Goal: Complete application form: Complete application form

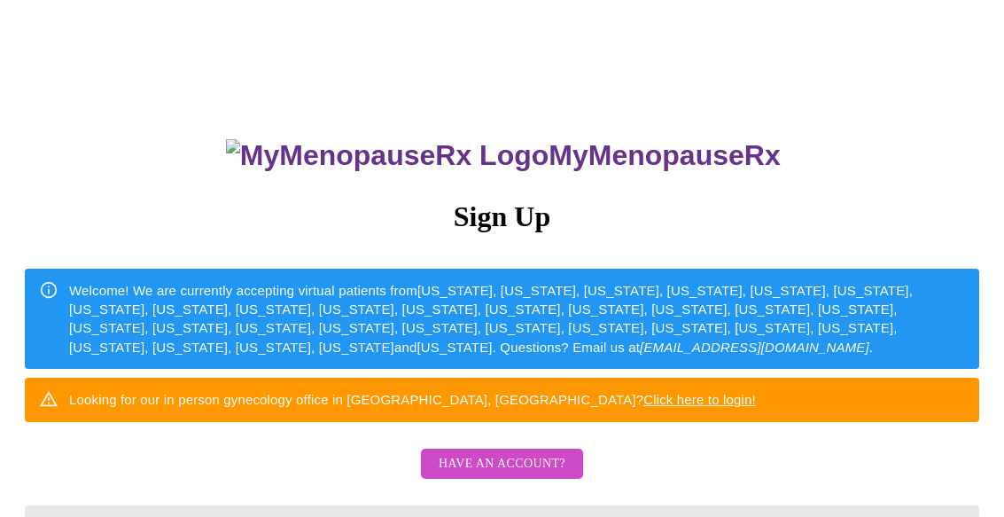
click at [542, 474] on button "Have an account?" at bounding box center [502, 464] width 162 height 31
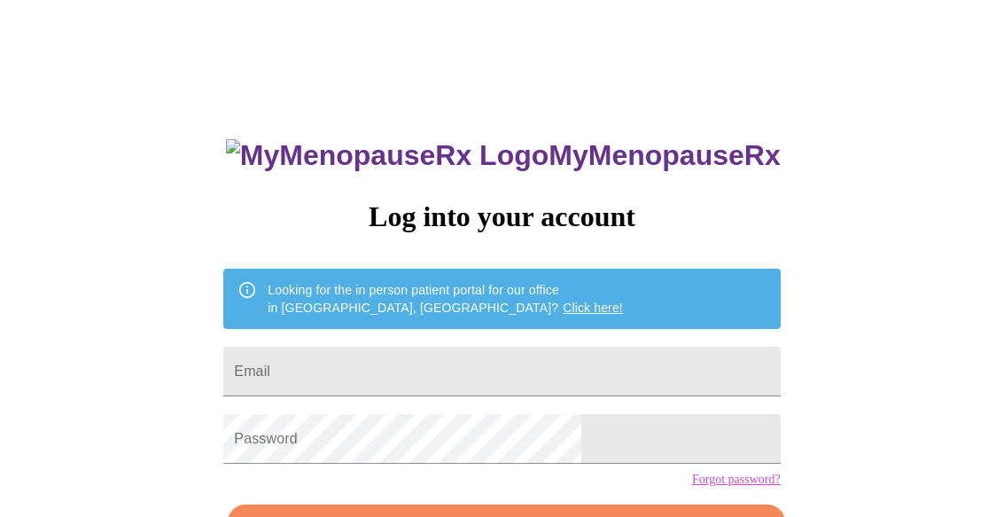
click at [552, 350] on input "Email" at bounding box center [501, 372] width 557 height 50
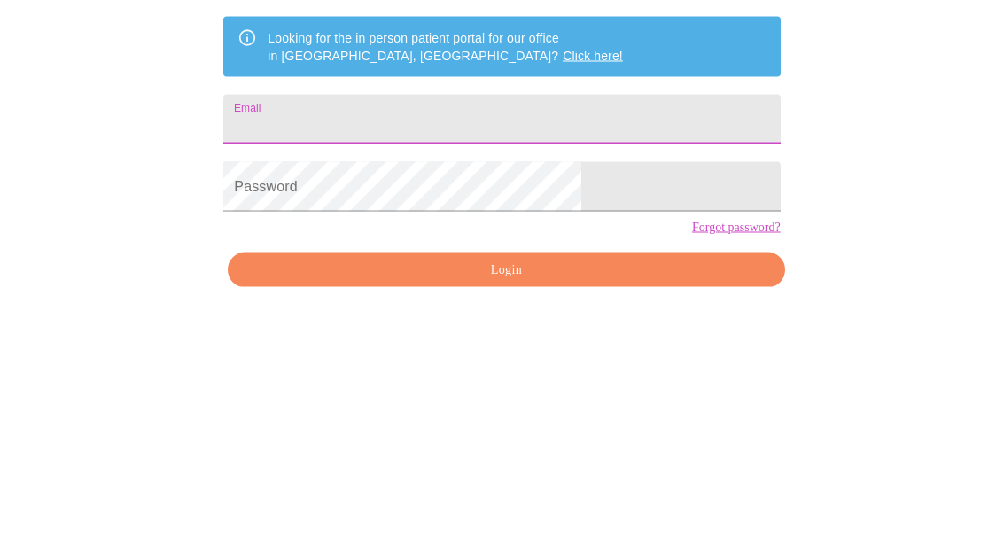
type input "[EMAIL_ADDRESS][DOMAIN_NAME]"
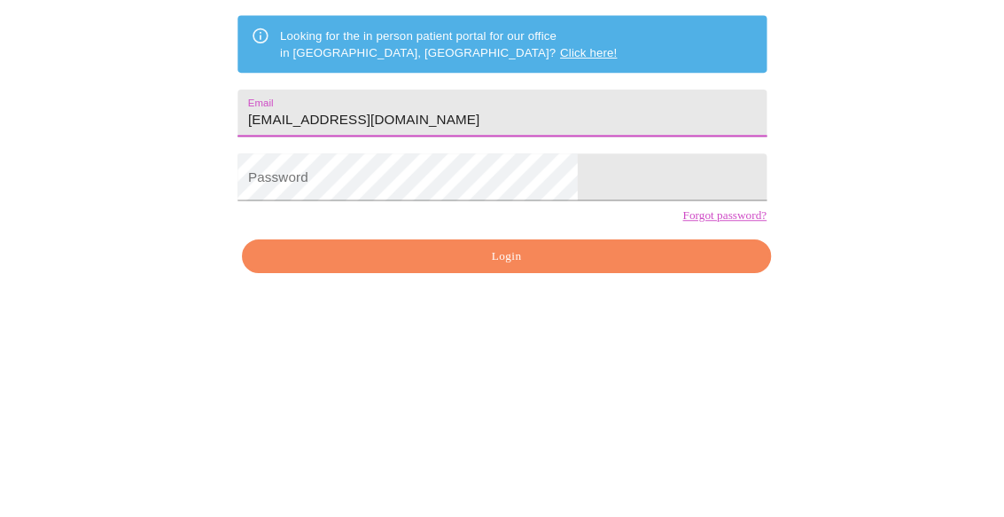
scroll to position [114, 0]
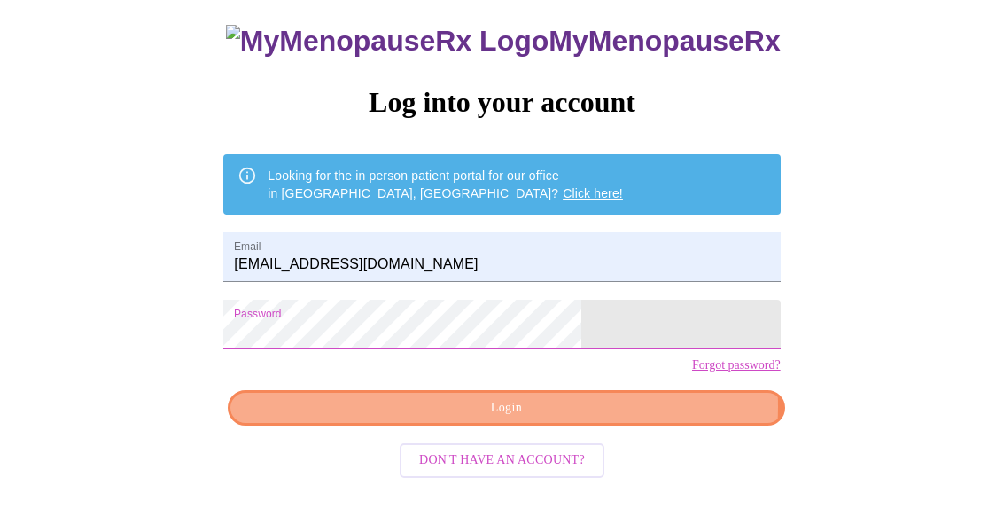
click at [605, 419] on span "Login" at bounding box center [506, 408] width 516 height 22
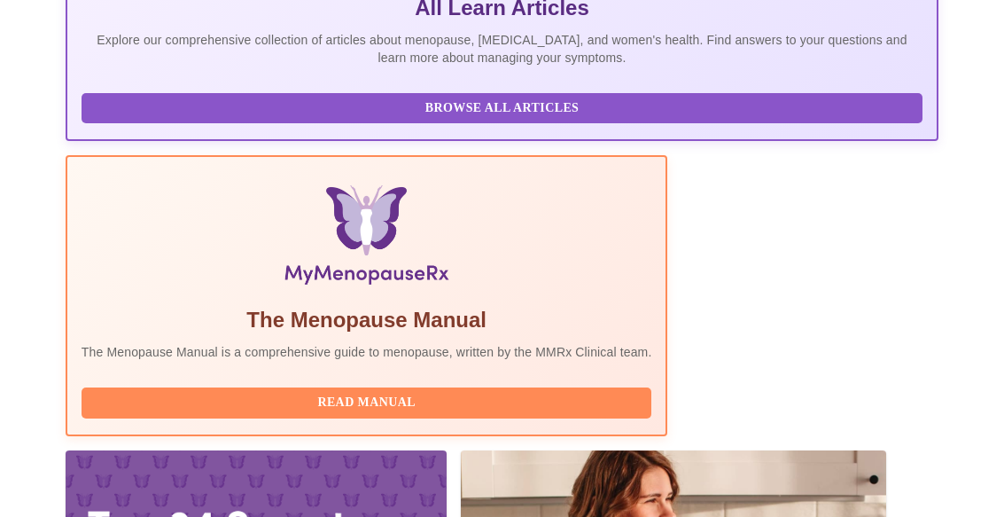
scroll to position [495, 0]
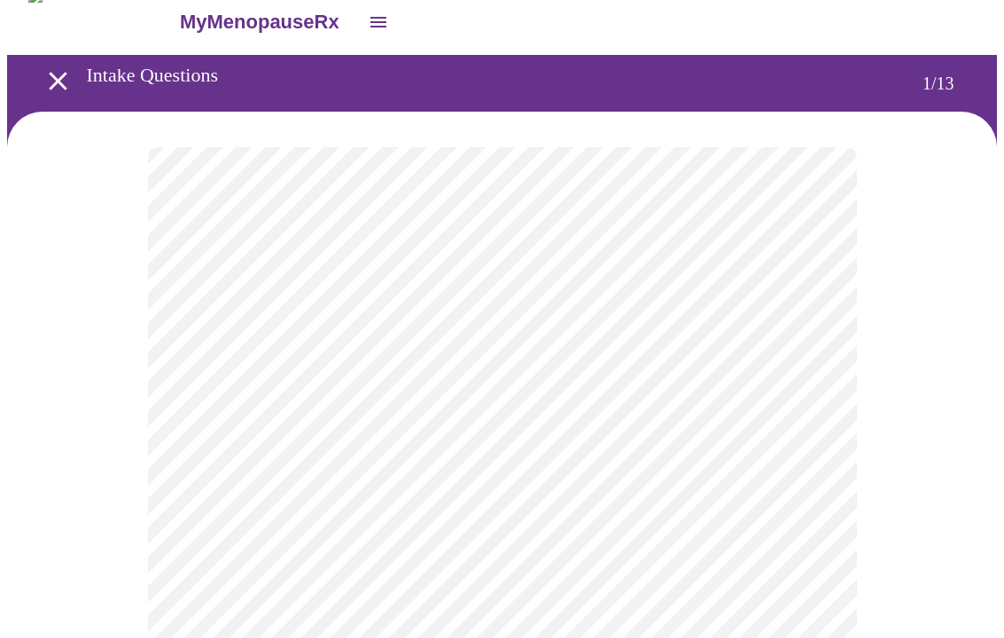
scroll to position [19, 0]
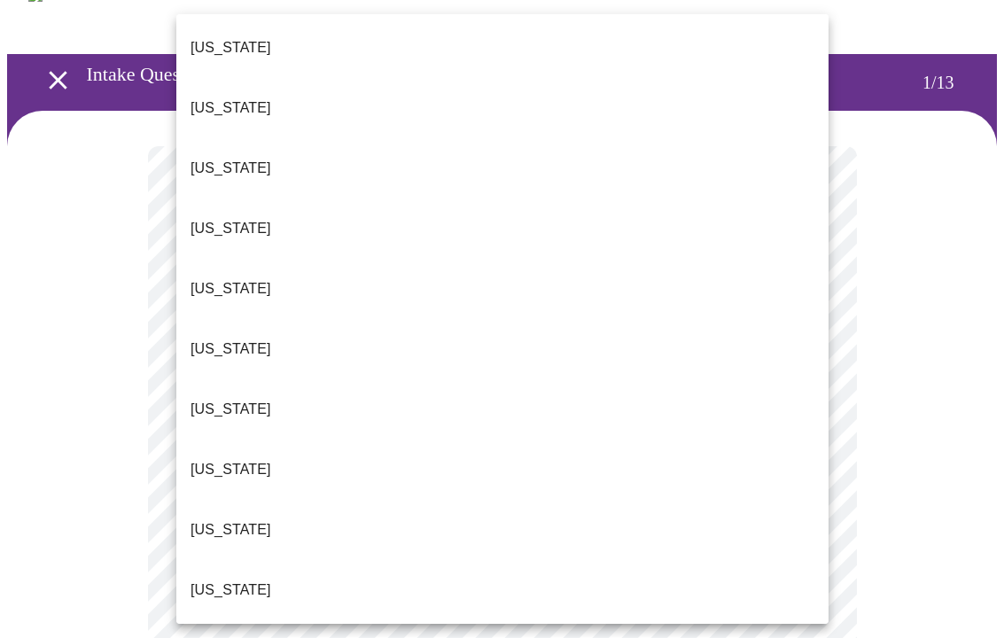
scroll to position [855, 0]
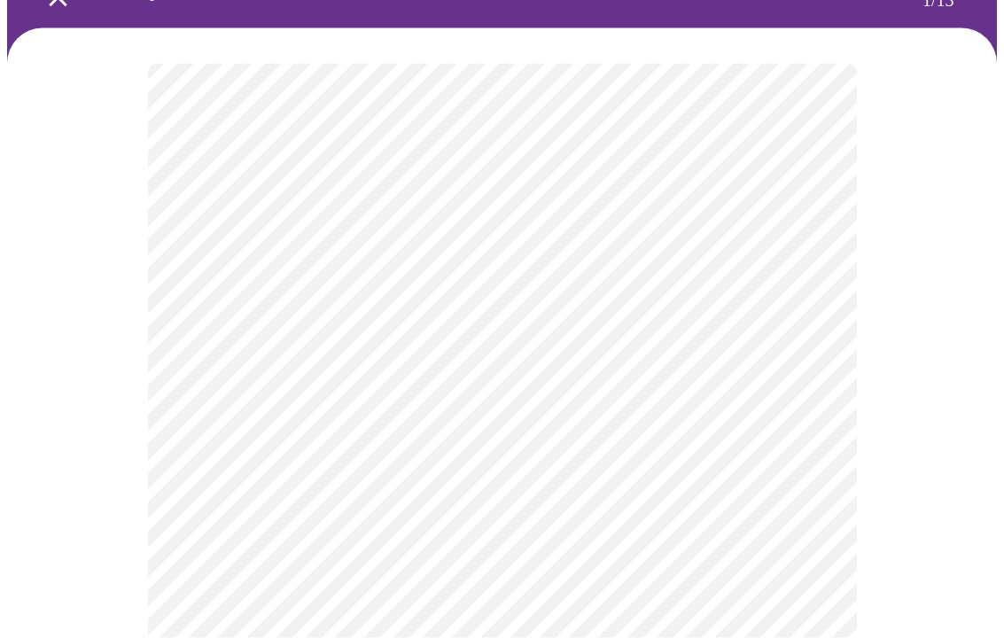
scroll to position [112, 0]
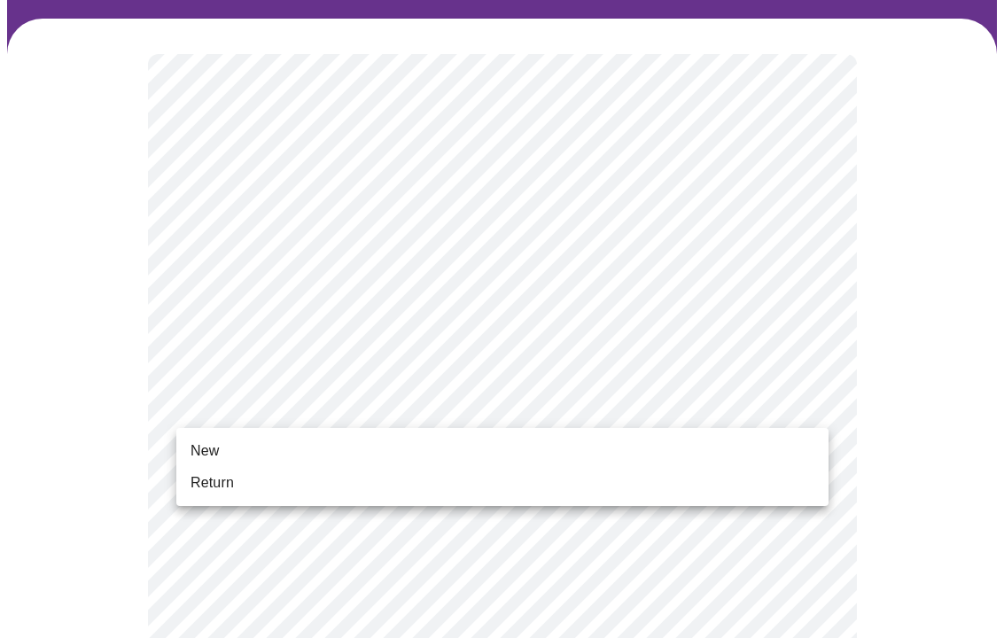
click at [303, 436] on li "New" at bounding box center [502, 451] width 652 height 32
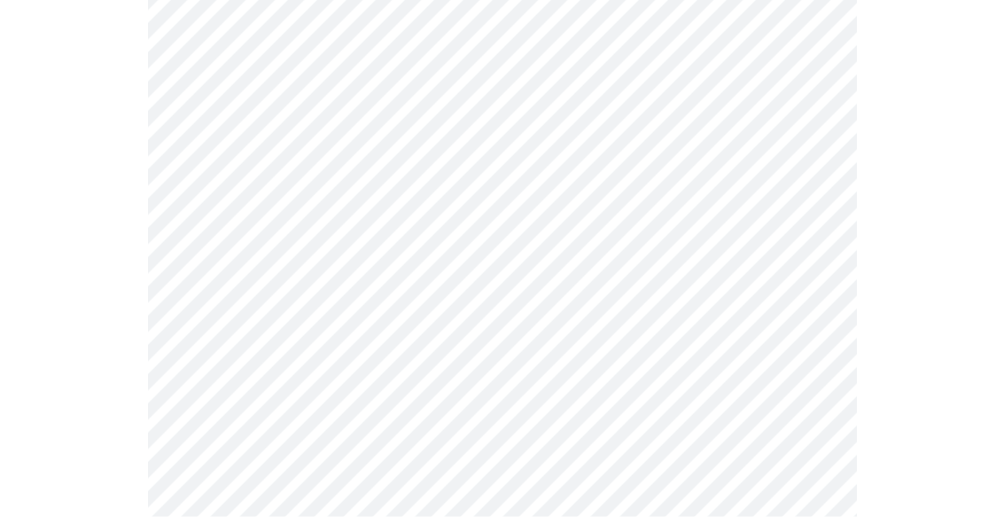
scroll to position [992, 0]
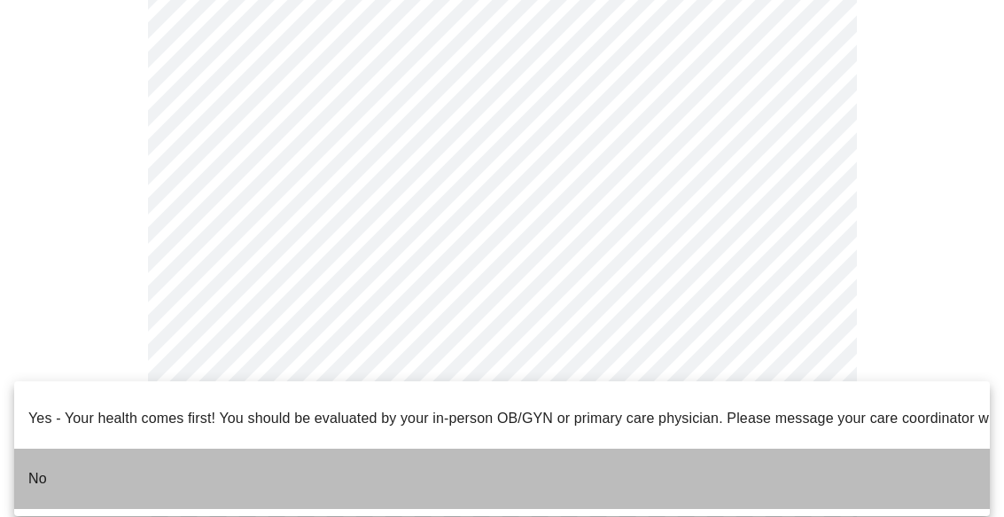
click at [38, 468] on p "No" at bounding box center [37, 478] width 19 height 21
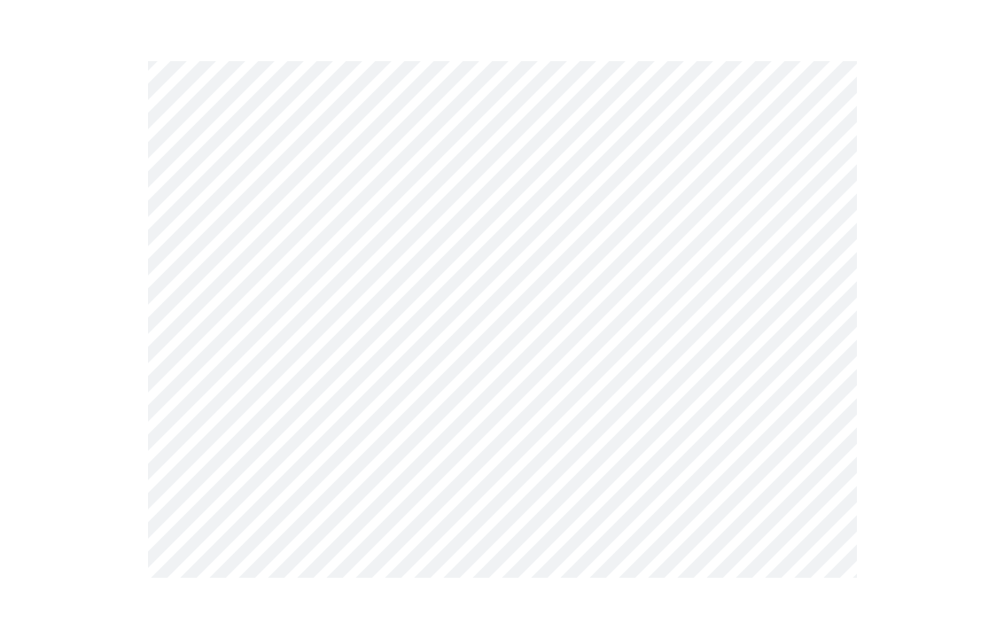
scroll to position [0, 0]
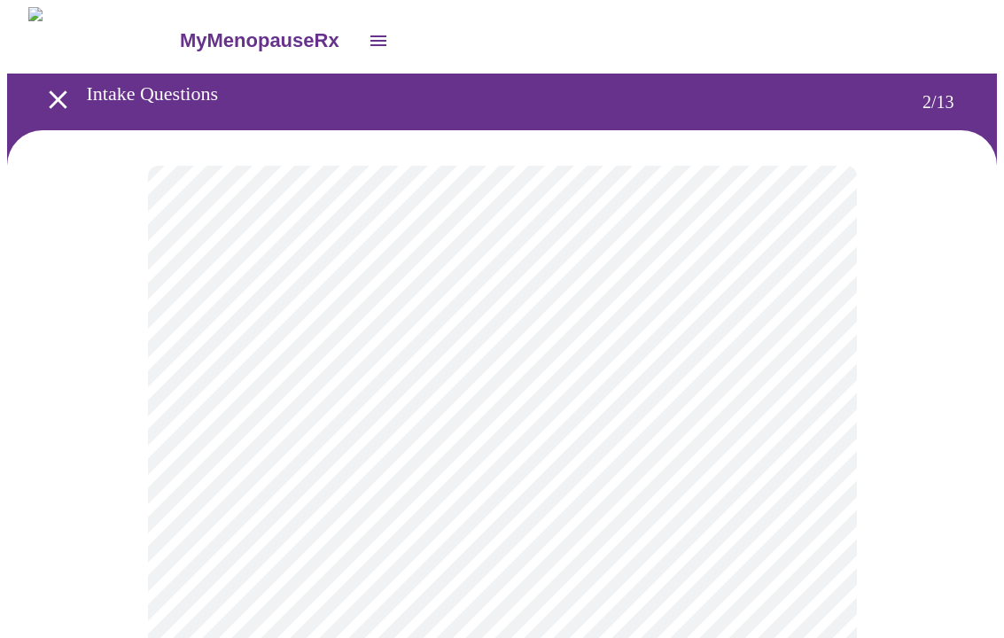
click at [811, 370] on body "MyMenopauseRx Intake Questions 2 / 13" at bounding box center [502, 538] width 990 height 1063
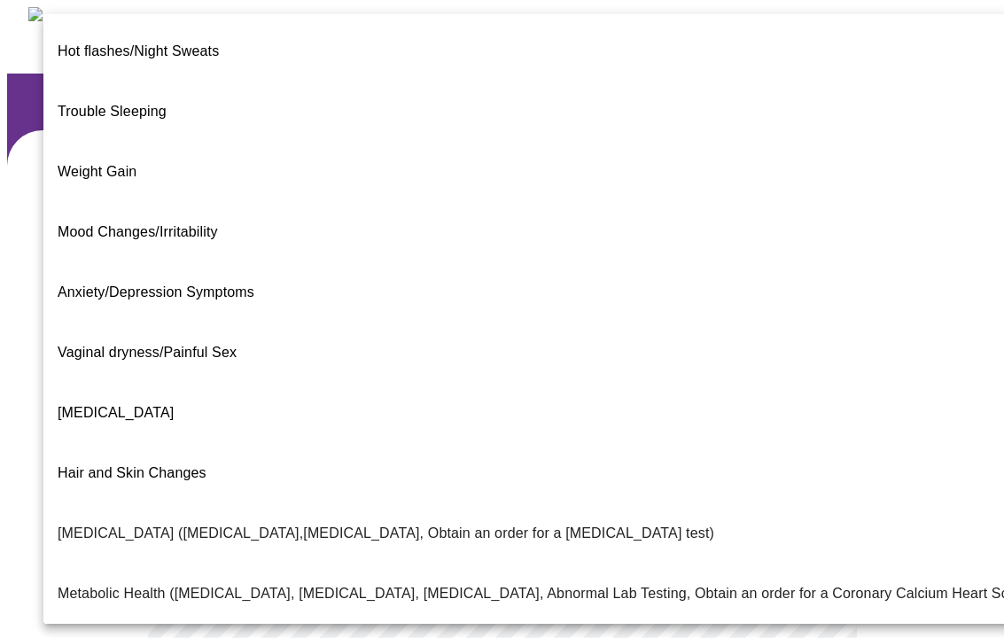
click at [92, 285] on span "Anxiety/Depression Symptoms" at bounding box center [156, 292] width 197 height 15
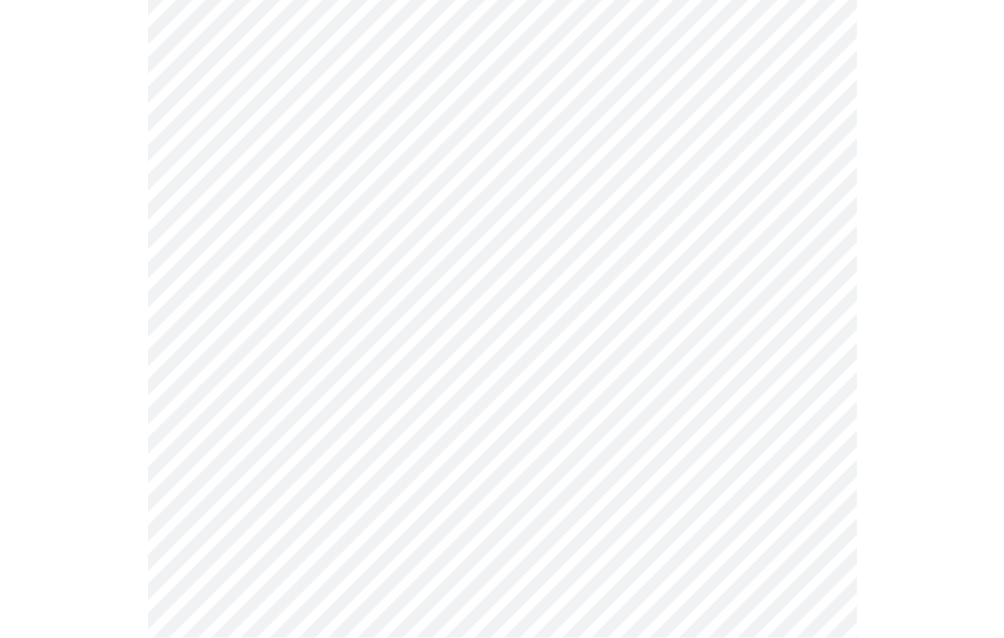
scroll to position [199, 0]
click at [816, 343] on body "MyMenopauseRx Intake Questions 2 / 13" at bounding box center [502, 335] width 990 height 1053
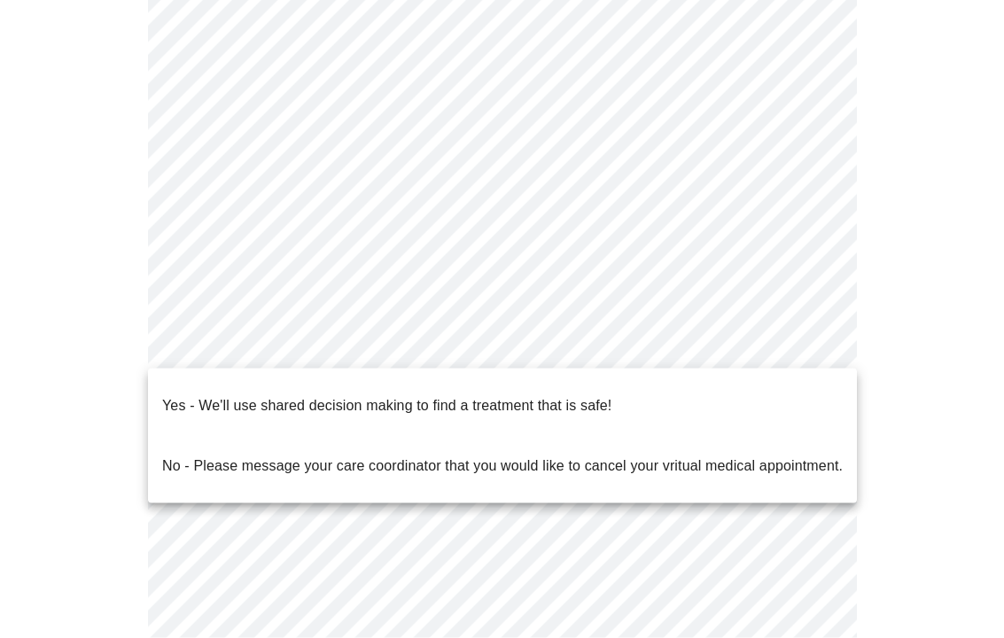
scroll to position [199, 0]
click at [160, 377] on li "Yes - We'll use shared decision making to find a treatment that is safe!" at bounding box center [502, 406] width 709 height 60
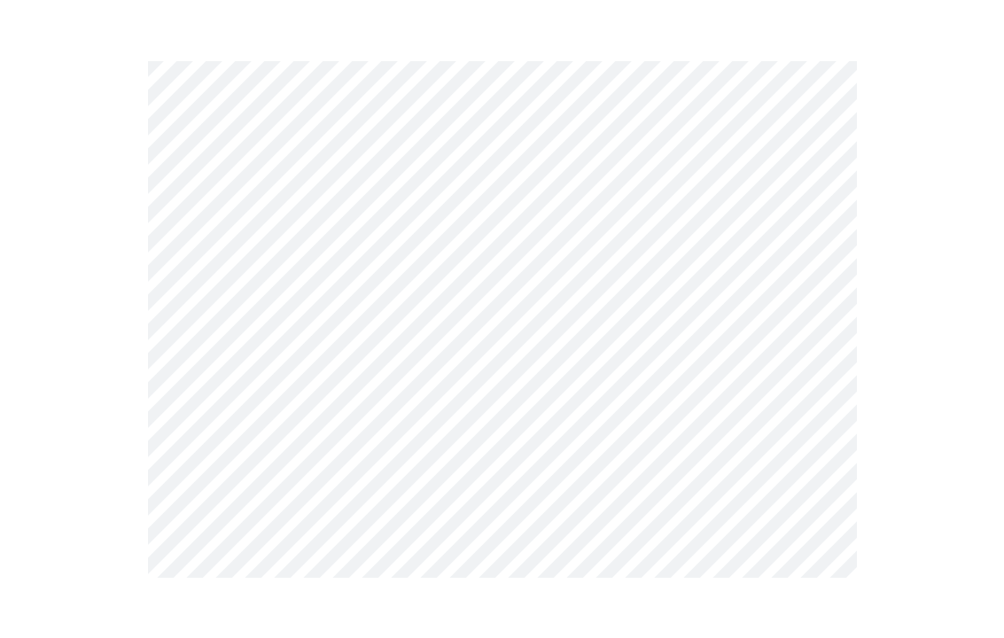
scroll to position [0, 0]
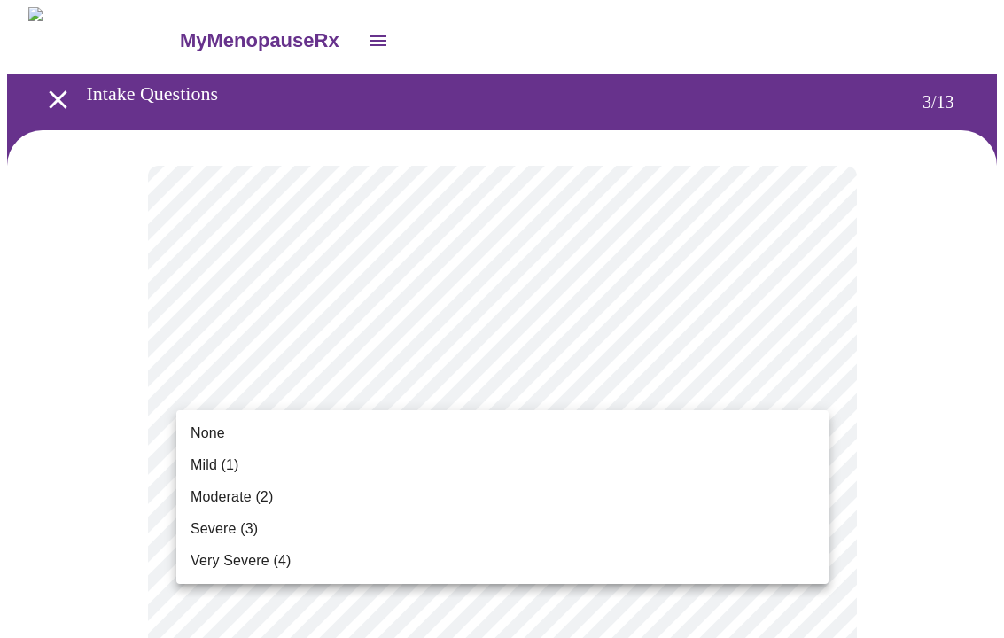
click at [277, 516] on li "Severe (3)" at bounding box center [502, 529] width 652 height 32
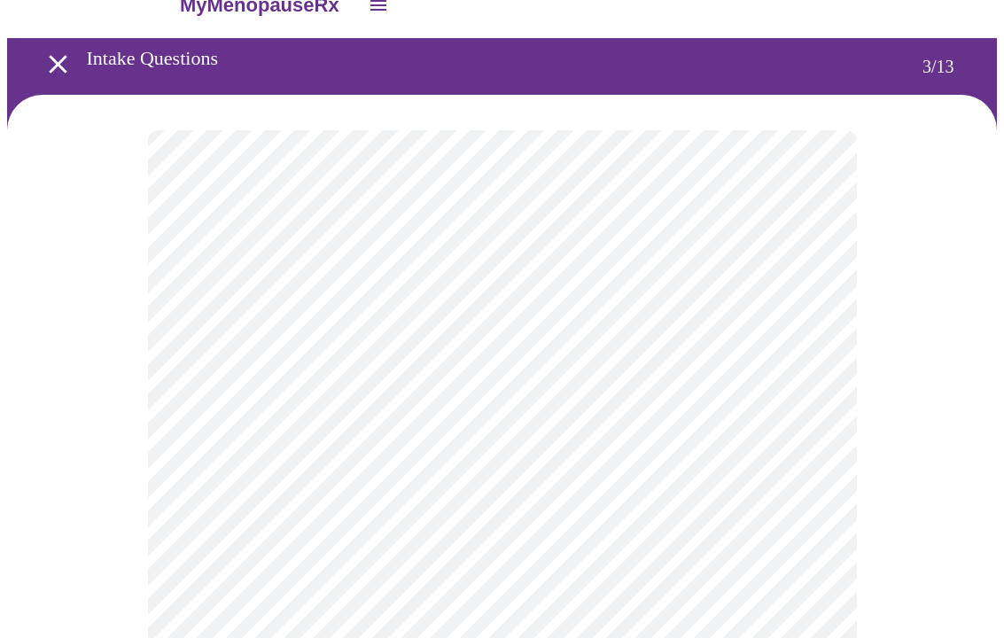
scroll to position [73, 0]
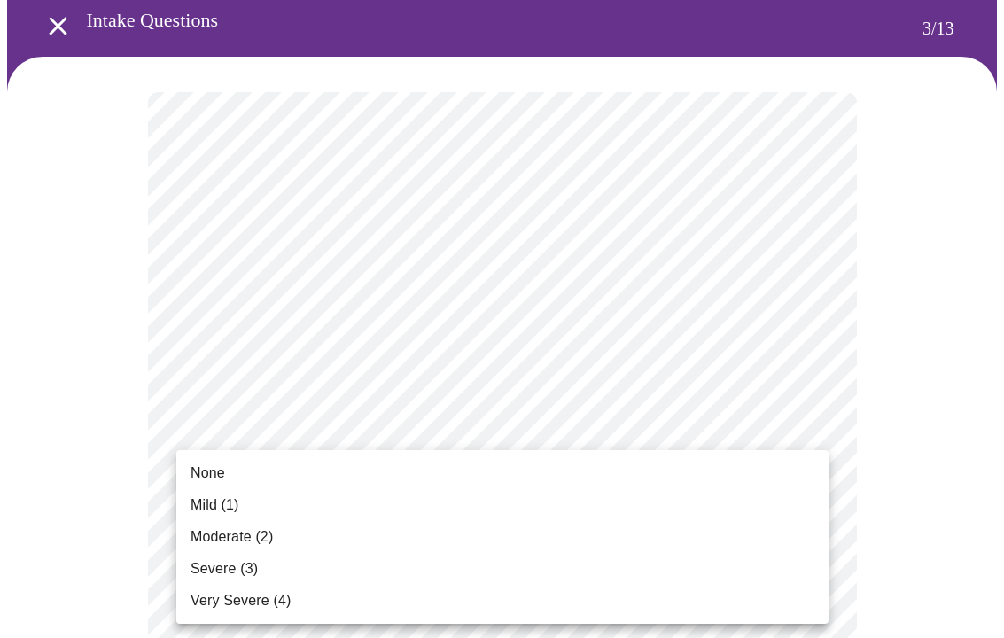
click at [221, 453] on ul "None Mild (1) Moderate (2) Severe (3) Very Severe (4)" at bounding box center [502, 537] width 652 height 174
click at [219, 466] on span "None" at bounding box center [208, 473] width 35 height 21
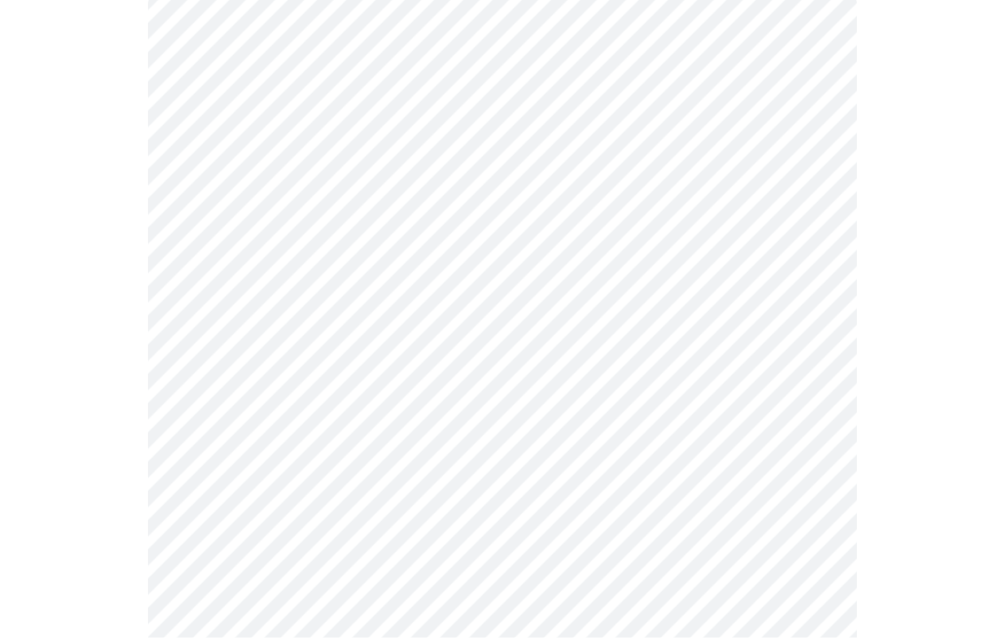
scroll to position [171, 0]
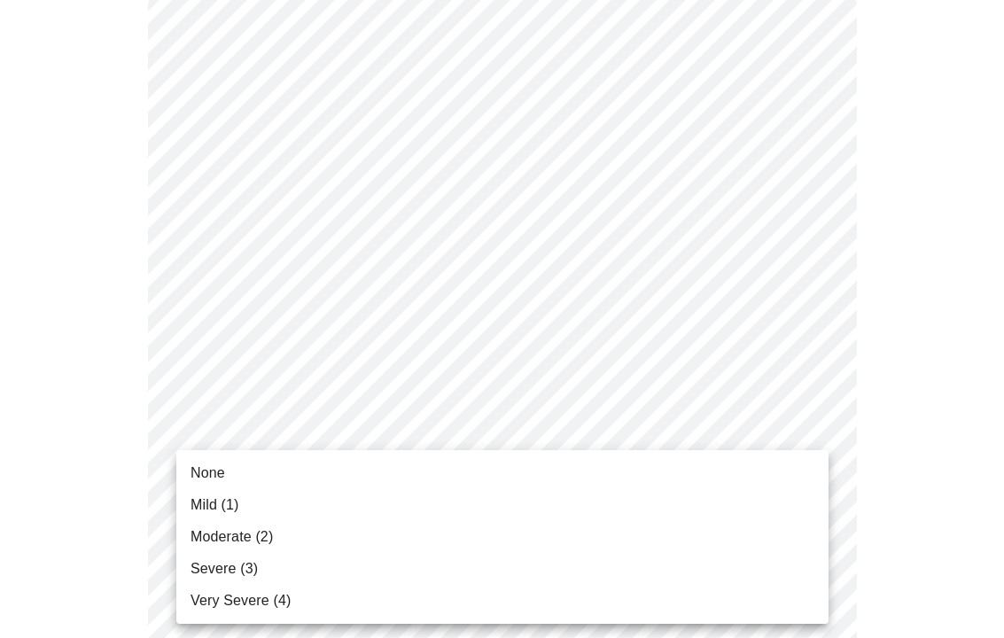
click at [275, 516] on li "Very Severe (4)" at bounding box center [502, 601] width 652 height 32
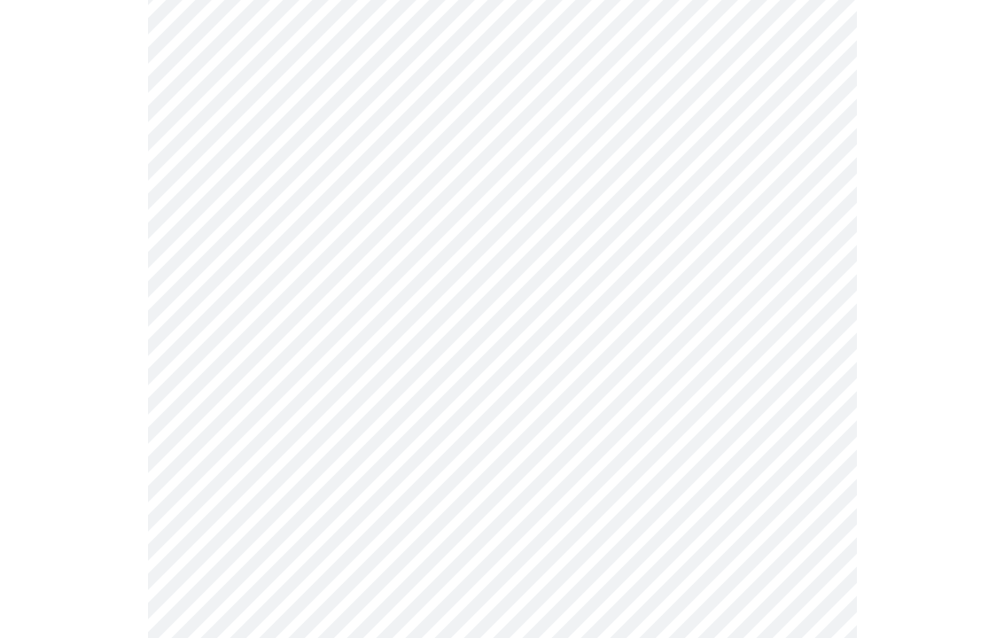
scroll to position [344, 0]
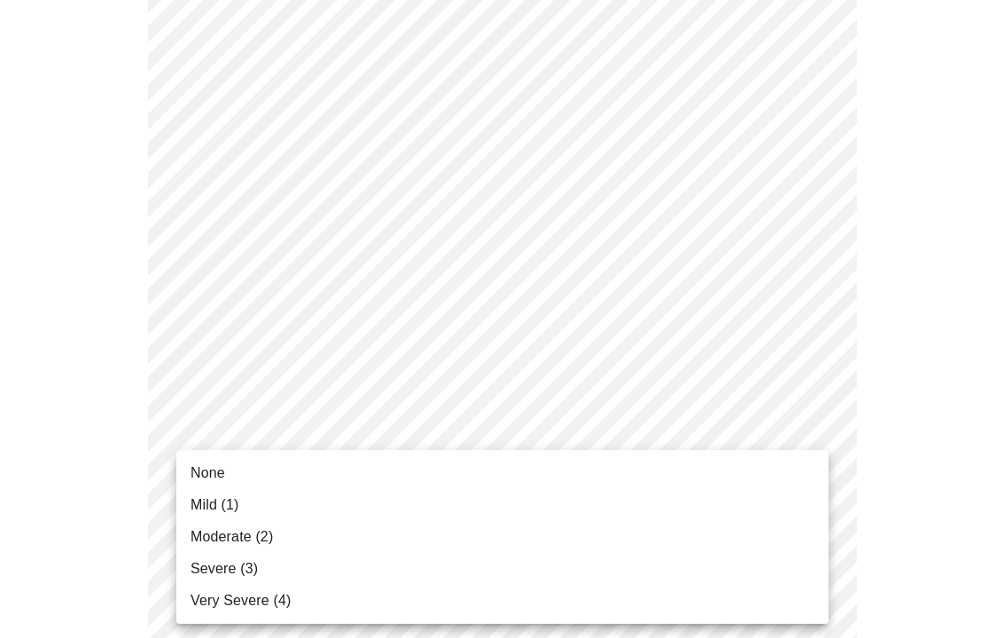
click at [248, 516] on span "Severe (3)" at bounding box center [224, 568] width 67 height 21
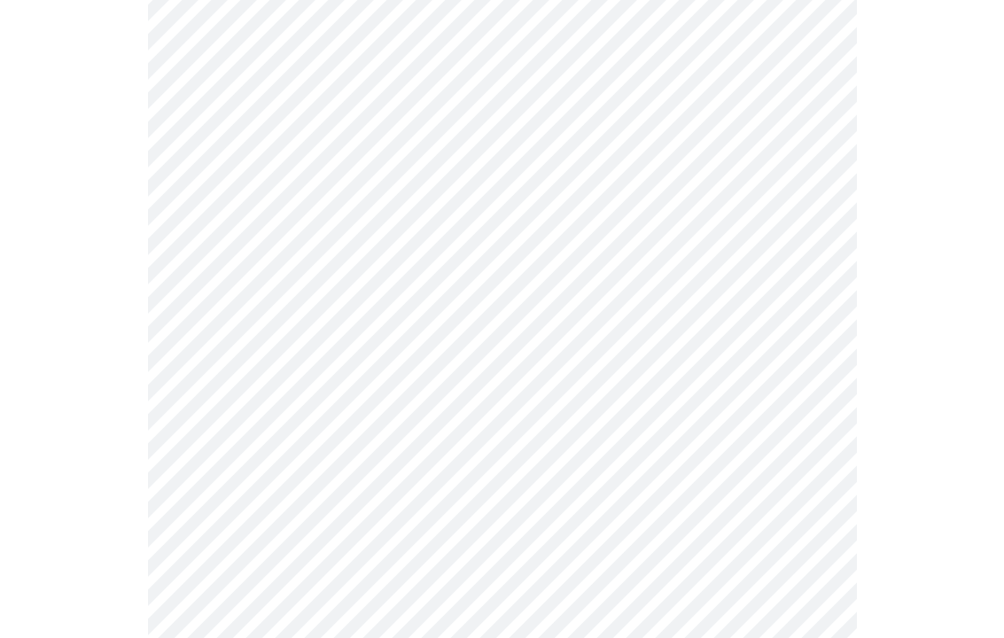
scroll to position [465, 0]
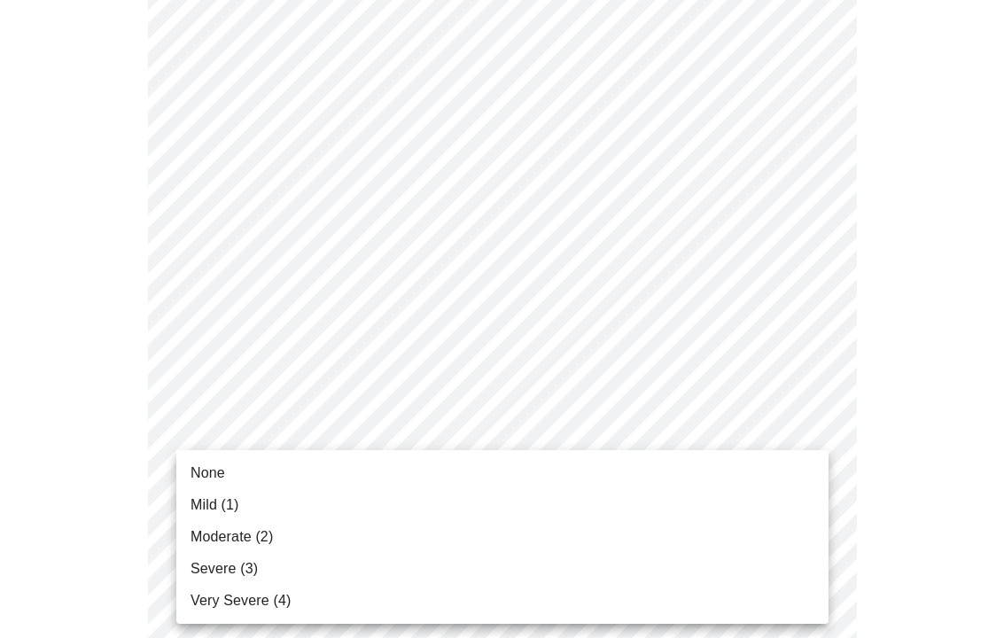
click at [871, 422] on div at bounding box center [502, 319] width 1004 height 638
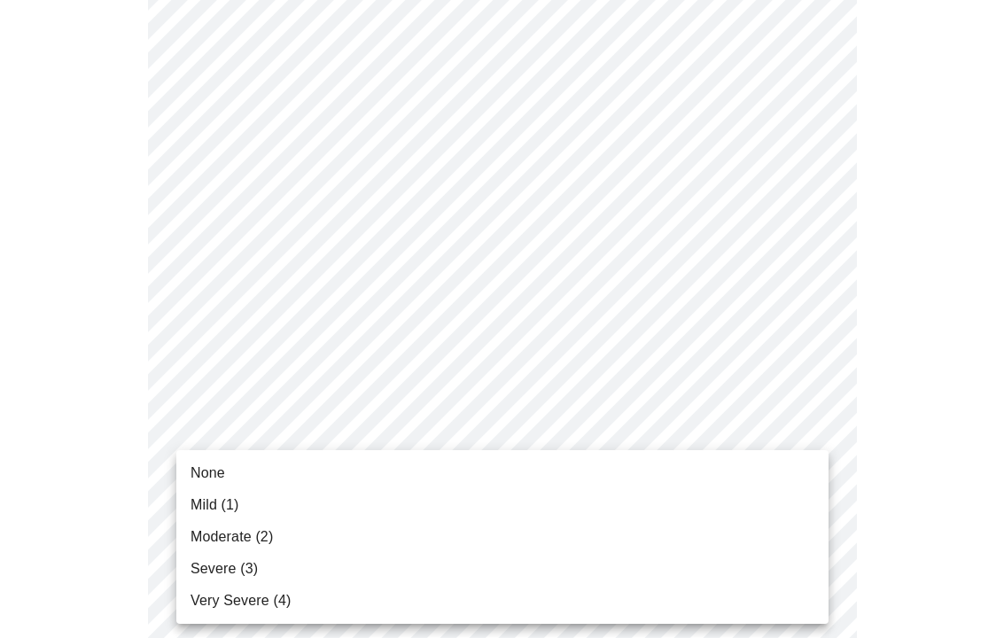
click at [246, 516] on span "Severe (3)" at bounding box center [224, 568] width 67 height 21
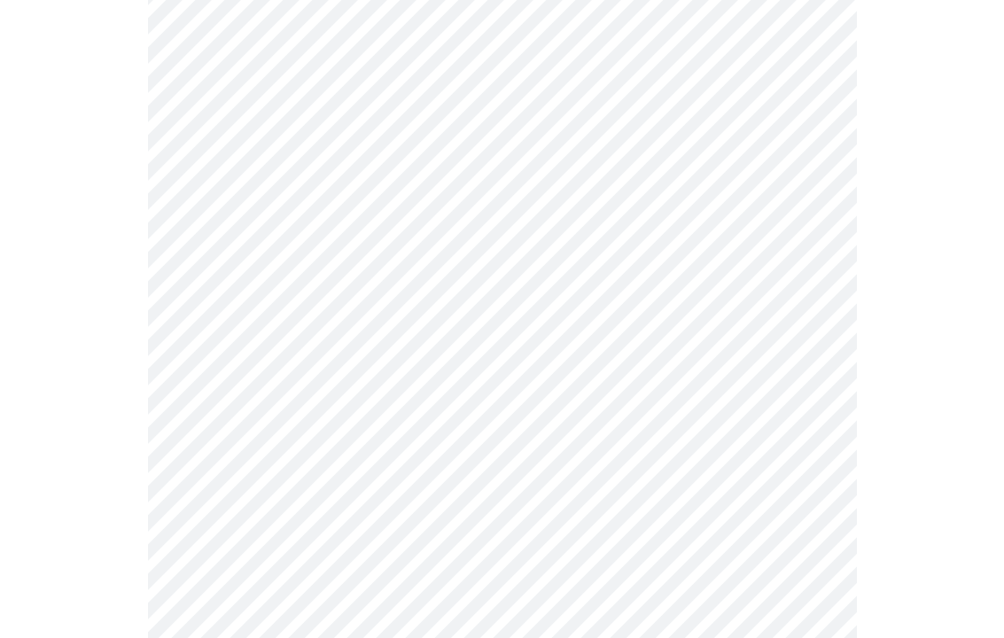
scroll to position [640, 0]
click at [810, 392] on body "MyMenopauseRx Intake Questions 3 / 13" at bounding box center [502, 481] width 990 height 2229
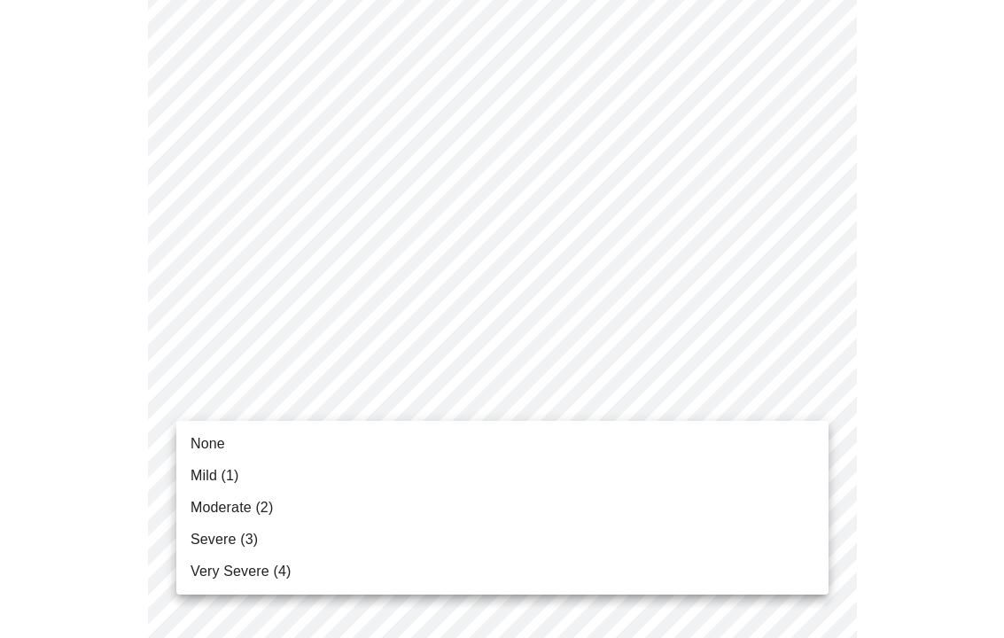
click at [277, 516] on span "Very Severe (4)" at bounding box center [241, 571] width 100 height 21
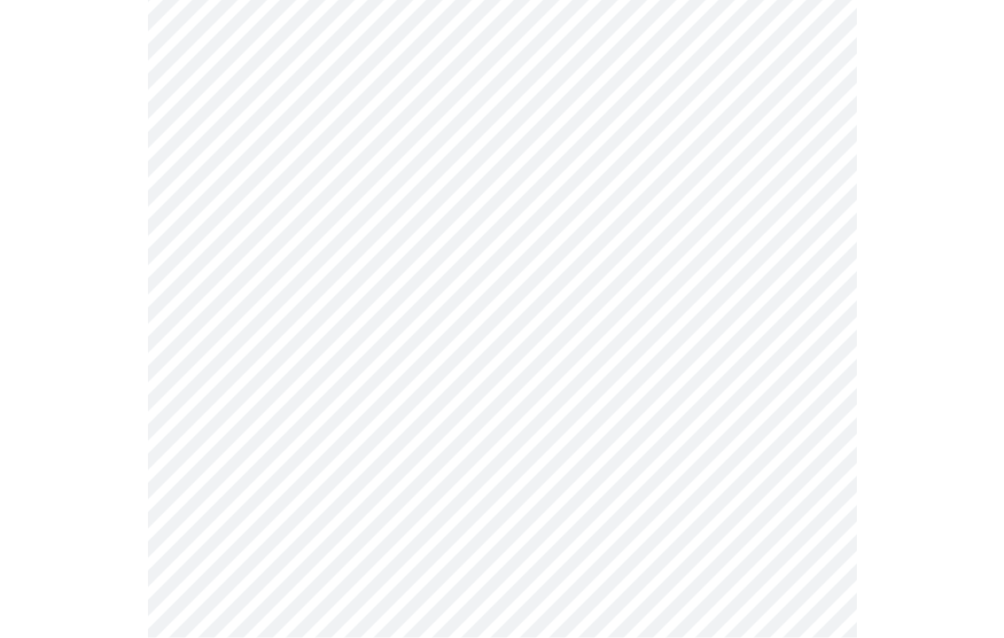
scroll to position [795, 0]
click at [913, 427] on div at bounding box center [502, 375] width 990 height 2081
click at [809, 377] on body "MyMenopauseRx Intake Questions 3 / 13" at bounding box center [502, 313] width 990 height 2205
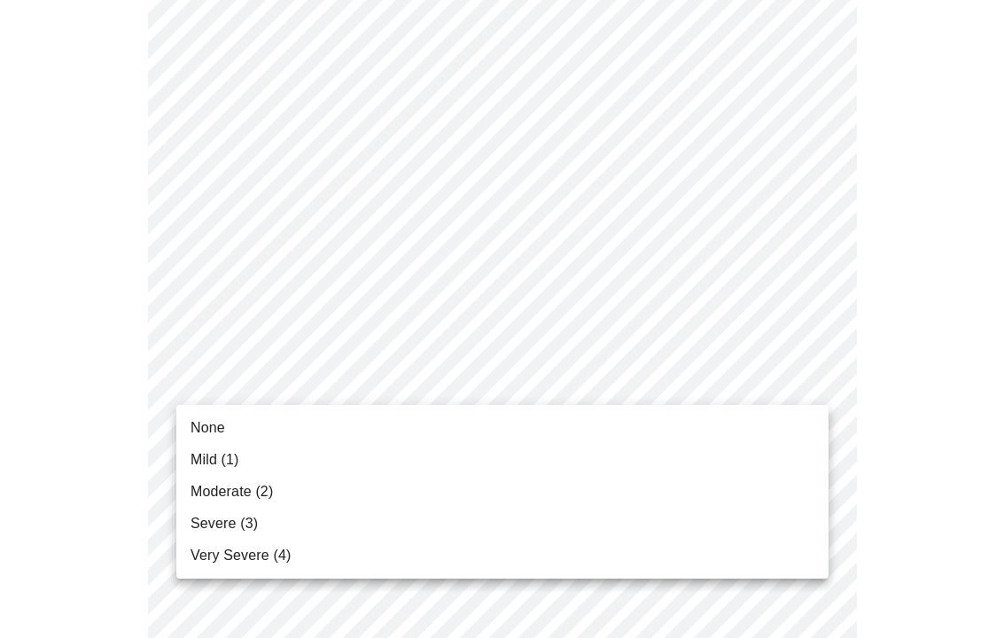
click at [276, 516] on li "Severe (3)" at bounding box center [502, 524] width 652 height 32
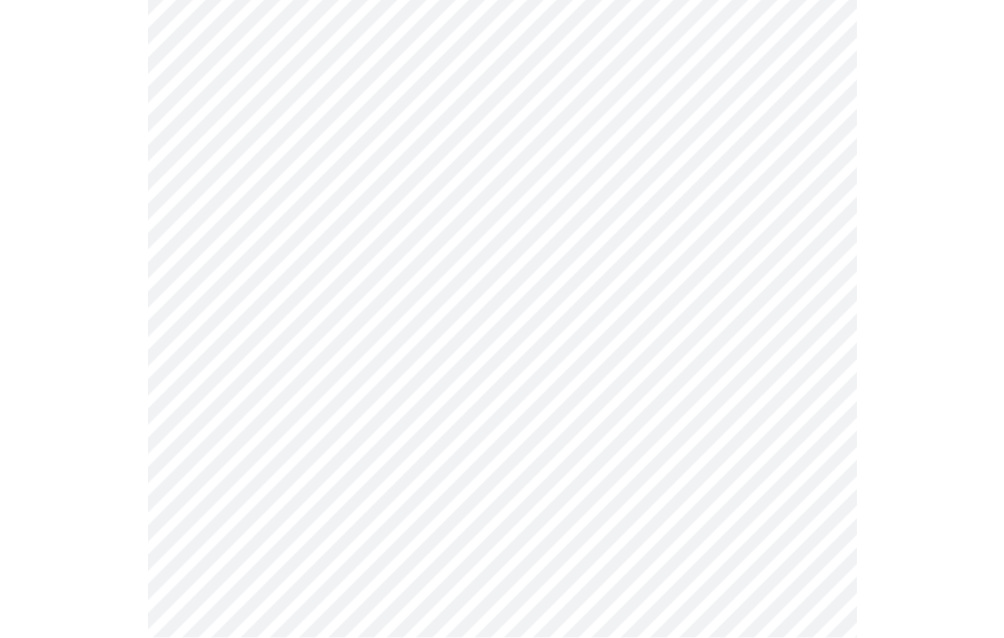
scroll to position [902, 0]
click at [819, 411] on body "MyMenopauseRx Intake Questions 3 / 13" at bounding box center [502, 196] width 990 height 2181
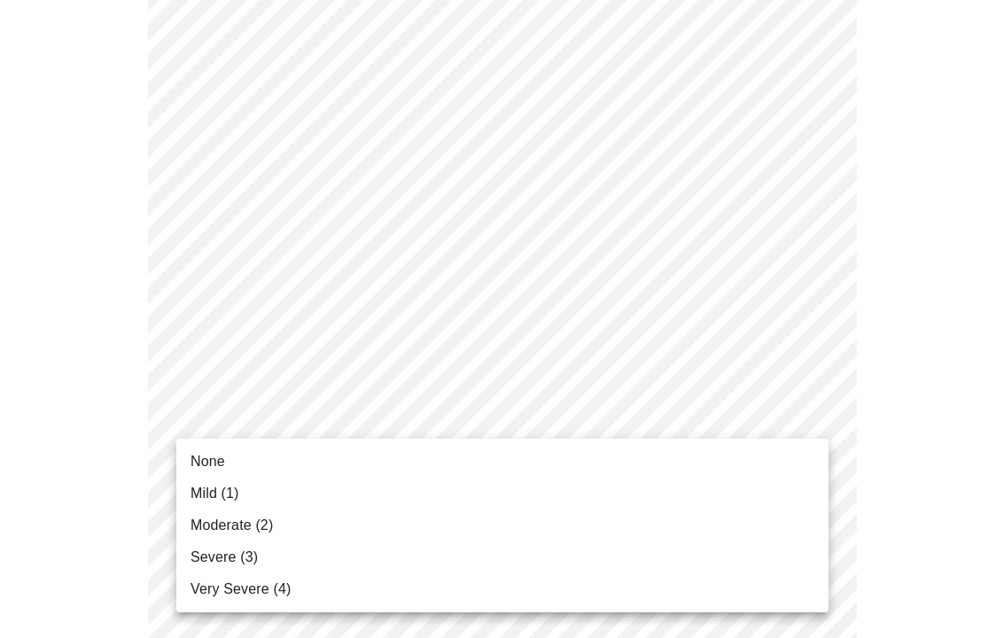
click at [258, 516] on li "Severe (3)" at bounding box center [502, 558] width 652 height 32
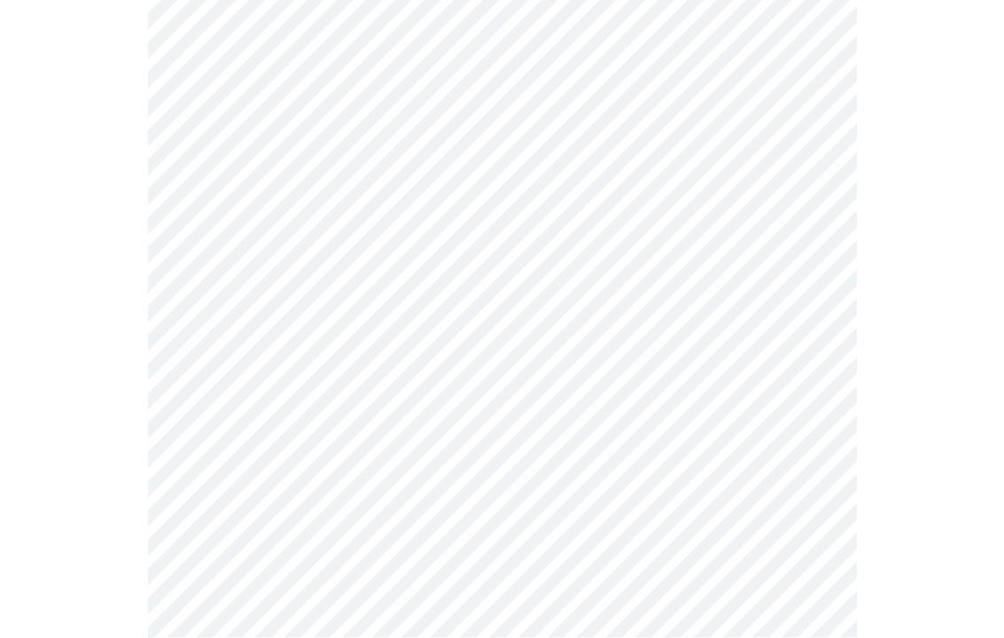
scroll to position [1036, 0]
click at [816, 405] on body "MyMenopauseRx Intake Questions 3 / 13" at bounding box center [502, 49] width 990 height 2157
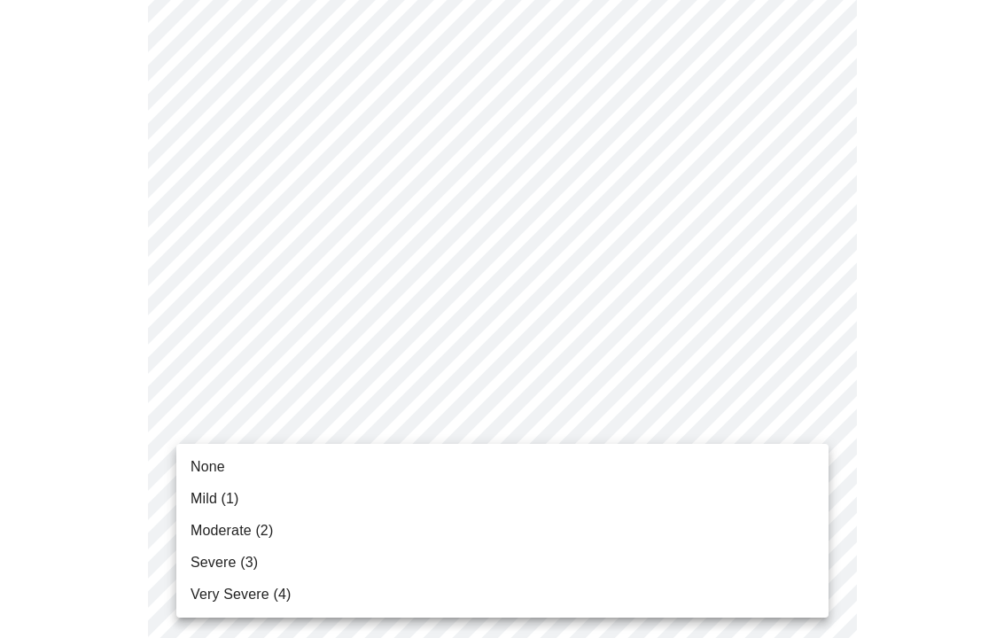
click at [306, 516] on li "Moderate (2)" at bounding box center [502, 531] width 652 height 32
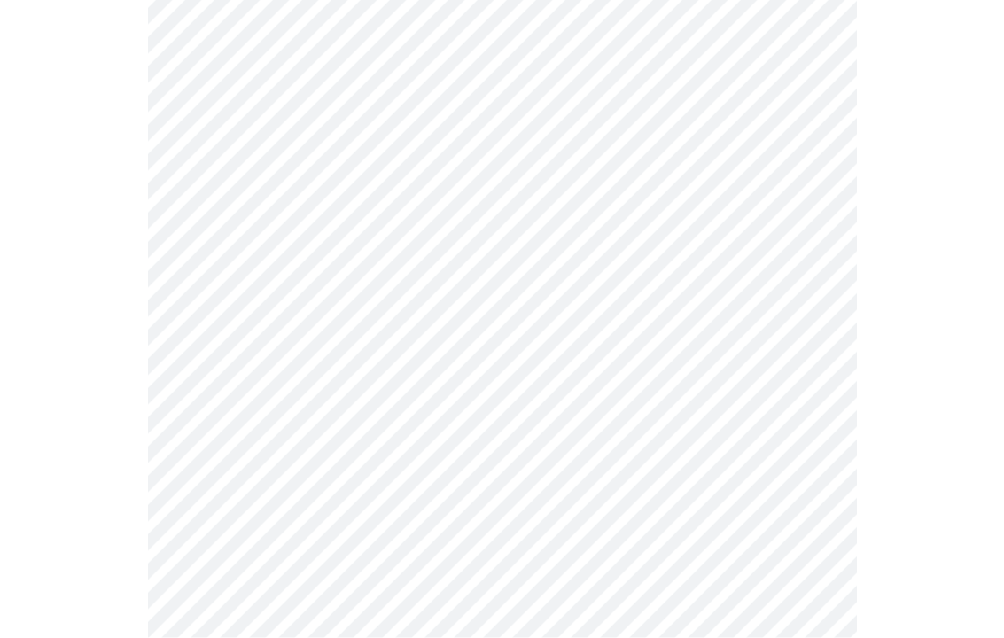
scroll to position [1191, 0]
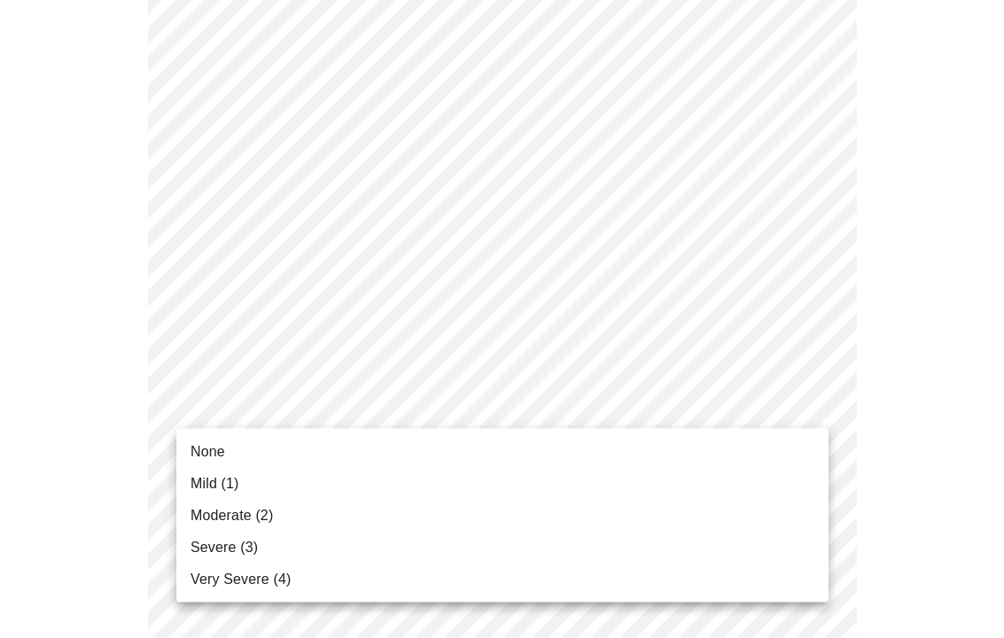
scroll to position [1192, 0]
click at [246, 454] on li "None" at bounding box center [502, 452] width 652 height 32
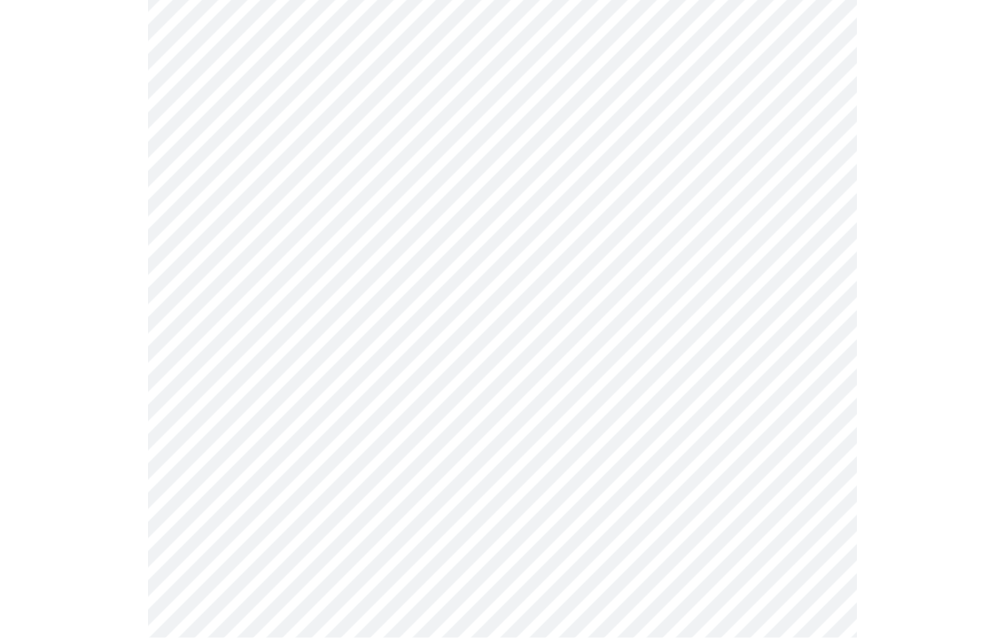
scroll to position [1319, 0]
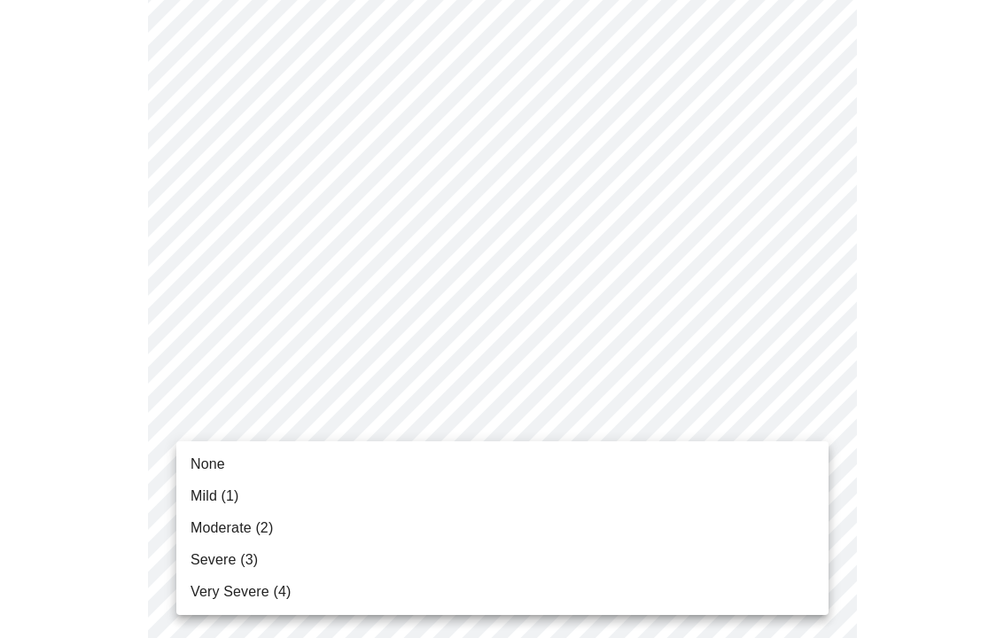
click at [250, 449] on li "None" at bounding box center [502, 465] width 652 height 32
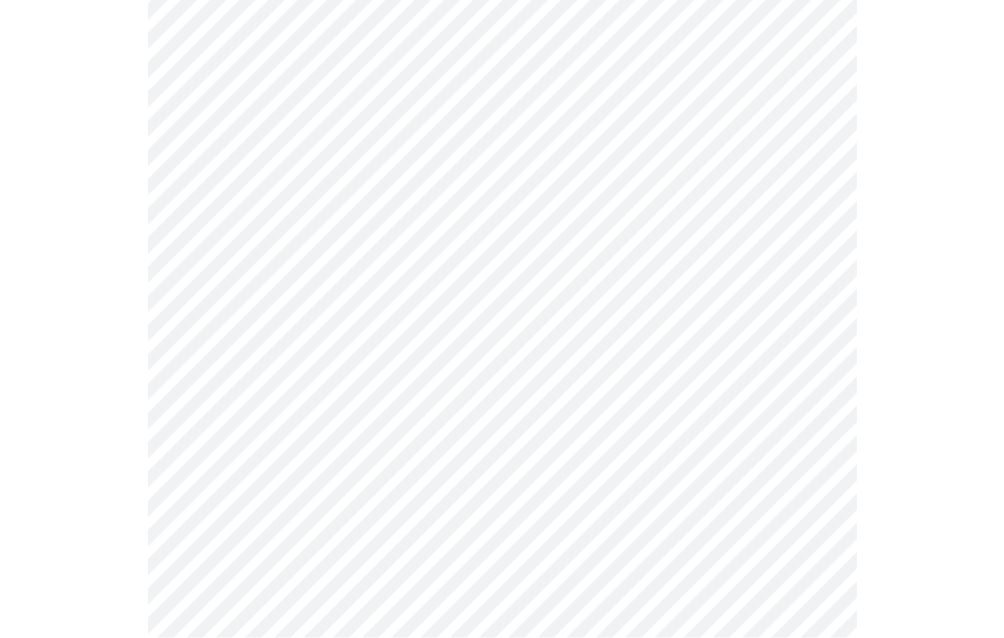
scroll to position [397, 0]
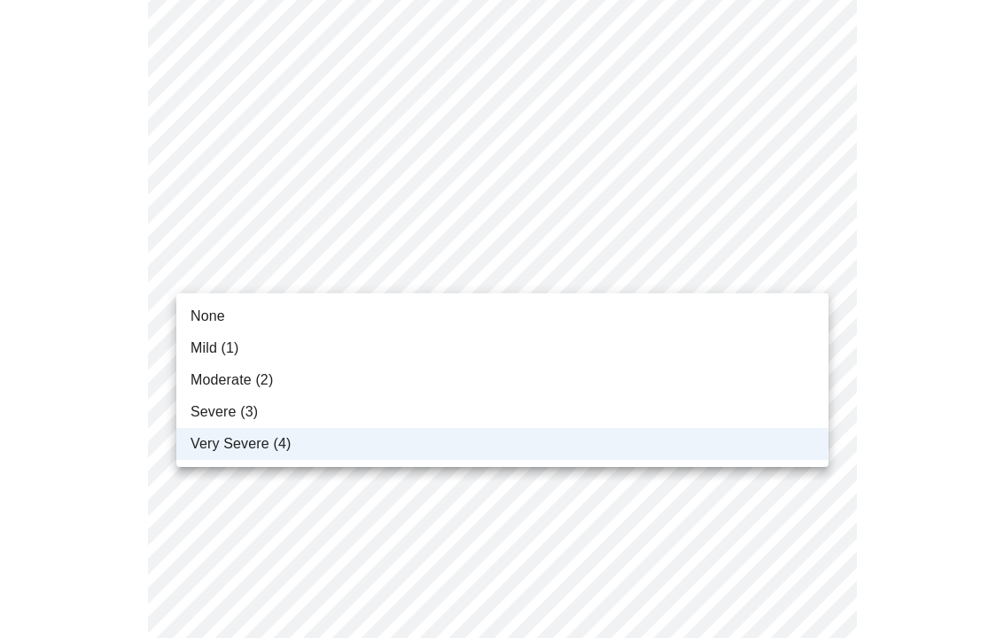
click at [321, 383] on li "Moderate (2)" at bounding box center [502, 380] width 652 height 32
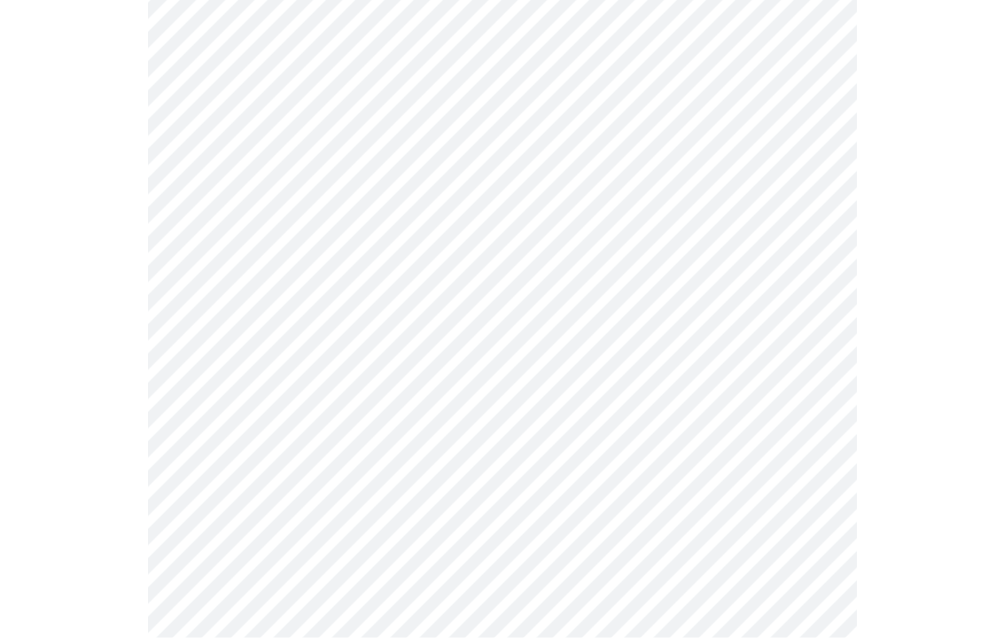
scroll to position [482, 0]
click at [813, 309] on body "MyMenopauseRx Intake Questions 3 / 13" at bounding box center [502, 567] width 990 height 2085
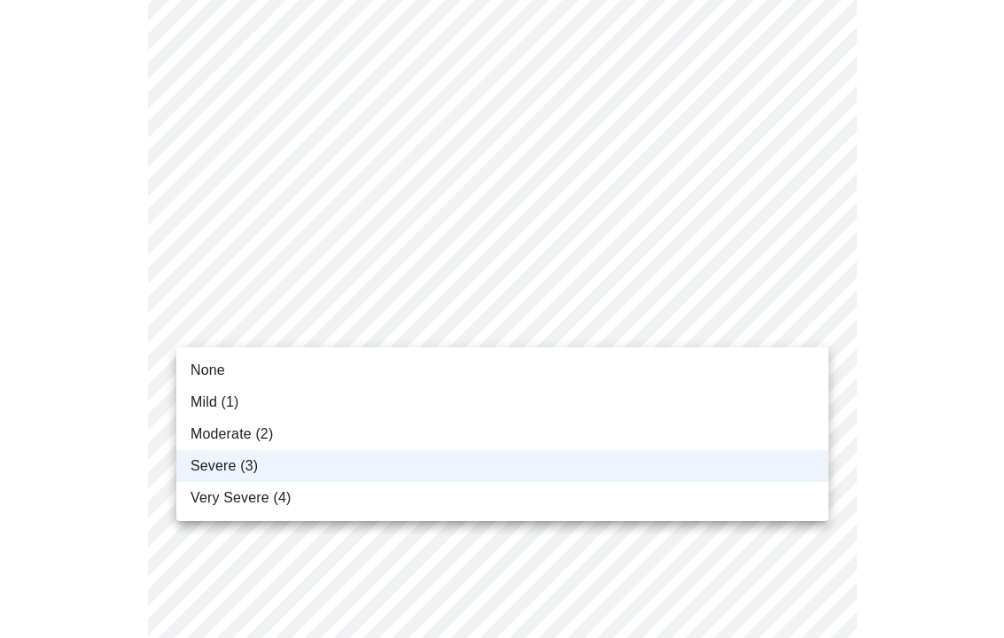
click at [315, 415] on li "Mild (1)" at bounding box center [502, 403] width 652 height 32
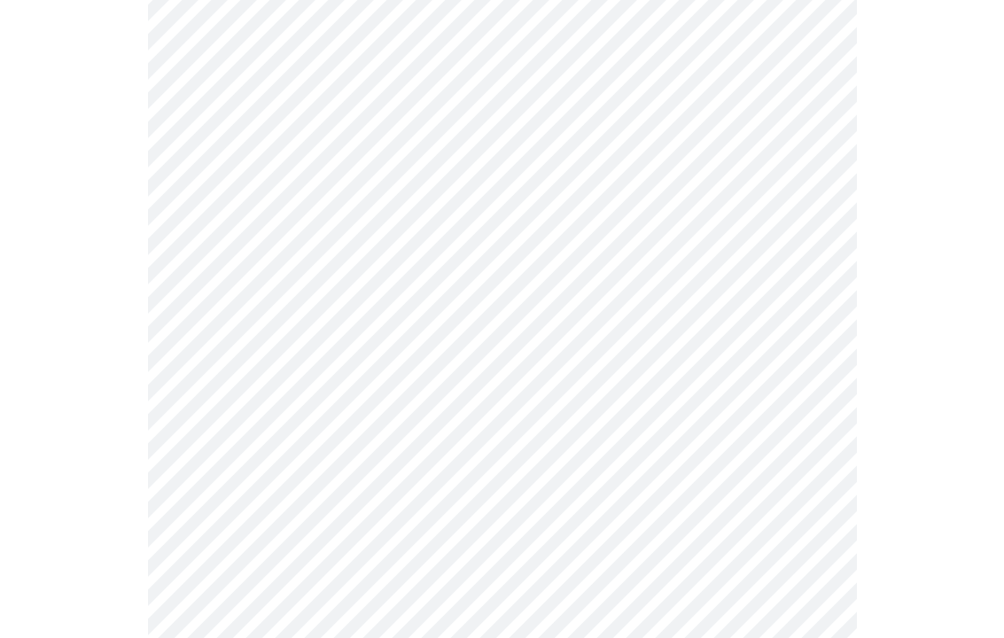
click at [809, 317] on body "MyMenopauseRx Intake Questions 3 / 13" at bounding box center [502, 566] width 990 height 2085
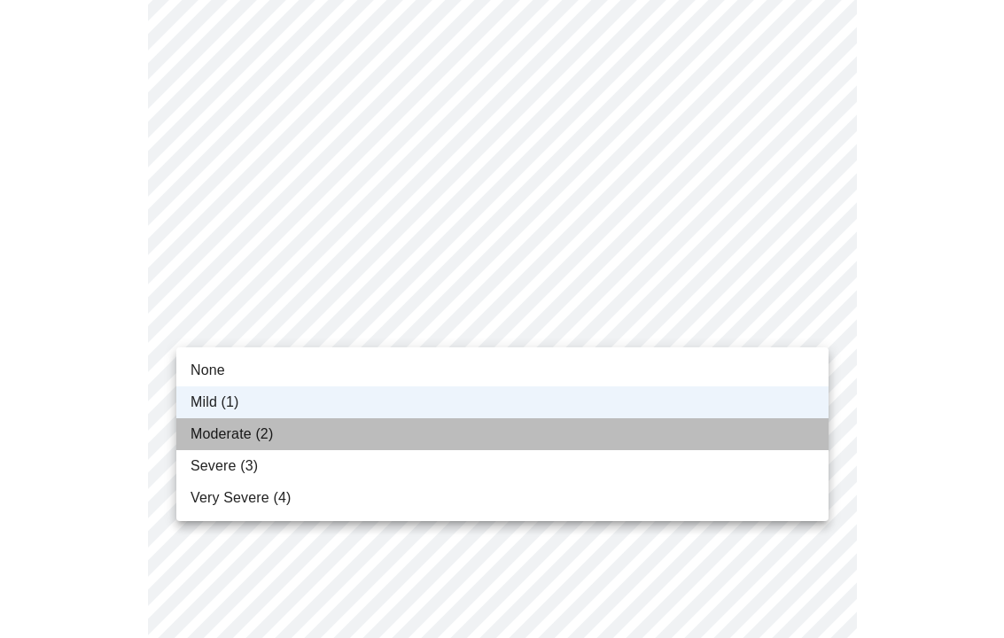
click at [347, 426] on li "Moderate (2)" at bounding box center [502, 434] width 652 height 32
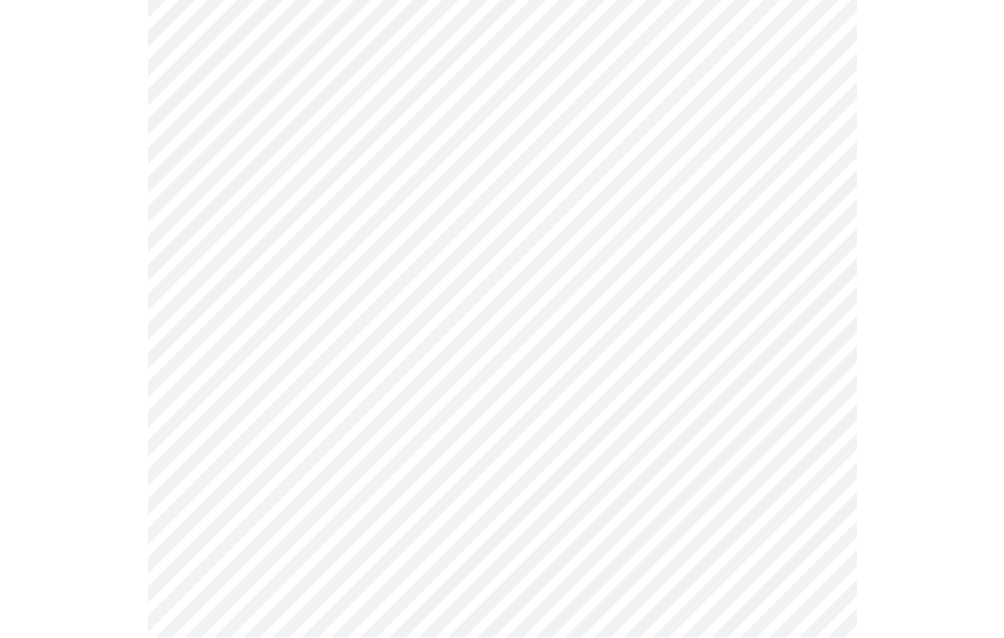
scroll to position [604, 0]
click at [807, 310] on body "MyMenopauseRx Intake Questions 3 / 13" at bounding box center [502, 445] width 990 height 2085
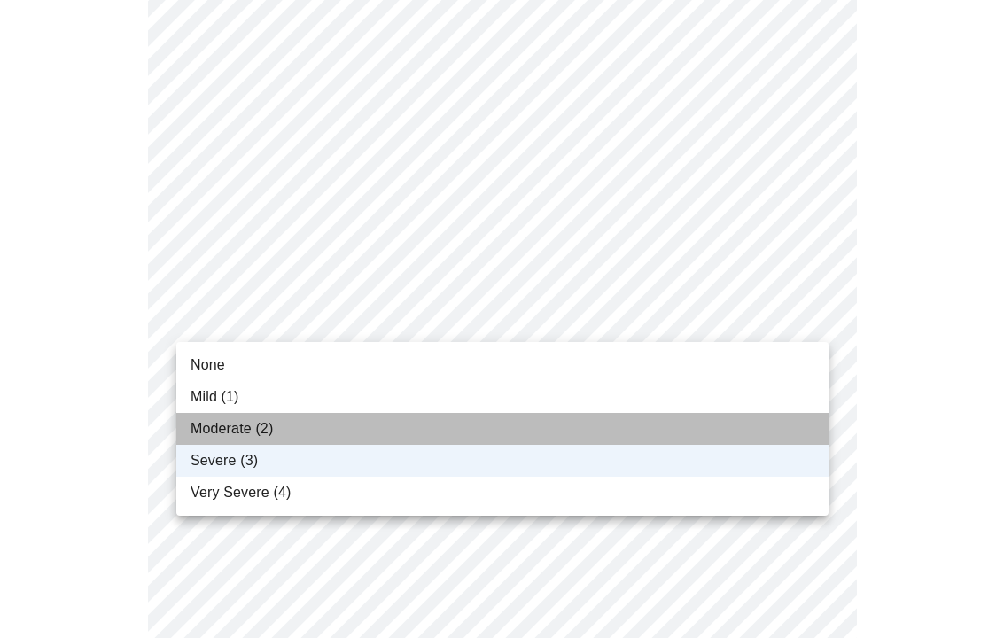
click at [329, 414] on li "Moderate (2)" at bounding box center [502, 429] width 652 height 32
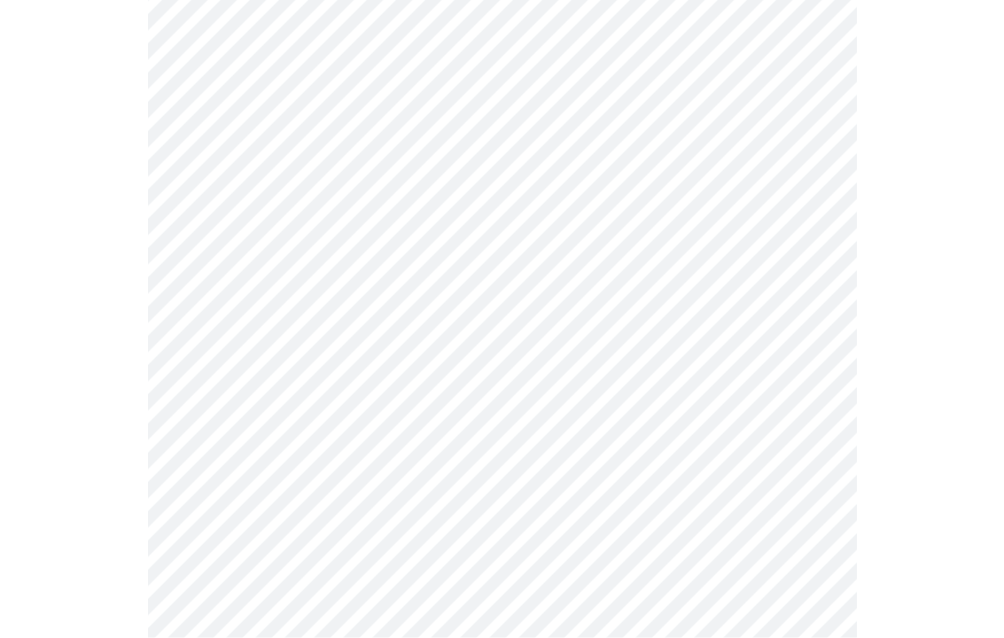
scroll to position [738, 0]
click at [821, 294] on body "MyMenopauseRx Intake Questions 3 / 13" at bounding box center [502, 312] width 990 height 2085
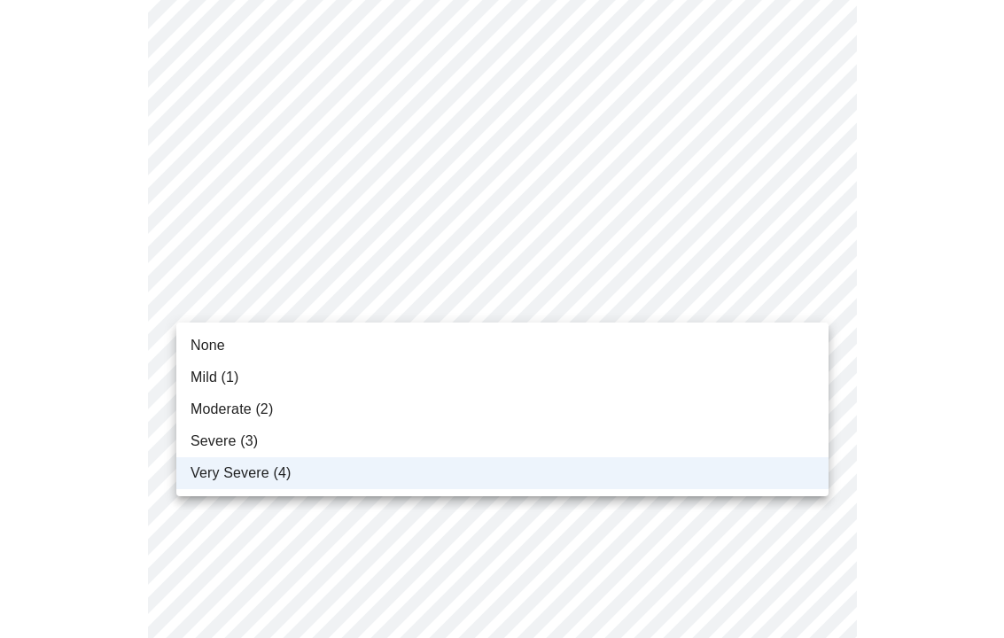
click at [298, 430] on li "Severe (3)" at bounding box center [502, 442] width 652 height 32
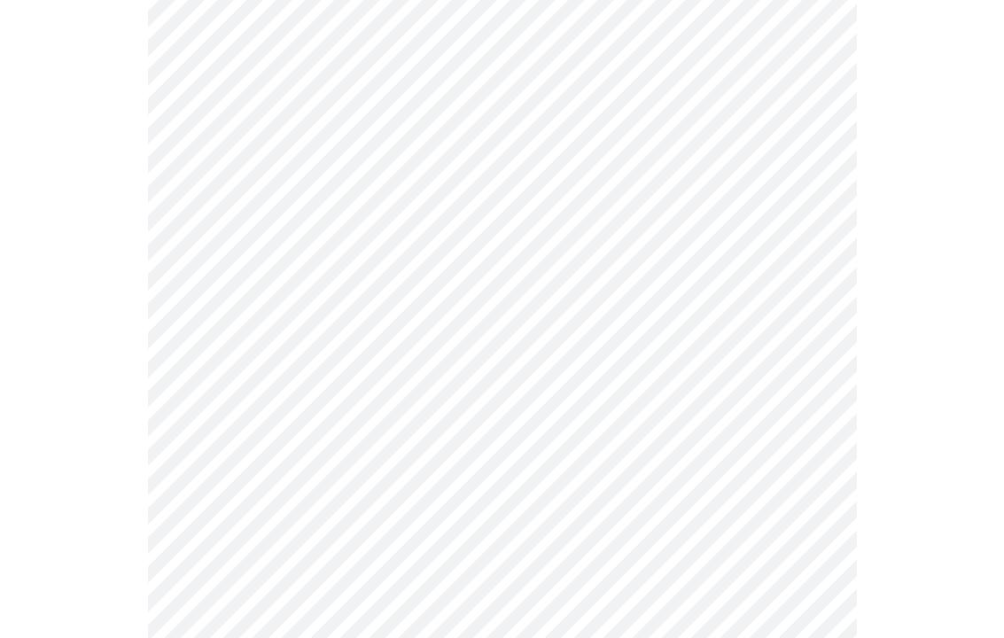
scroll to position [1010, 0]
click at [813, 303] on body "MyMenopauseRx Intake Questions 3 / 13" at bounding box center [502, 39] width 990 height 2085
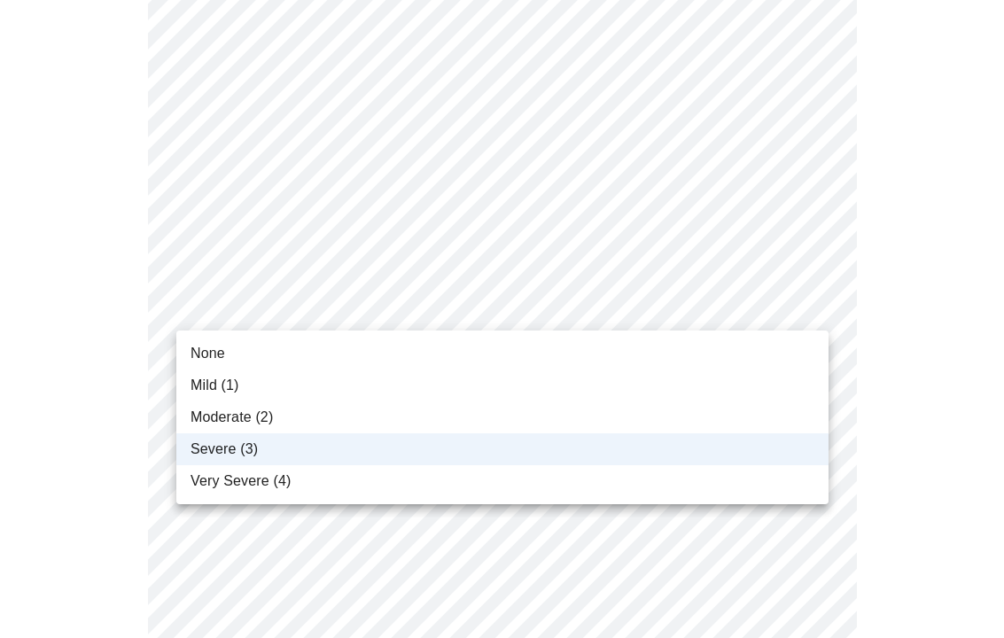
click at [332, 406] on li "Moderate (2)" at bounding box center [502, 418] width 652 height 32
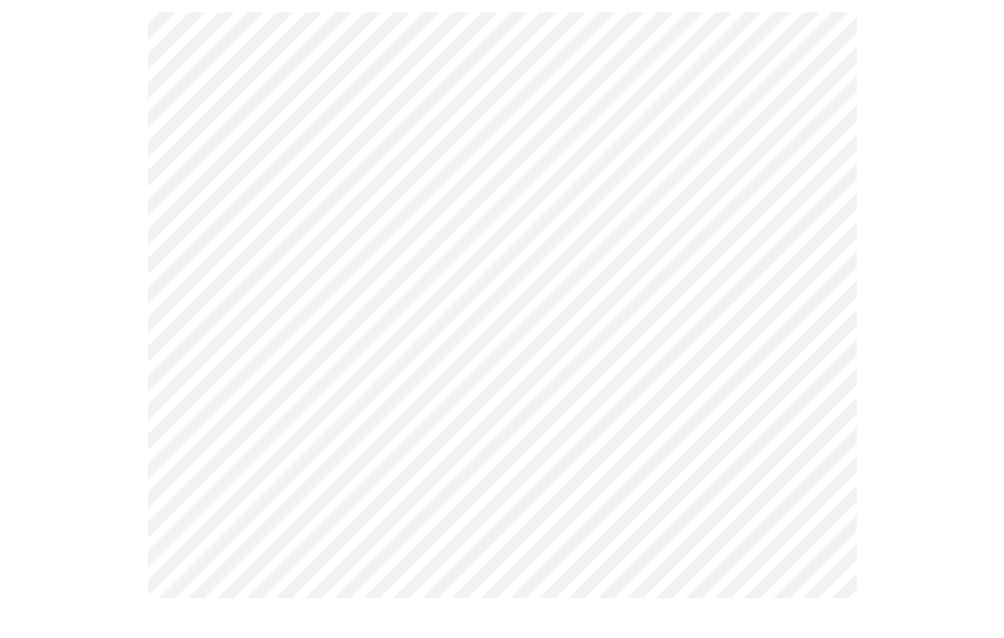
scroll to position [1447, 0]
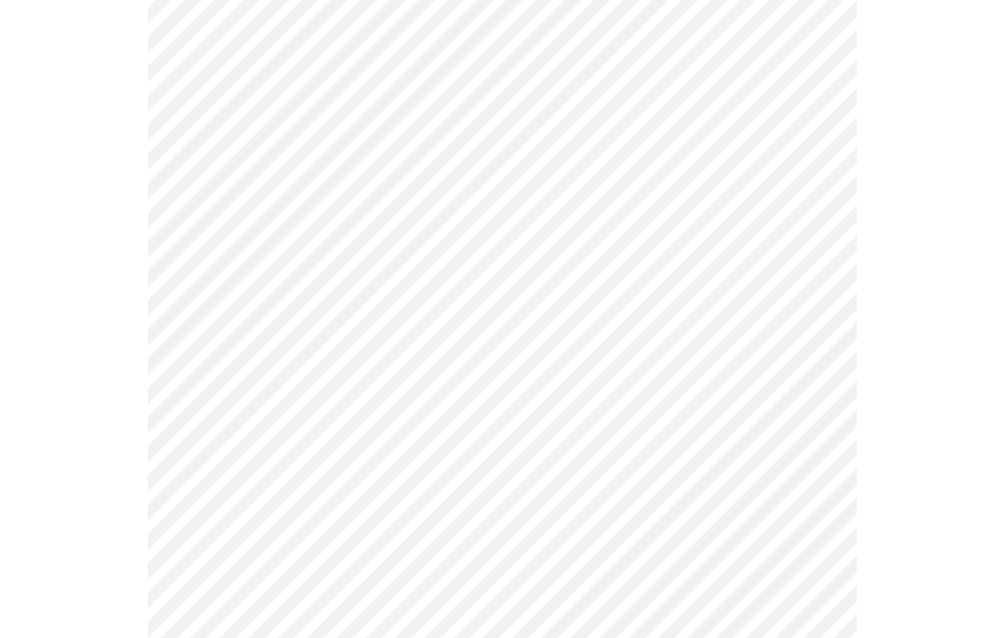
scroll to position [790, 0]
click at [814, 214] on body "MyMenopauseRx Intake Questions 4 / 13" at bounding box center [502, 54] width 990 height 1674
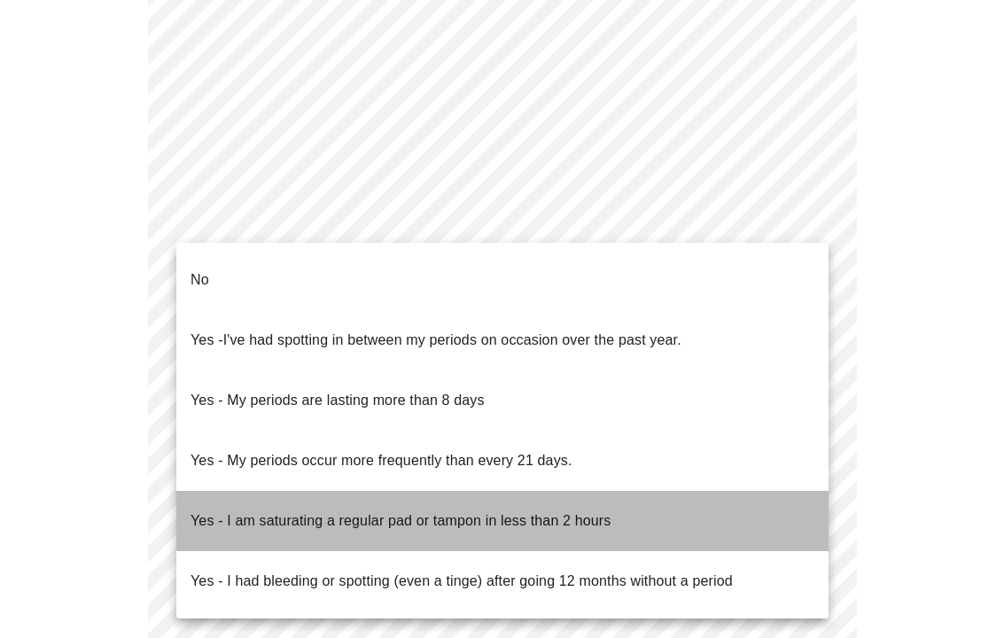
click at [586, 511] on p "Yes - I am saturating a regular pad or tampon in less than 2 hours" at bounding box center [401, 521] width 420 height 21
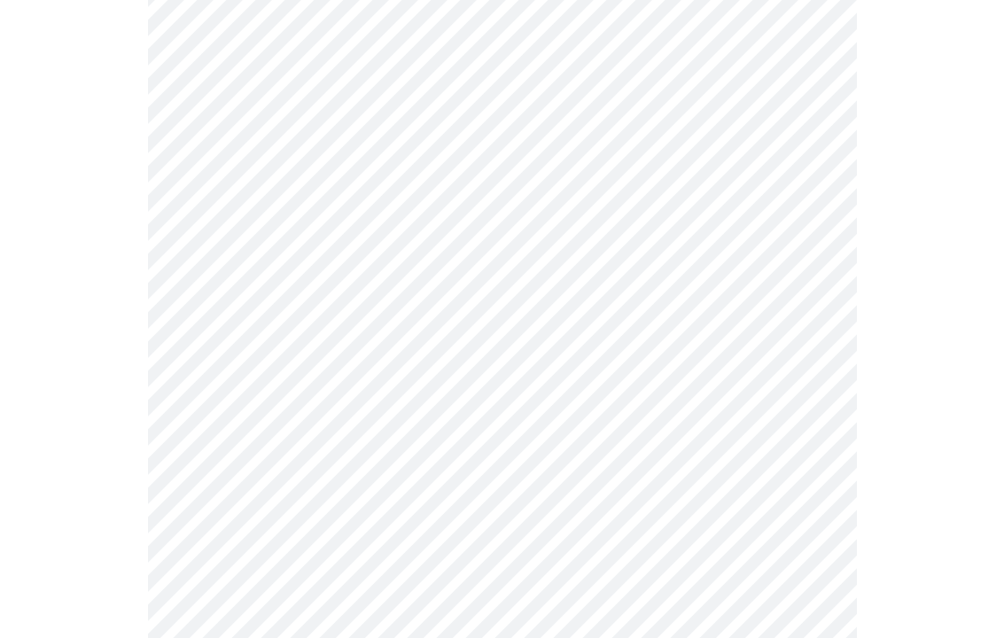
click at [810, 340] on body "MyMenopauseRx Intake Questions 4 / 13" at bounding box center [502, 49] width 990 height 1664
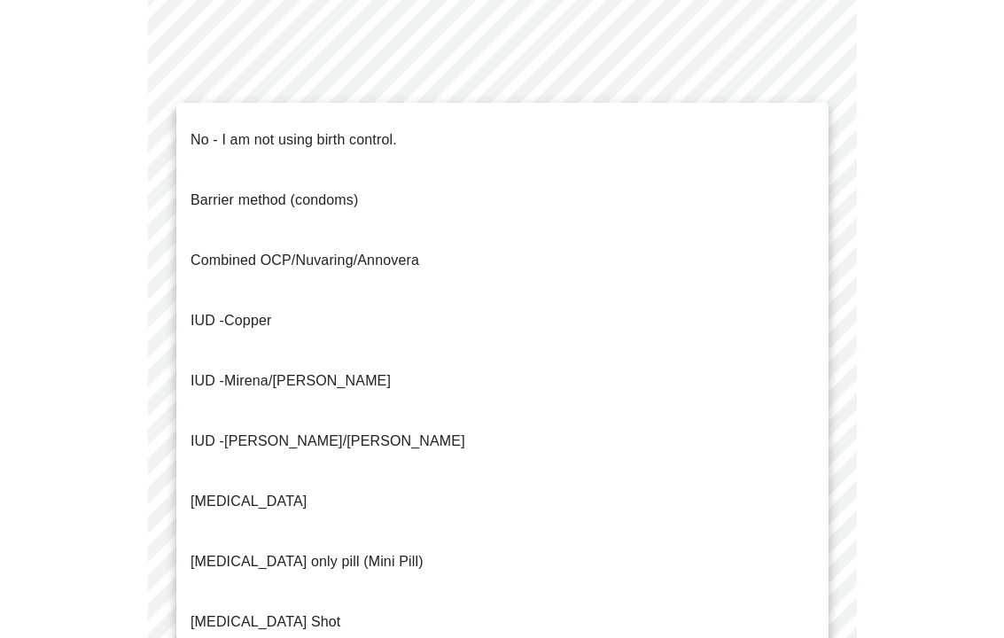
click at [408, 129] on li "No - I am not using birth control." at bounding box center [502, 140] width 652 height 60
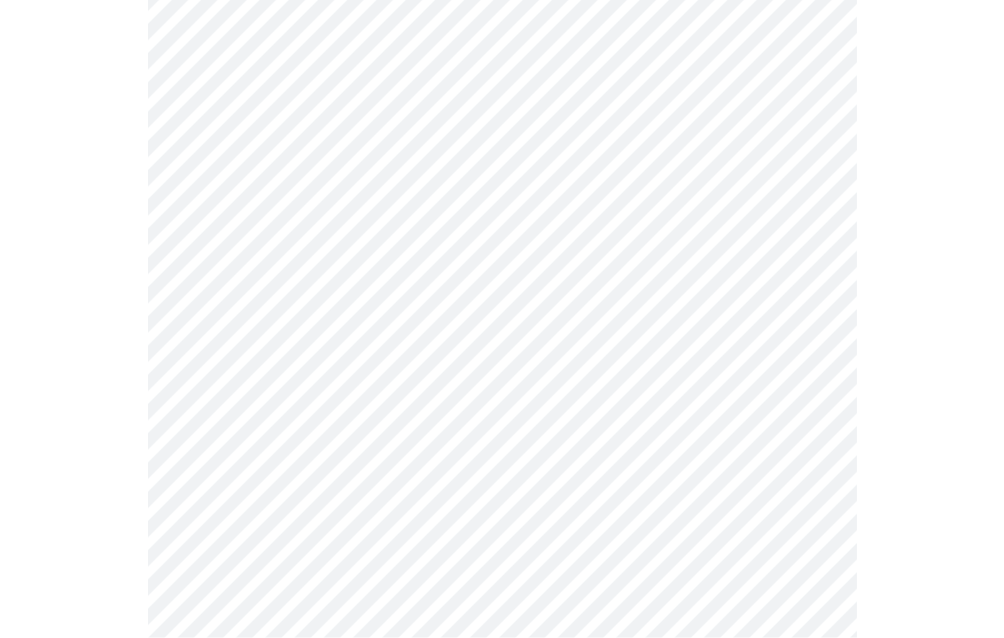
scroll to position [872, 0]
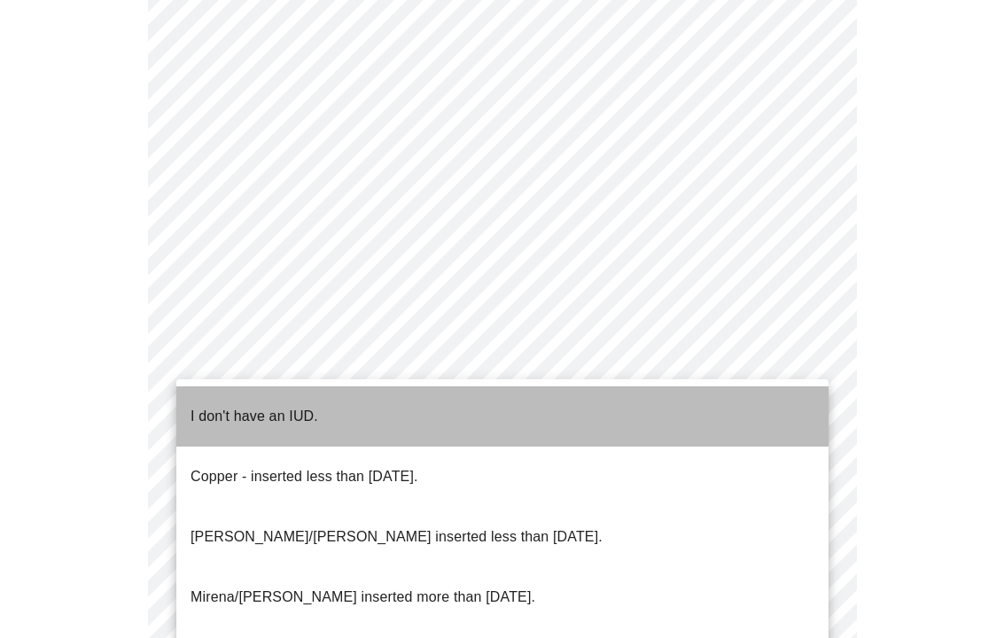
click at [211, 390] on li "I don't have an IUD." at bounding box center [502, 417] width 652 height 60
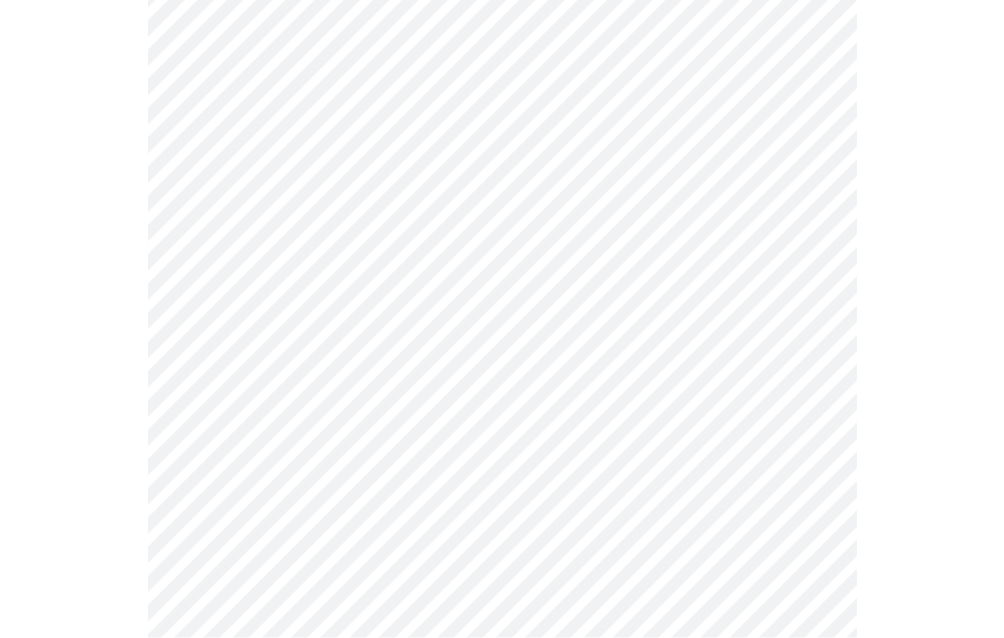
scroll to position [949, 0]
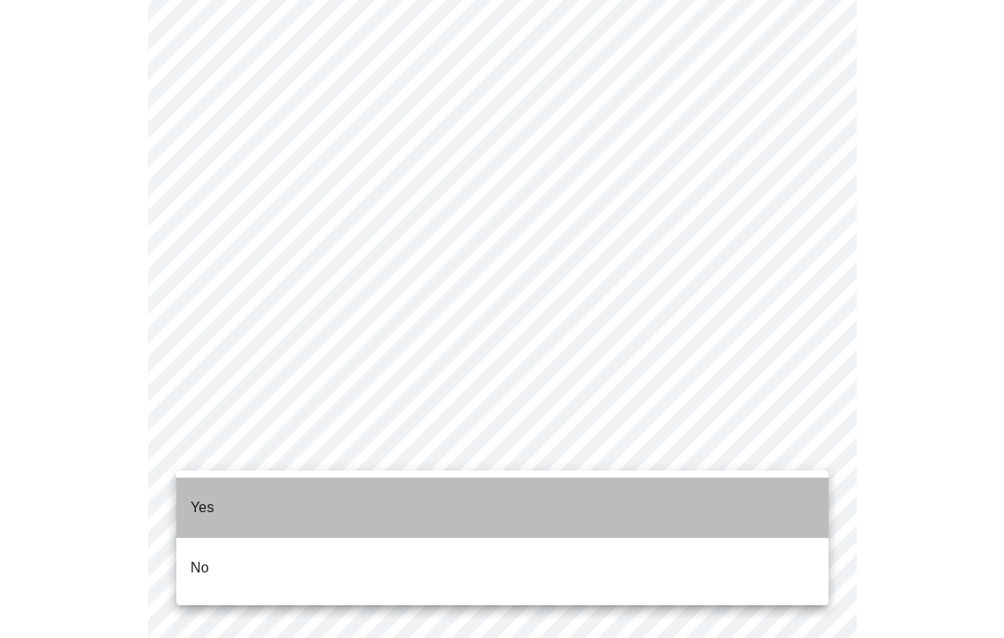
click at [184, 481] on li "Yes" at bounding box center [502, 508] width 652 height 60
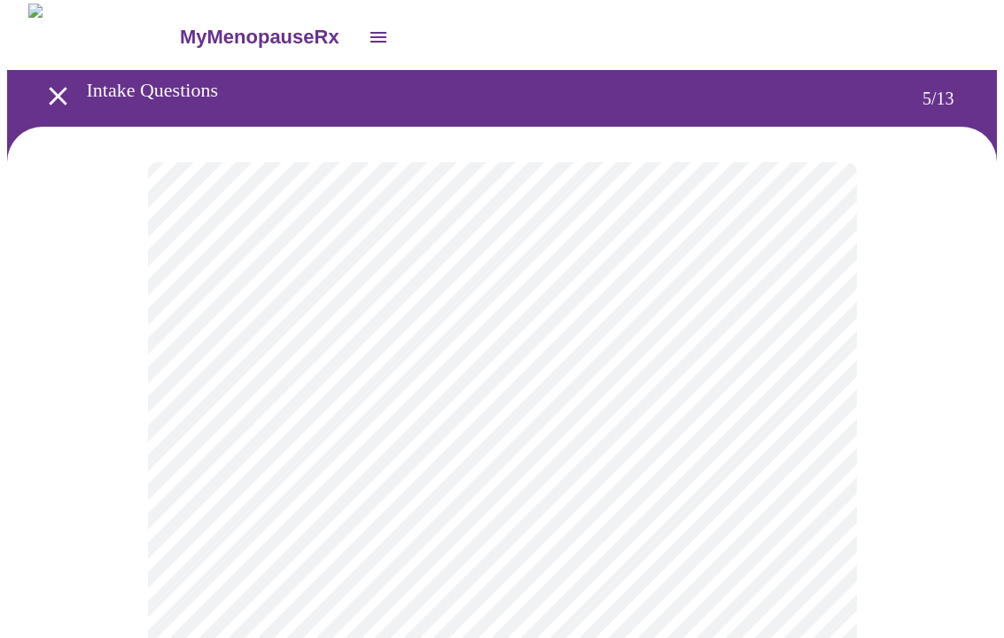
scroll to position [51, 0]
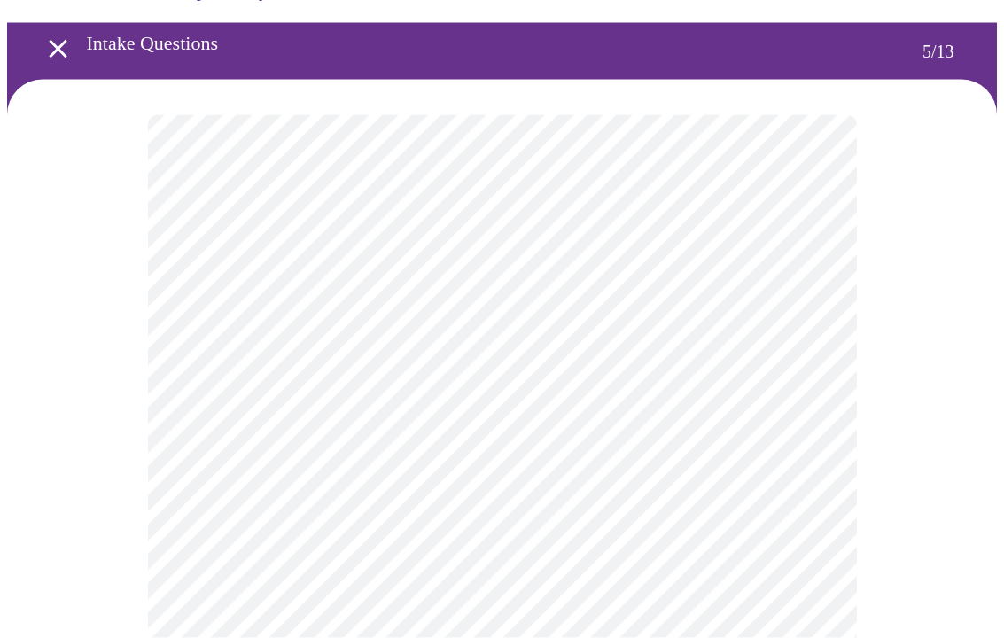
click at [818, 410] on body "MyMenopauseRx Intake Questions 5 / 13" at bounding box center [502, 591] width 990 height 1269
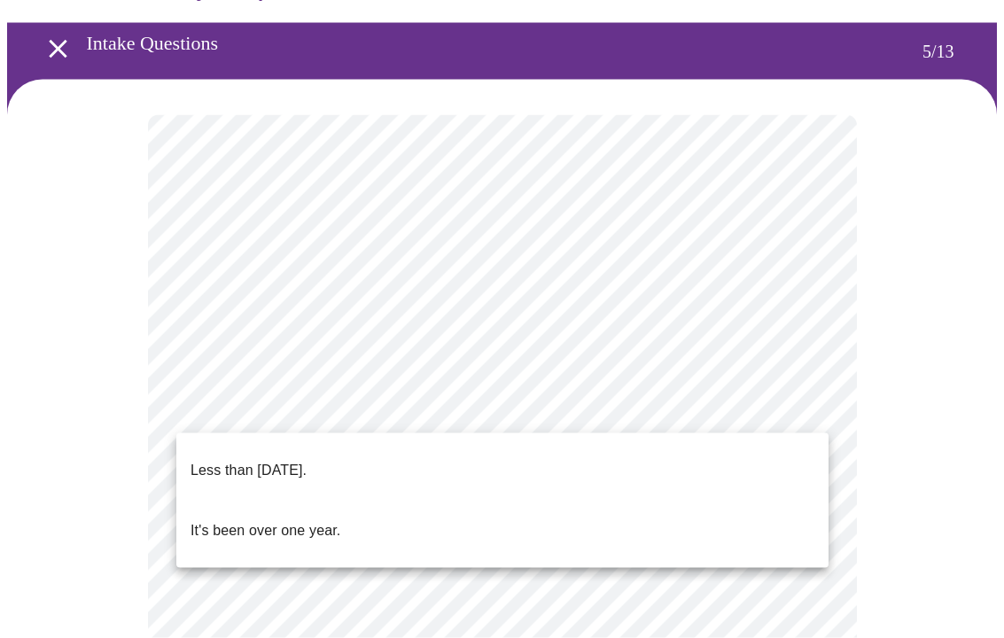
scroll to position [51, 0]
click at [356, 451] on li "Less than [DATE]." at bounding box center [502, 471] width 652 height 60
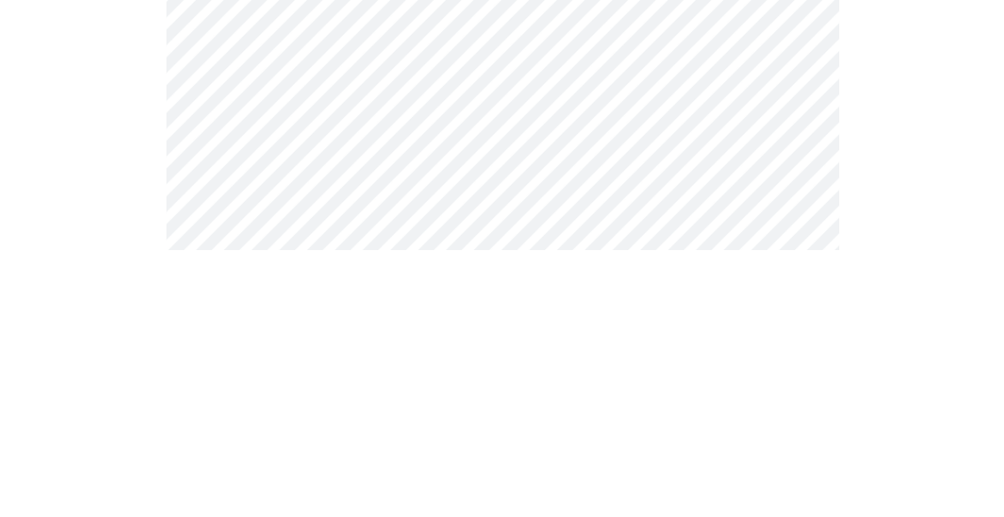
scroll to position [281, 0]
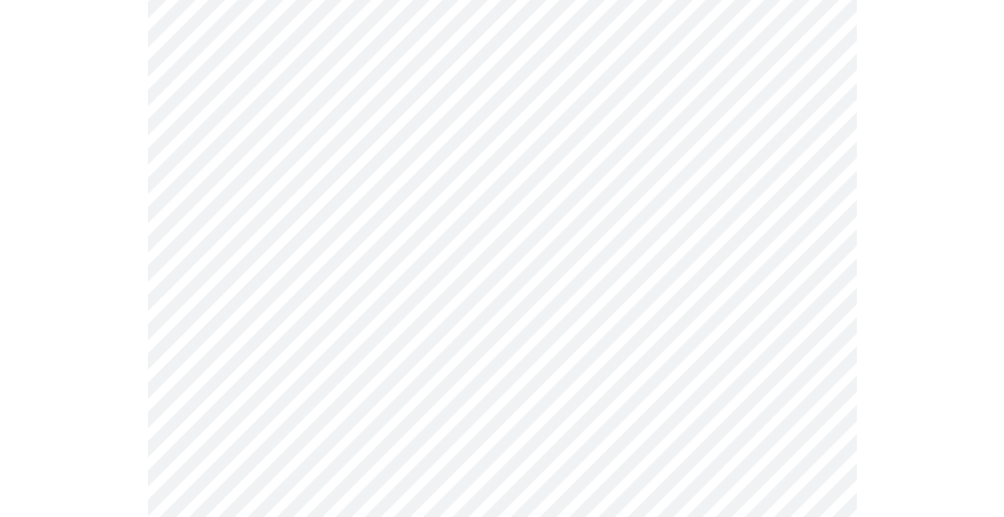
click at [812, 225] on body "MyMenopauseRx Intake Questions 6 / 13" at bounding box center [502, 198] width 990 height 945
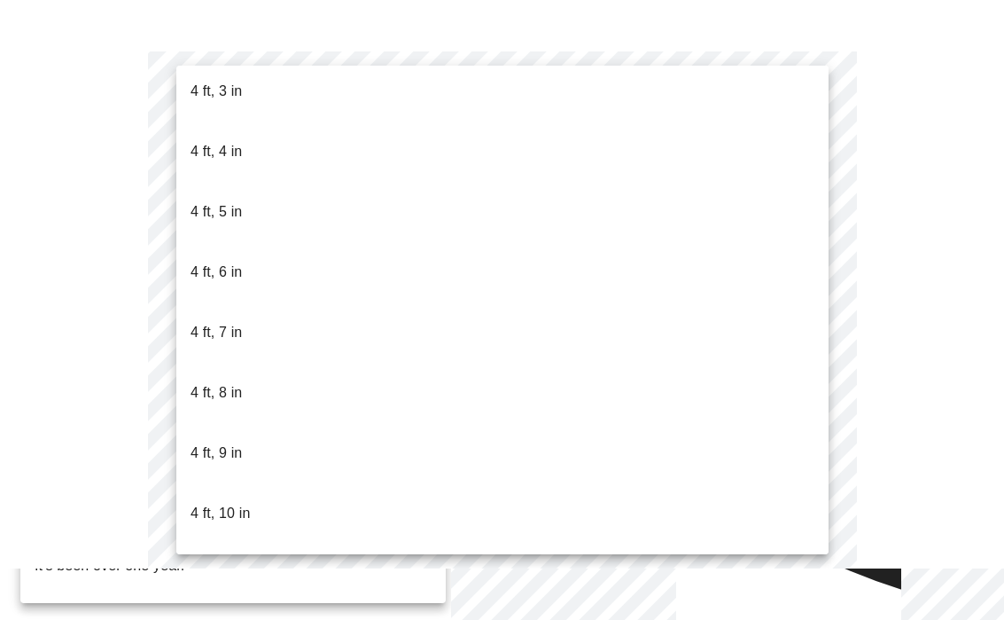
scroll to position [912, 0]
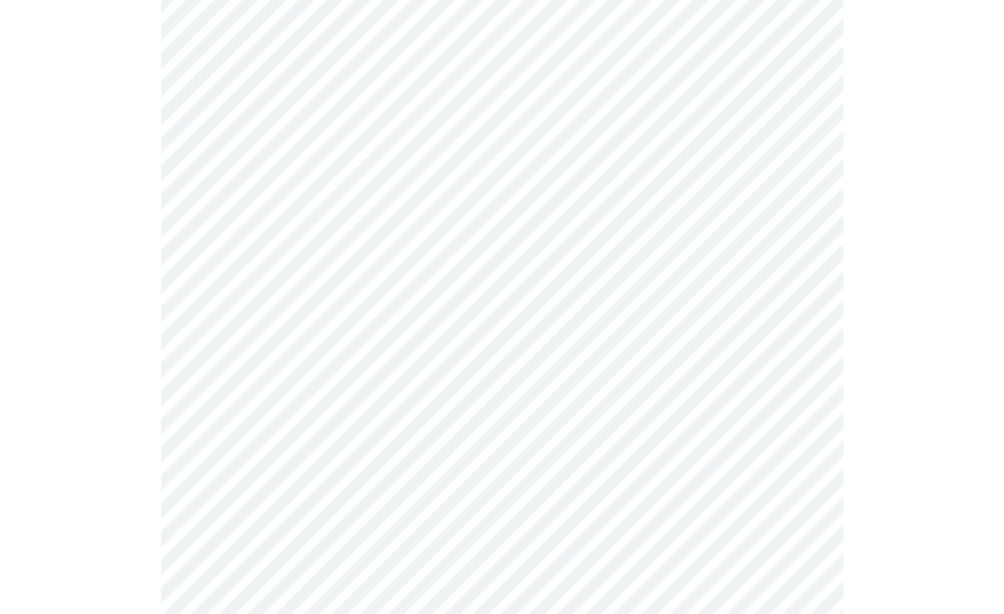
scroll to position [4584, 0]
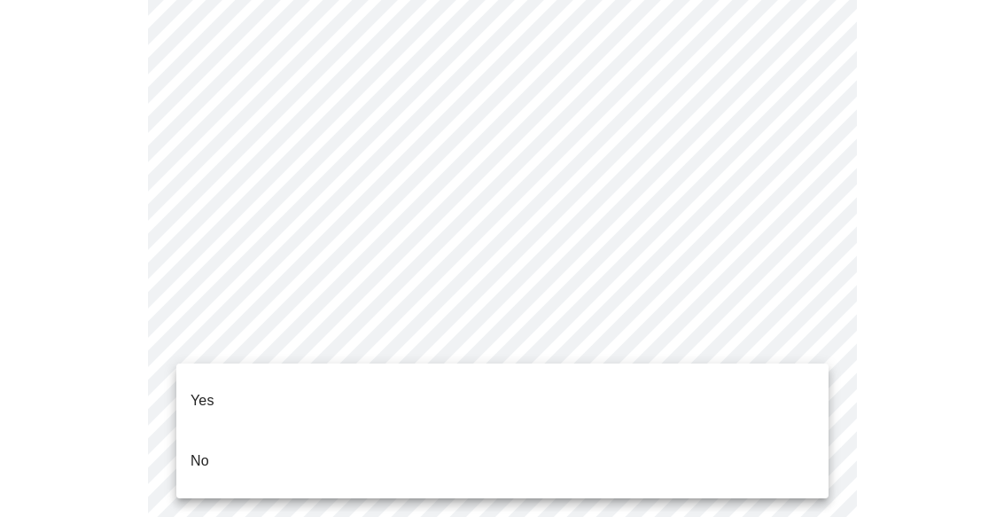
click at [213, 433] on li "No" at bounding box center [502, 461] width 652 height 60
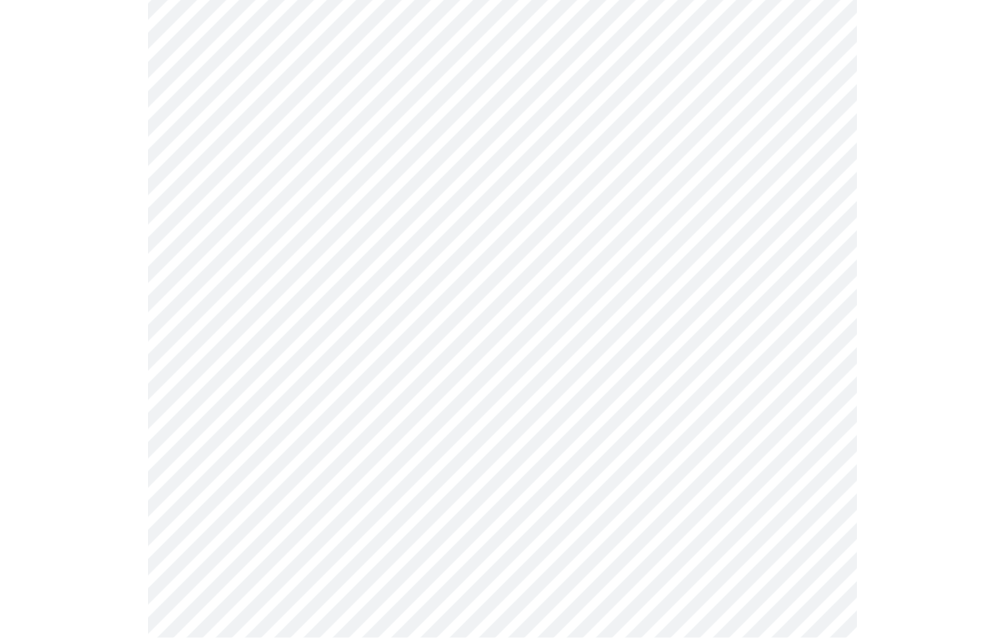
scroll to position [982, 0]
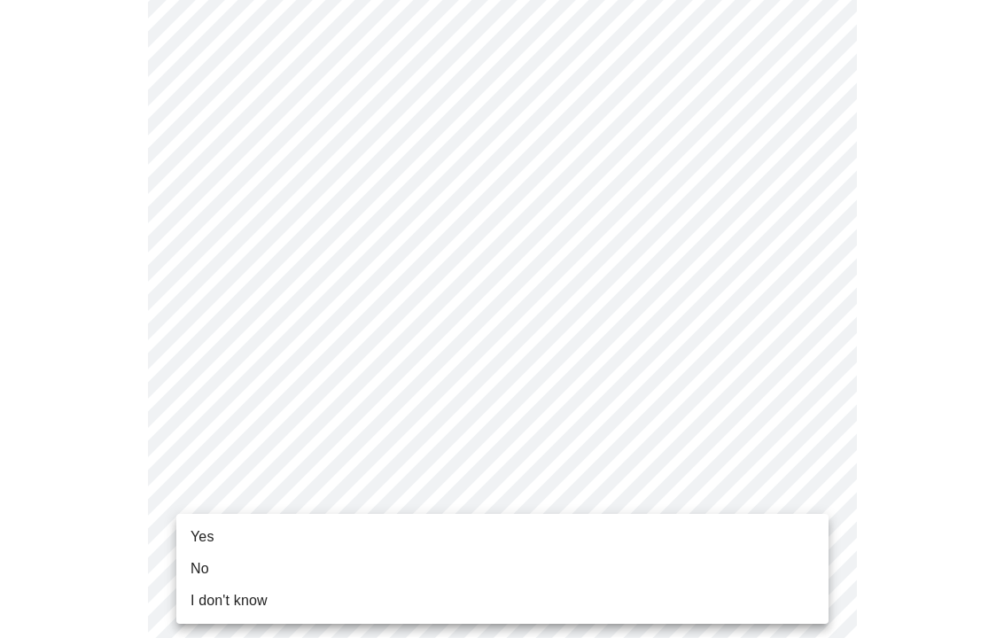
click at [214, 516] on li "No" at bounding box center [502, 569] width 652 height 32
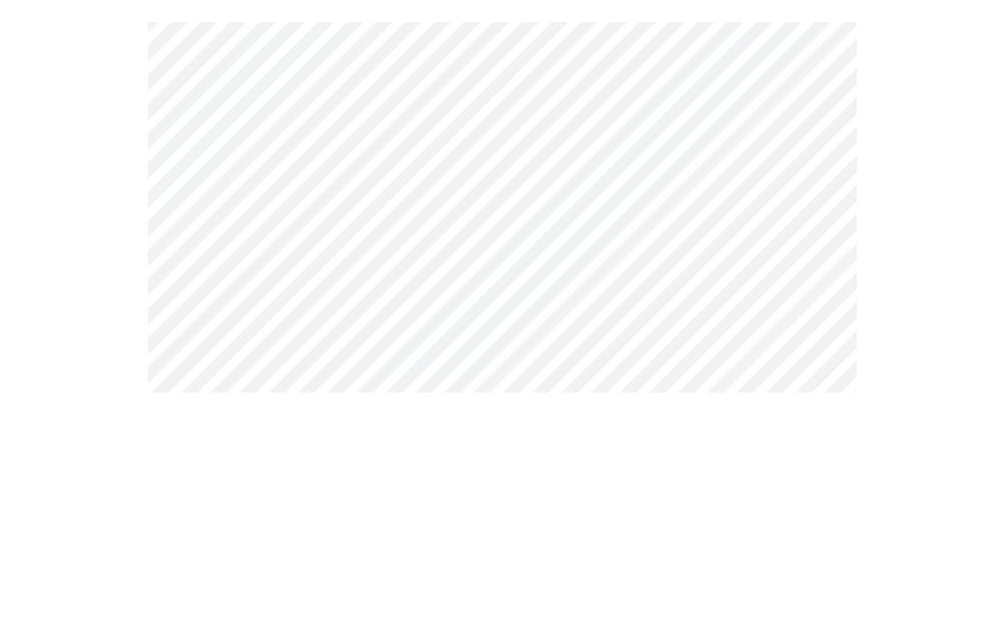
scroll to position [260, 0]
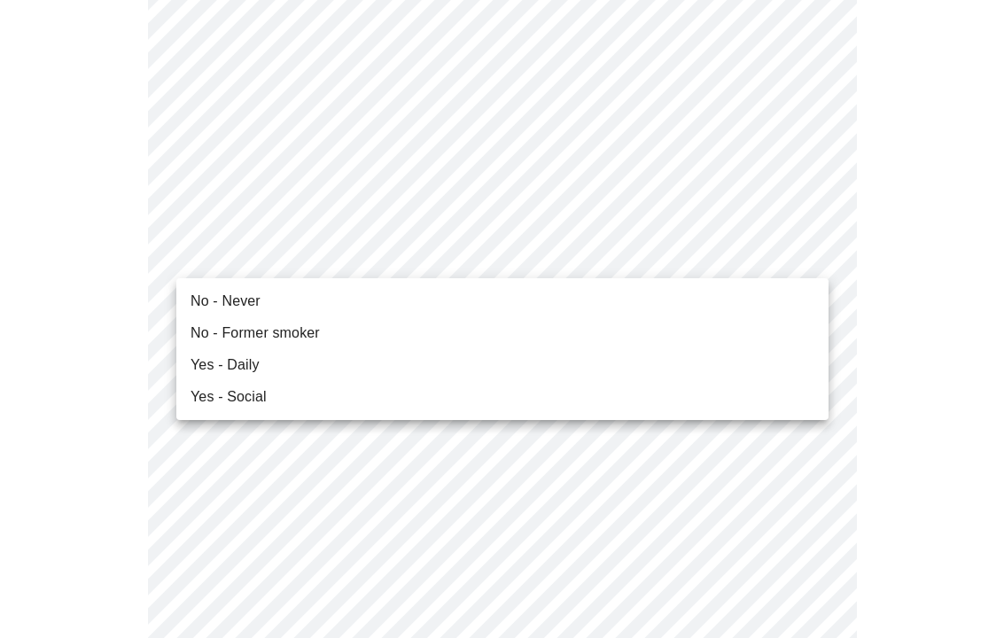
click at [243, 289] on li "No - Never" at bounding box center [502, 301] width 652 height 32
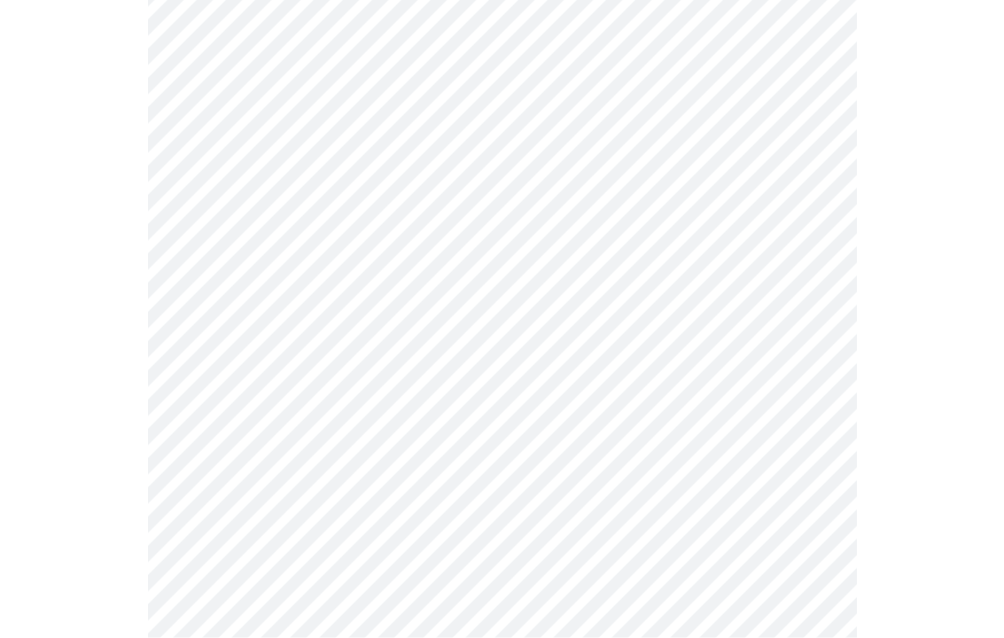
scroll to position [1349, 0]
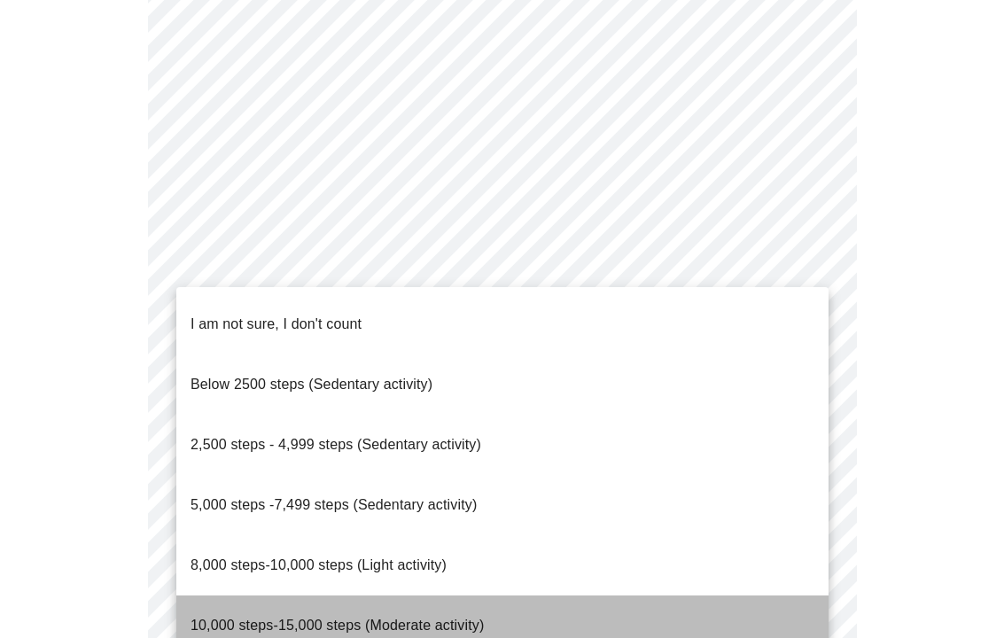
click at [436, 516] on li "10,000 steps-15,000 steps (Moderate activity)" at bounding box center [502, 626] width 652 height 60
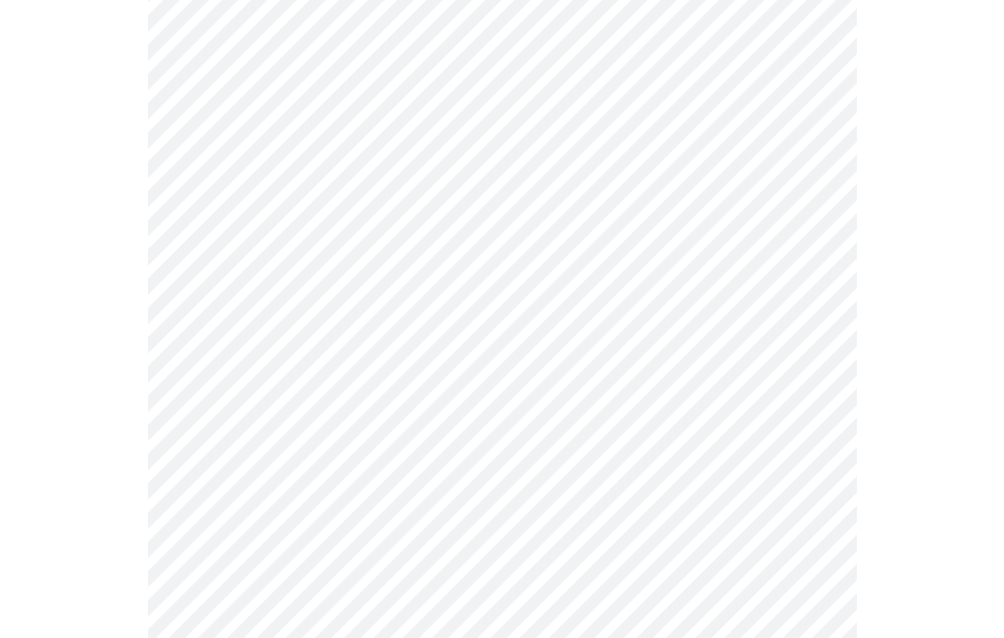
scroll to position [1440, 0]
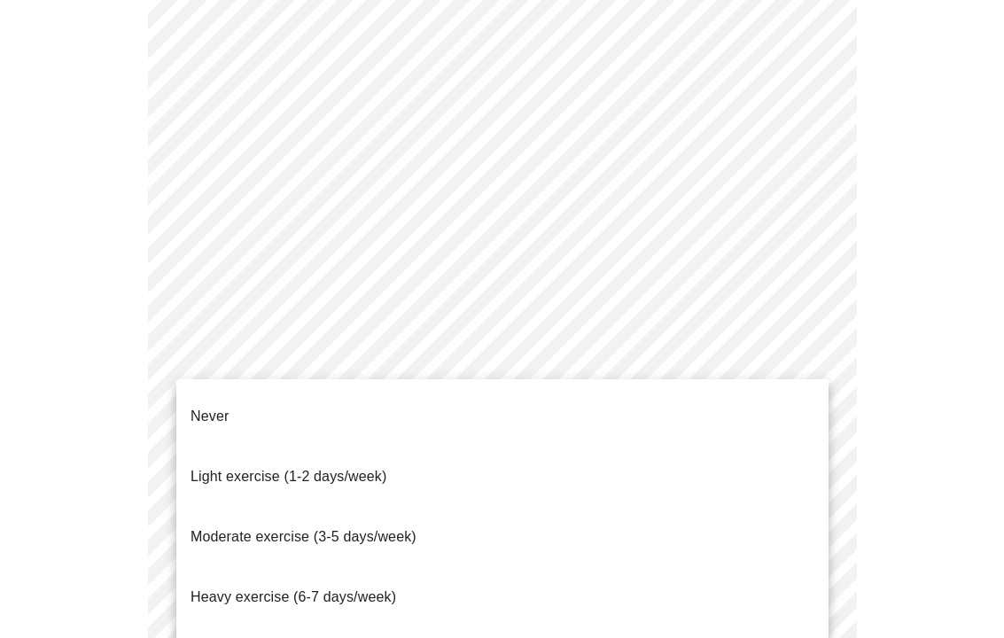
click at [291, 516] on span "Moderate exercise (3-5 days/week)" at bounding box center [304, 536] width 226 height 15
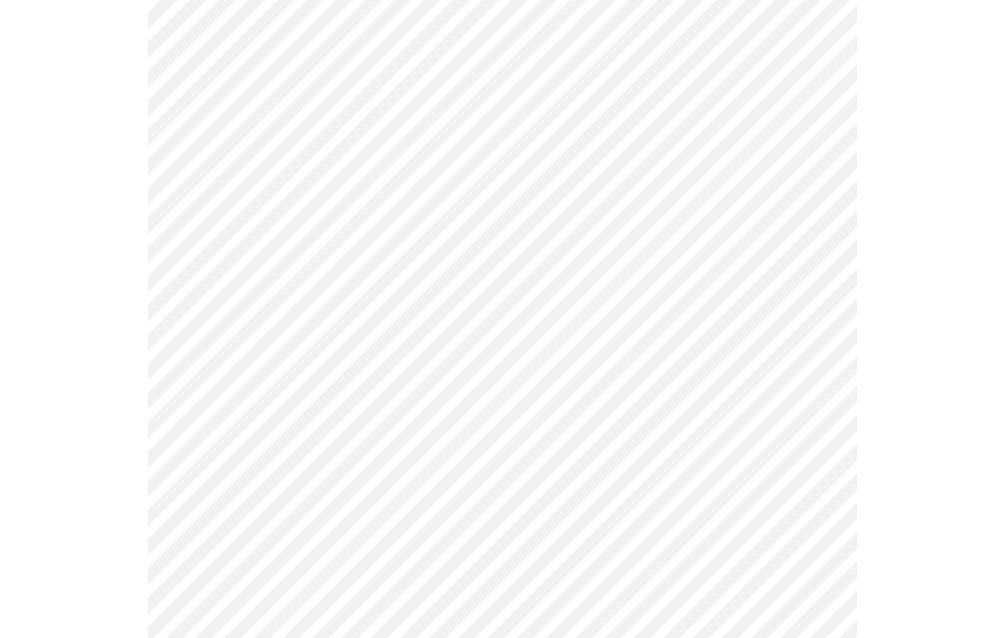
scroll to position [1589, 0]
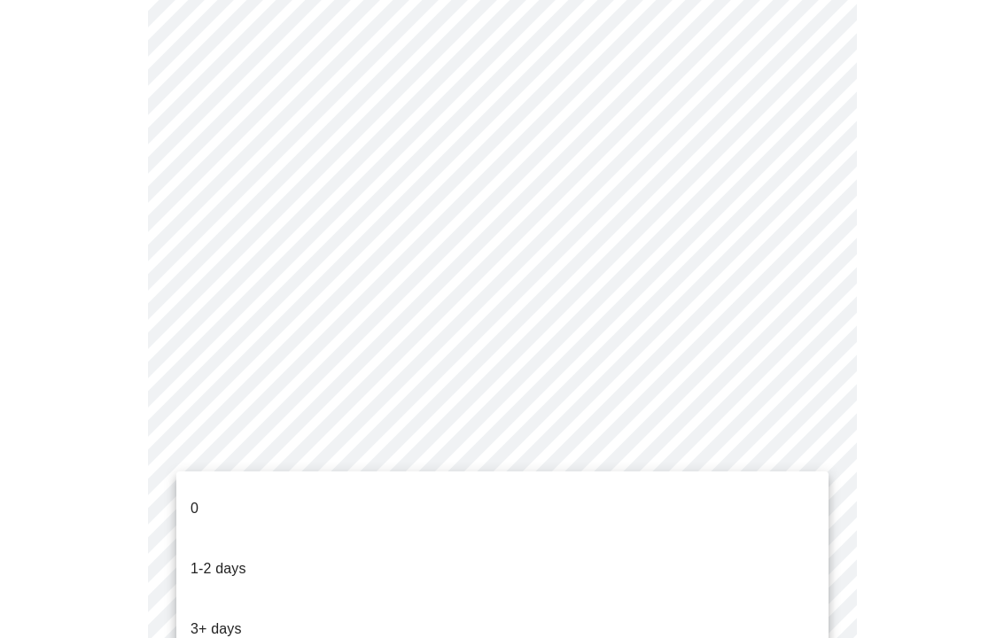
click at [252, 516] on li "1-2 days" at bounding box center [502, 569] width 652 height 60
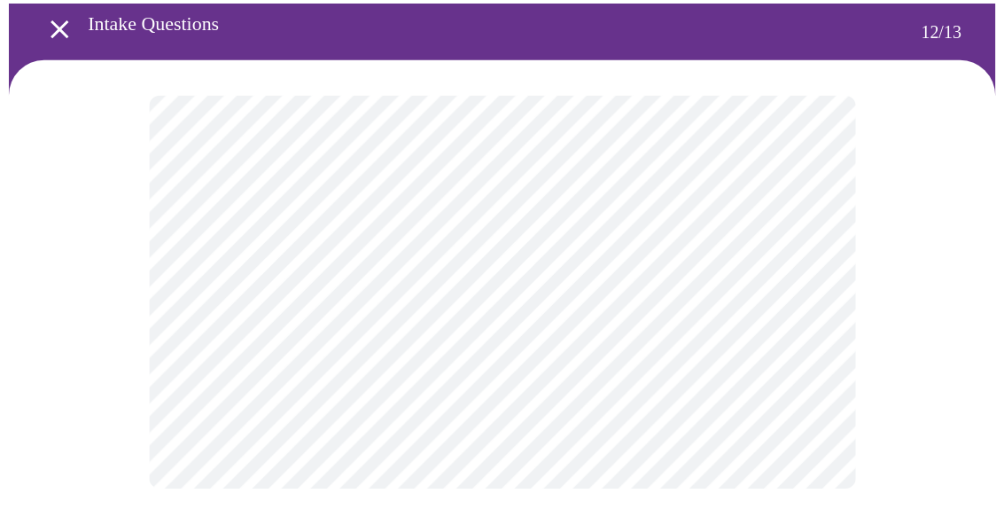
scroll to position [72, 0]
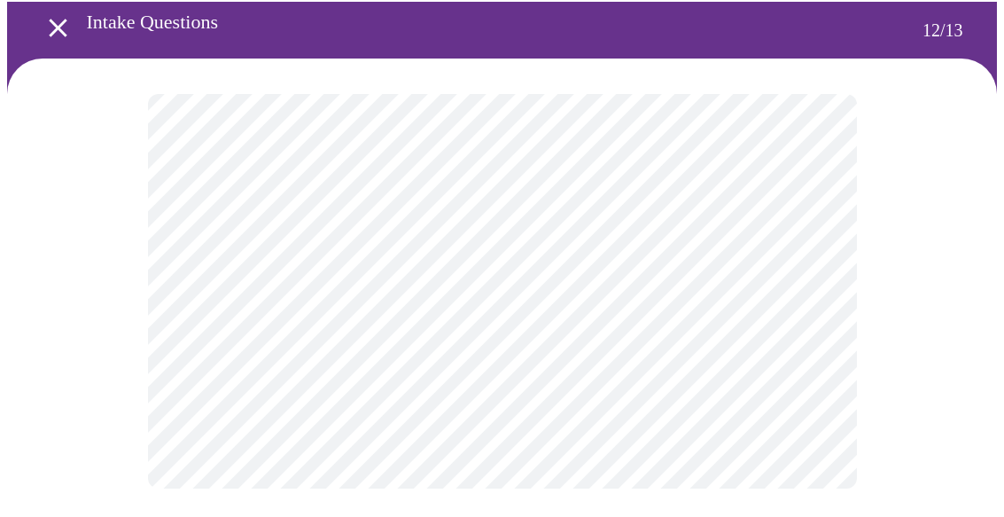
click at [814, 295] on body "MyMenopauseRx Intake Questions 12 / 13" at bounding box center [502, 229] width 990 height 589
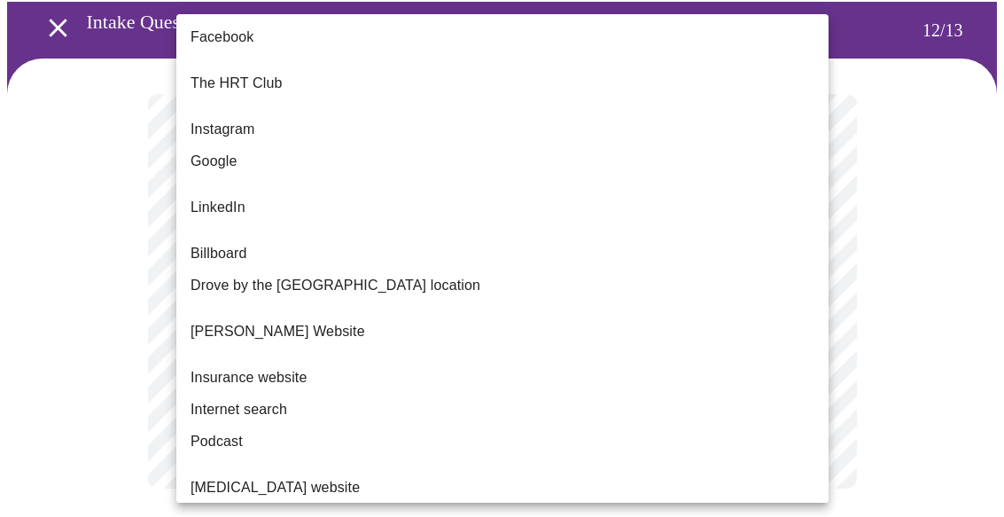
click at [235, 151] on span "Google" at bounding box center [214, 161] width 47 height 21
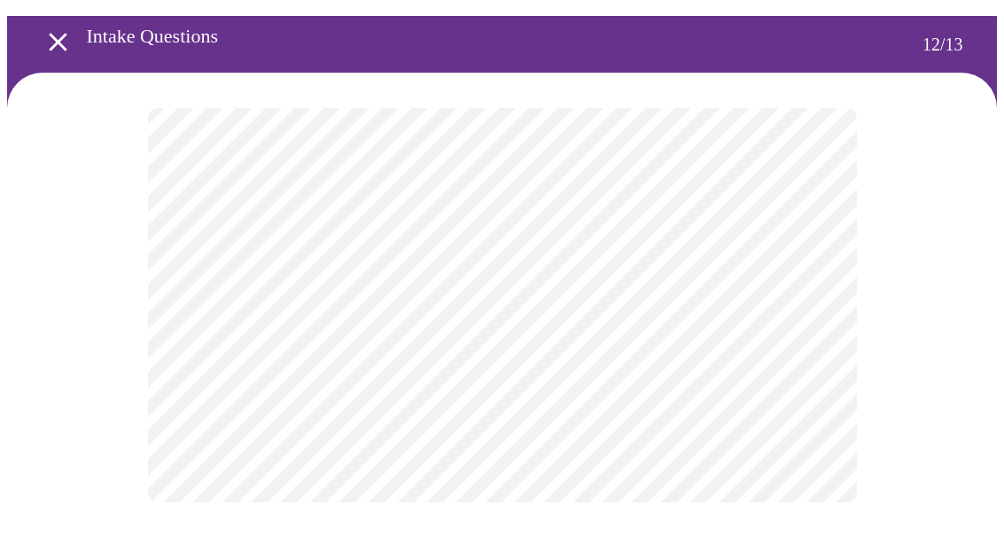
scroll to position [0, 0]
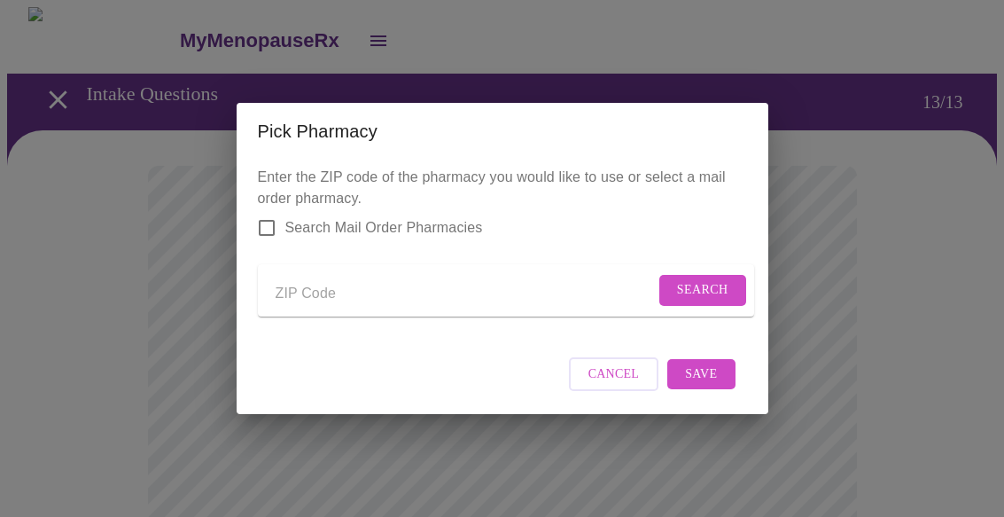
click at [457, 280] on input "Send a message to your care team" at bounding box center [465, 293] width 379 height 28
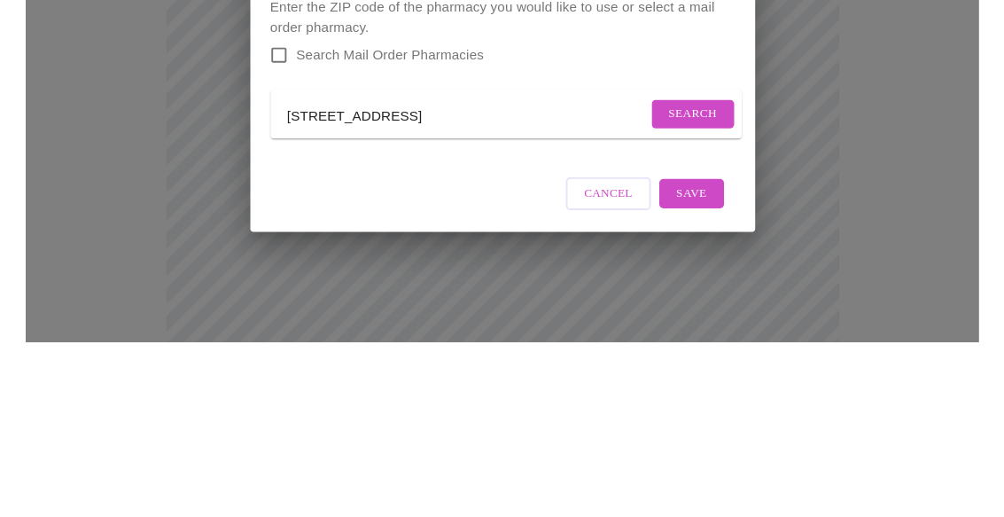
scroll to position [184, 0]
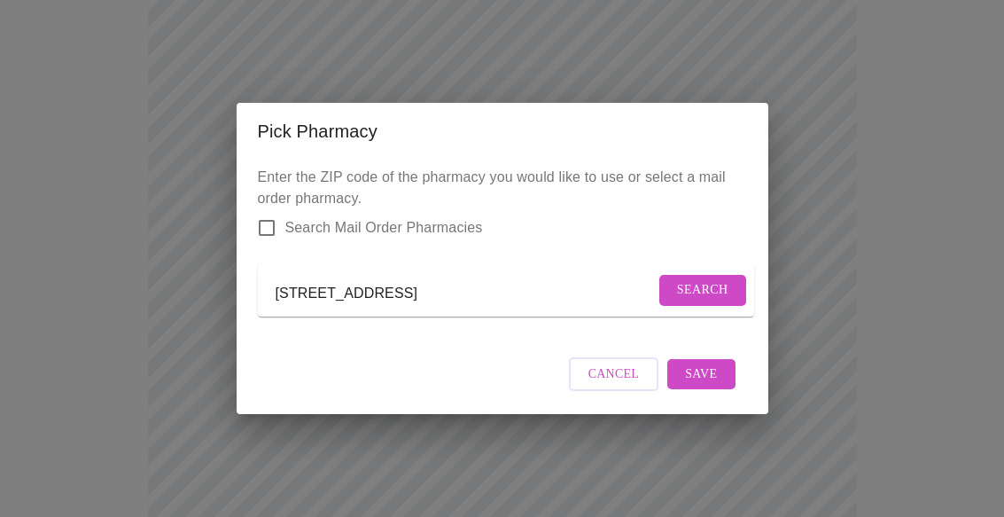
click at [482, 269] on form "[STREET_ADDRESS] Search" at bounding box center [506, 290] width 496 height 52
click at [461, 293] on input "[STREET_ADDRESS]" at bounding box center [465, 293] width 379 height 28
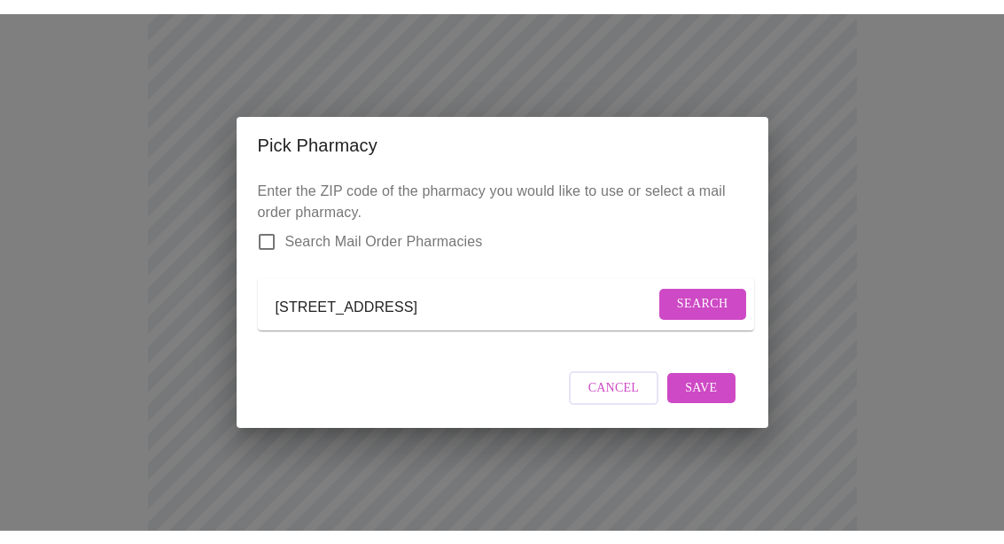
scroll to position [184, 0]
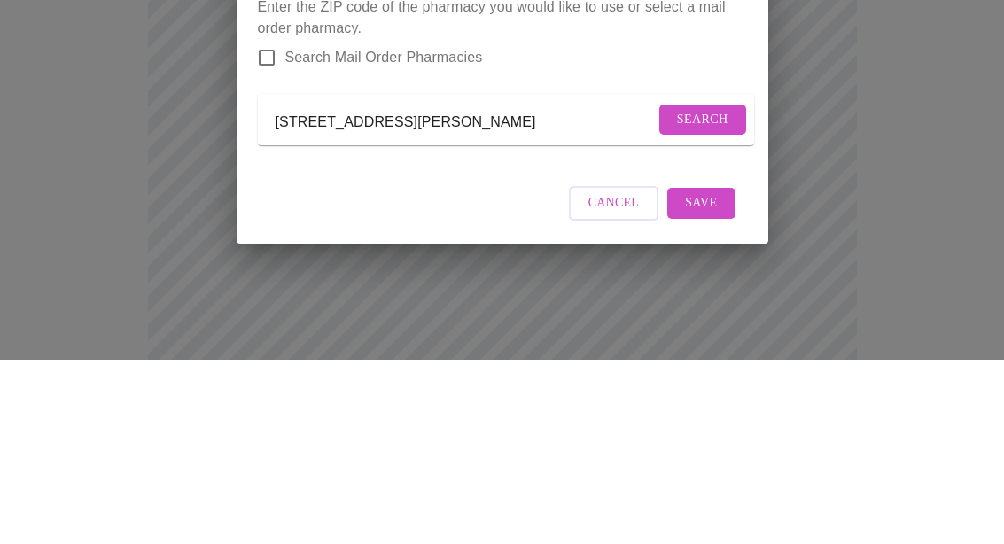
click at [591, 293] on input "[STREET_ADDRESS][PERSON_NAME]" at bounding box center [465, 307] width 379 height 28
click at [576, 293] on input "[STREET_ADDRESS][PERSON_NAME]" at bounding box center [465, 307] width 379 height 28
click at [624, 293] on input "[STREET_ADDRESS][PERSON_NAME]" at bounding box center [465, 307] width 379 height 28
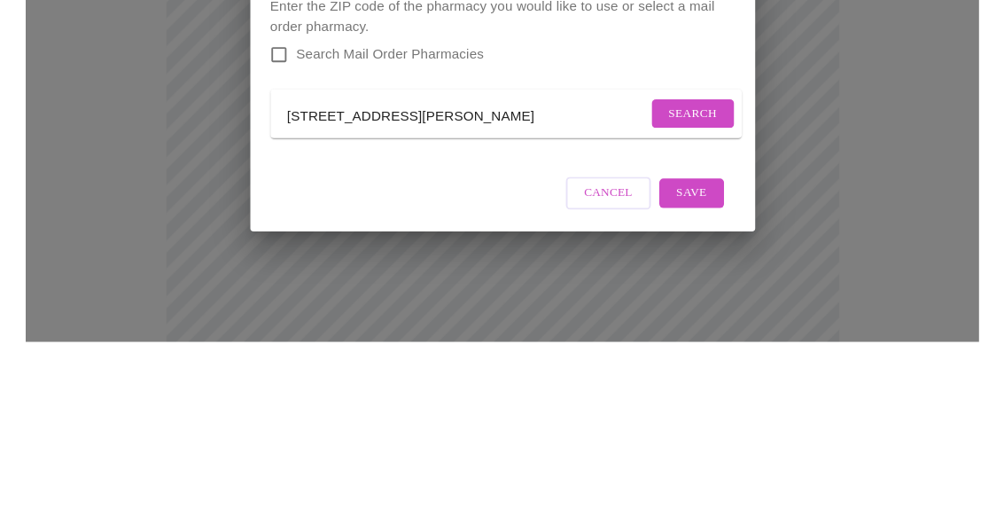
scroll to position [369, 0]
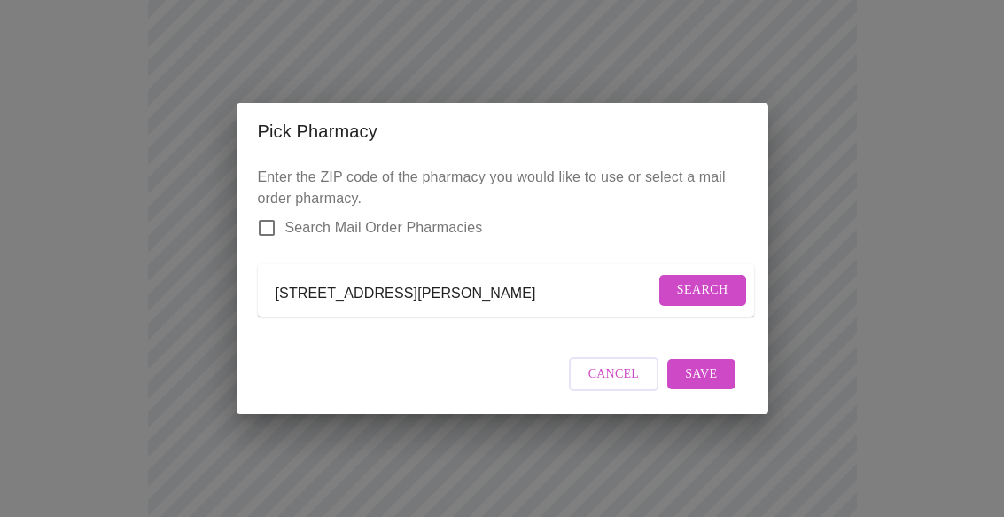
type input "[STREET_ADDRESS][PERSON_NAME]"
click at [715, 381] on span "Save" at bounding box center [701, 374] width 32 height 22
click at [717, 385] on span "Save" at bounding box center [701, 374] width 32 height 22
click at [714, 385] on div "Cancel" at bounding box center [502, 374] width 489 height 66
click at [721, 379] on div "Cancel" at bounding box center [502, 374] width 489 height 66
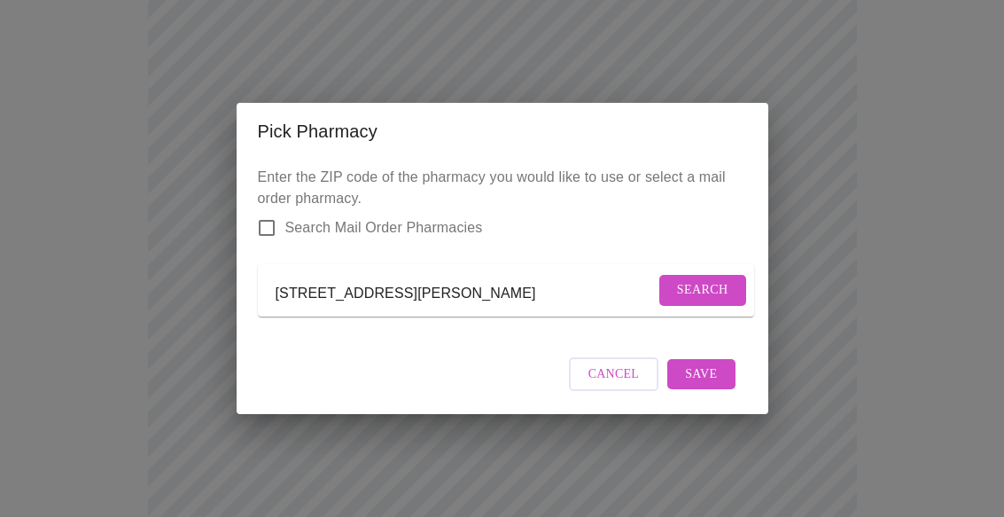
click at [703, 279] on span "Search" at bounding box center [702, 290] width 51 height 22
click at [258, 215] on input "Search Mail Order Pharmacies" at bounding box center [266, 227] width 37 height 37
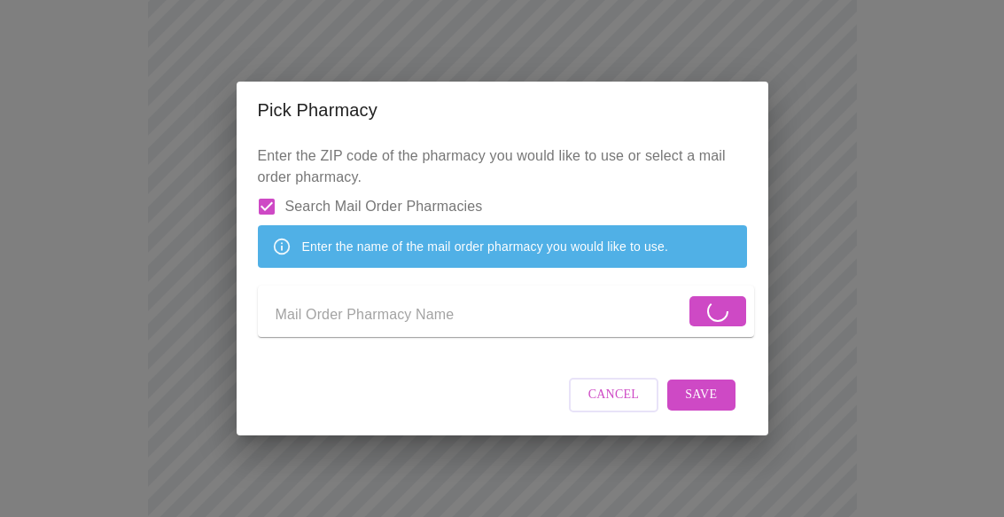
click at [267, 188] on input "Search Mail Order Pharmacies" at bounding box center [266, 206] width 37 height 37
checkbox input "false"
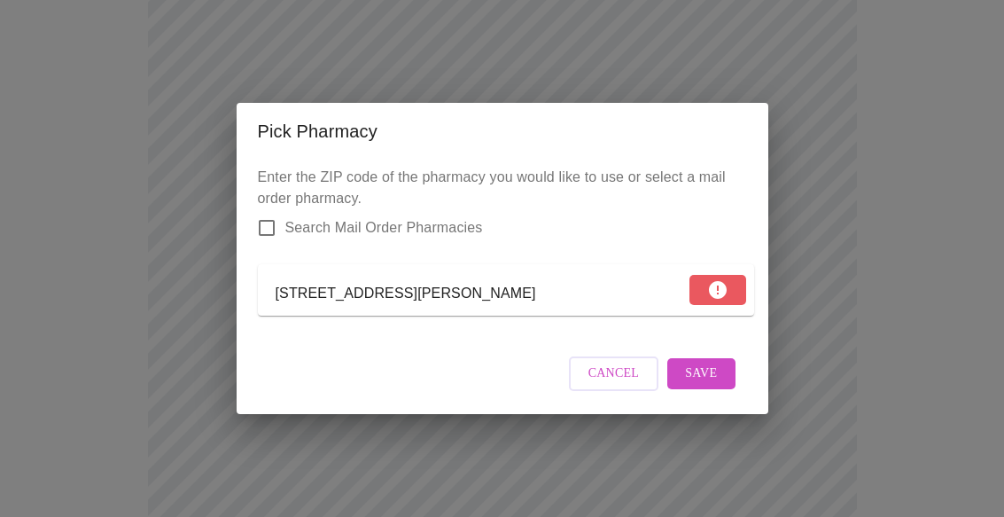
click at [617, 385] on span "Cancel" at bounding box center [614, 374] width 51 height 22
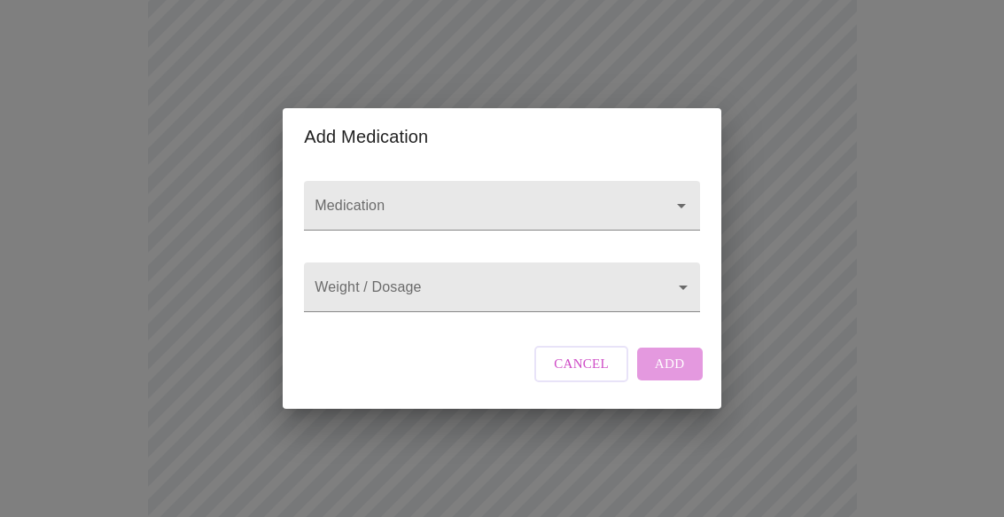
click at [686, 195] on icon "Open" at bounding box center [681, 205] width 21 height 21
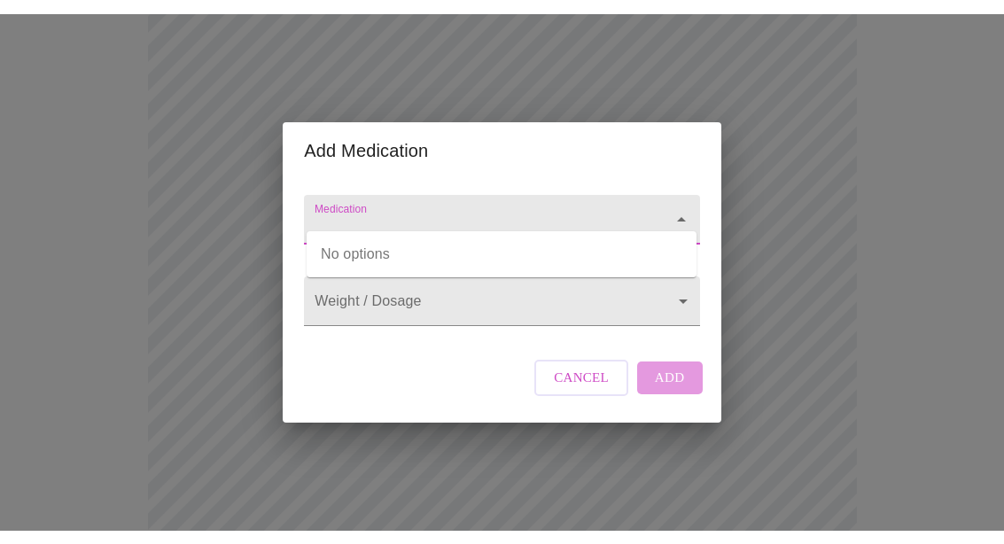
scroll to position [368, 0]
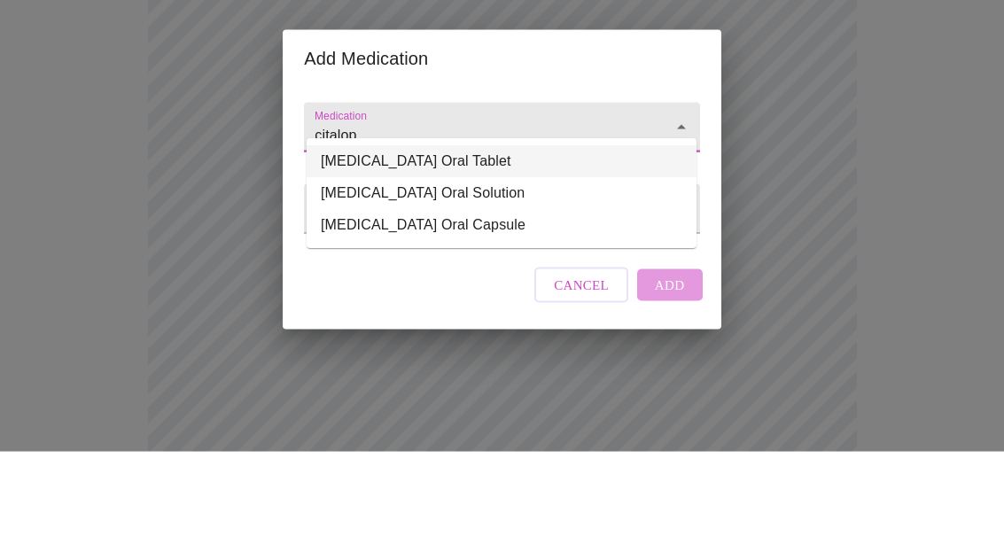
click at [537, 238] on li "[MEDICAL_DATA] Oral Tablet" at bounding box center [502, 254] width 390 height 32
type input "[MEDICAL_DATA] Oral Tablet"
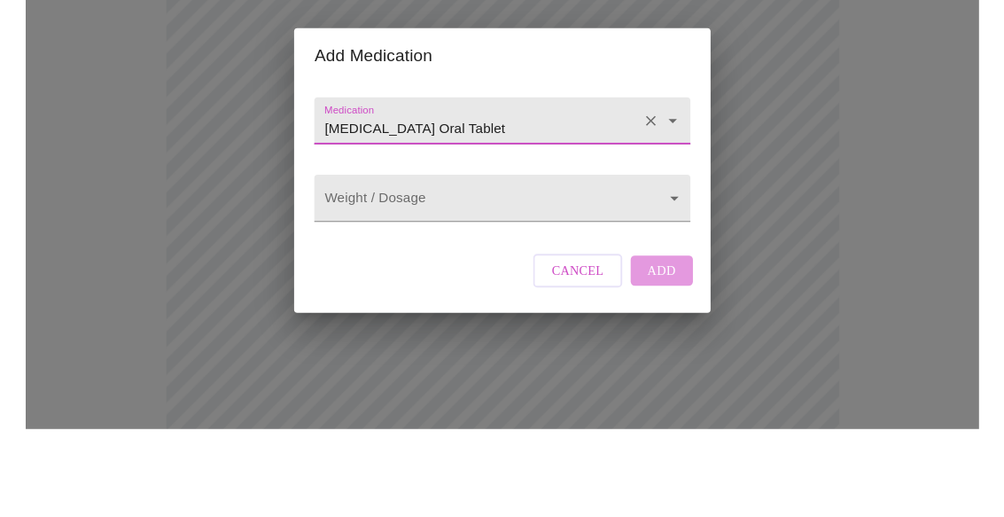
scroll to position [461, 0]
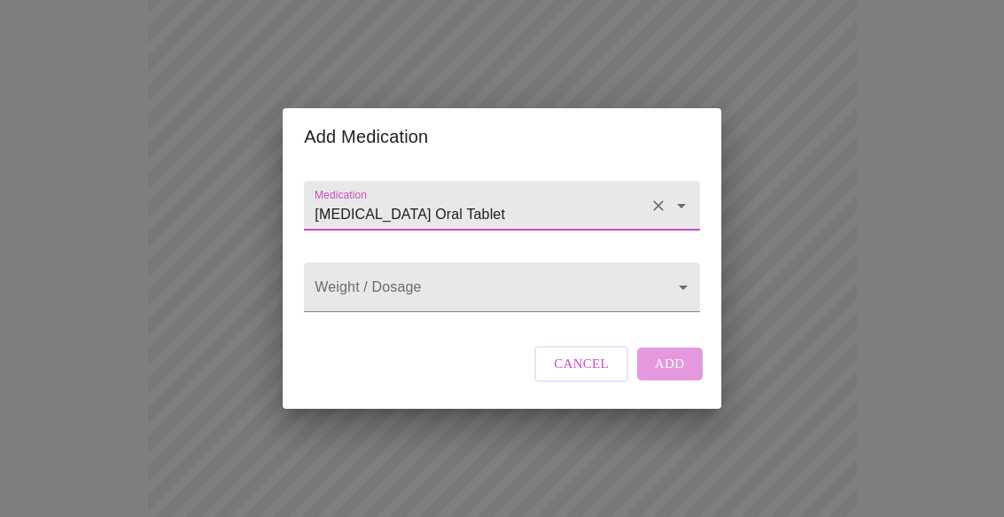
click at [684, 292] on body "MyMenopauseRx Intake Questions 13 / 13 Add Medication Medication [MEDICAL_DATA]…" at bounding box center [502, 210] width 990 height 1328
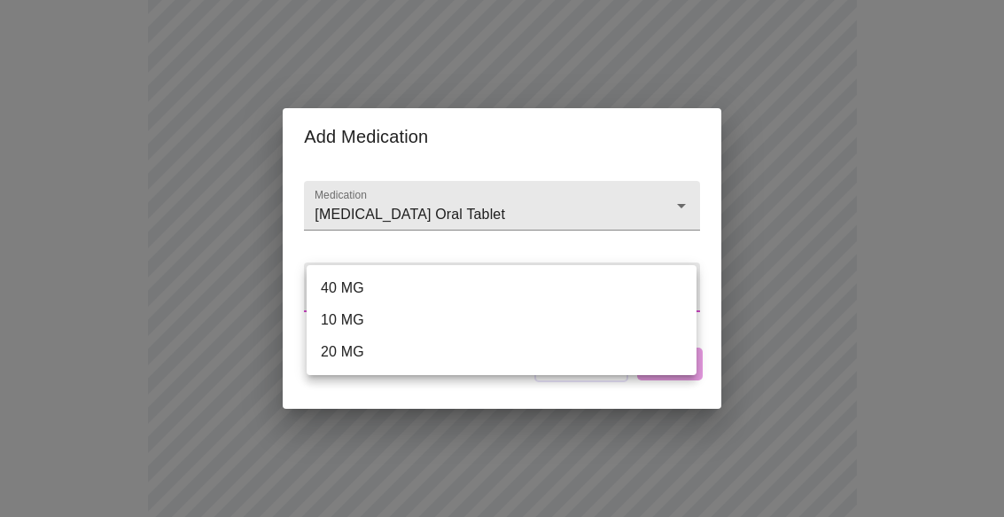
click at [442, 274] on li "40 MG" at bounding box center [502, 288] width 390 height 32
type input "40 MG"
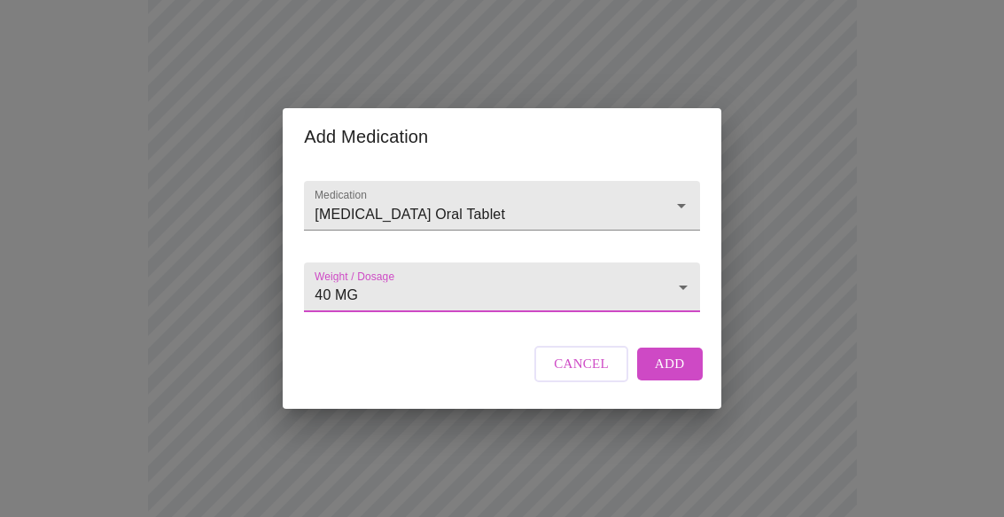
click at [674, 375] on span "Add" at bounding box center [670, 363] width 30 height 23
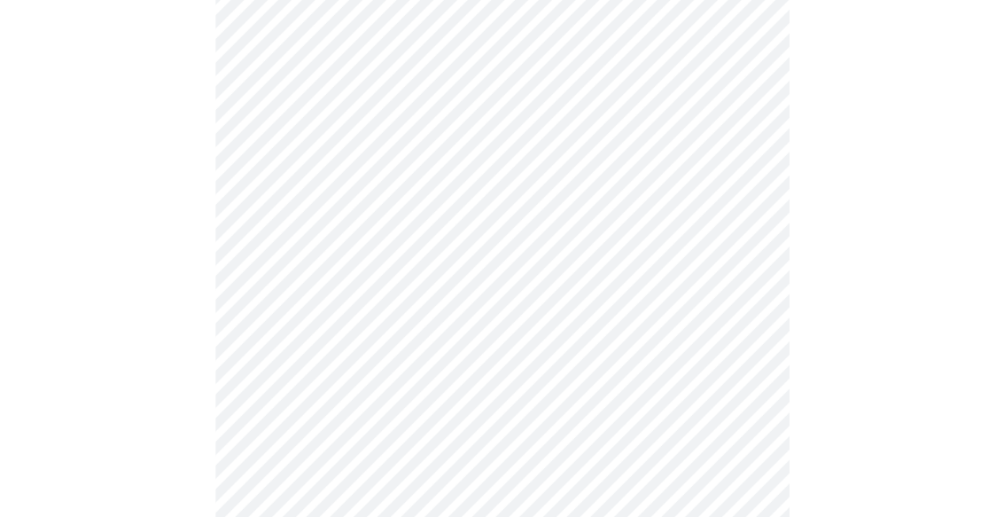
scroll to position [439, 0]
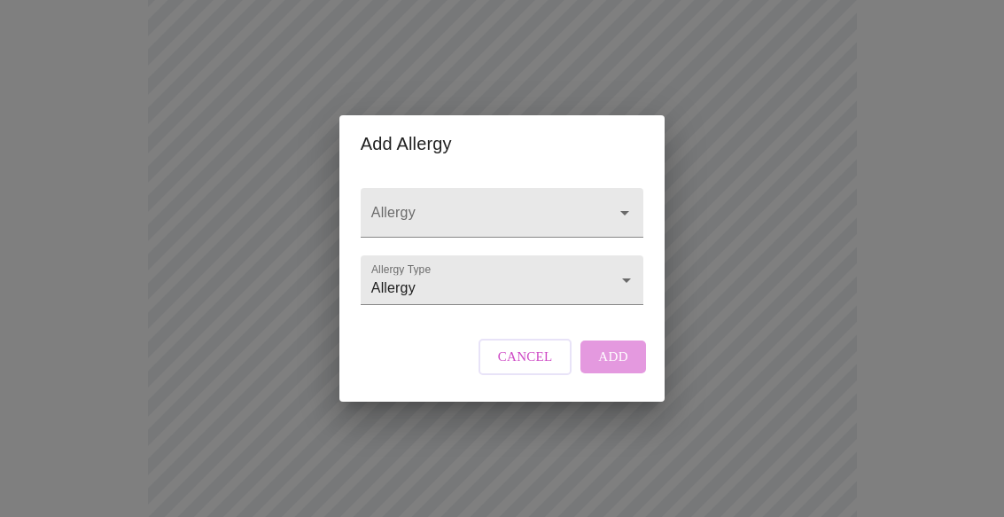
click at [629, 202] on icon "Open" at bounding box center [624, 212] width 21 height 21
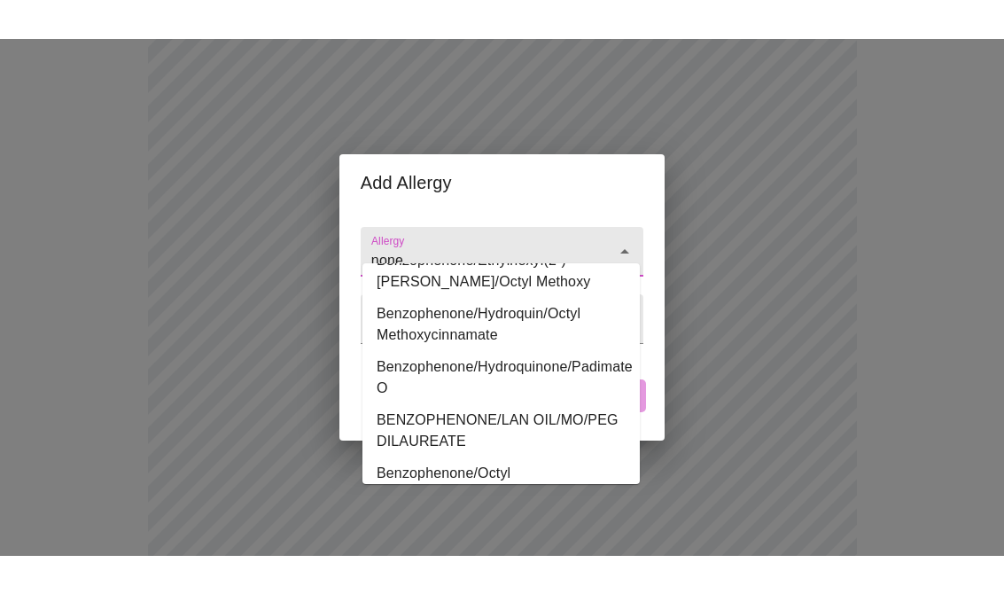
scroll to position [1036, 0]
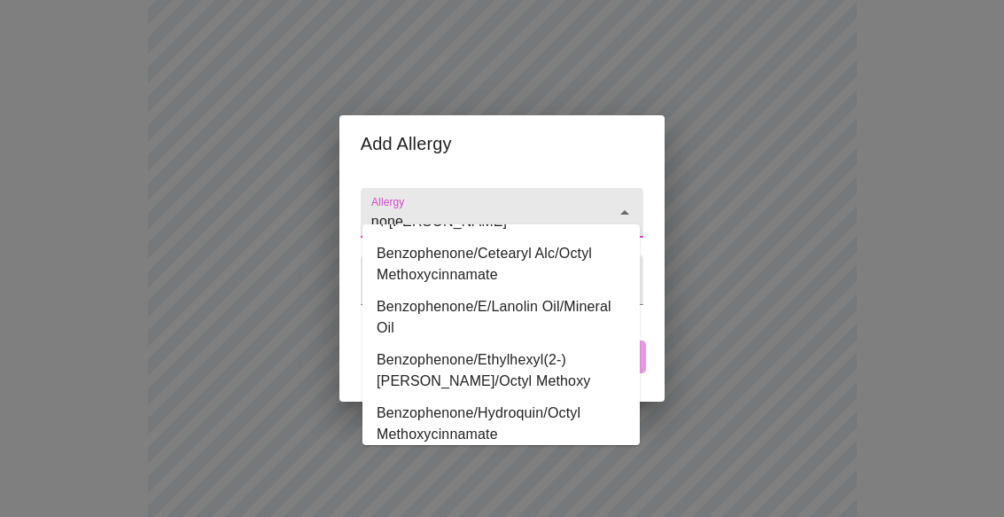
click at [631, 202] on icon "Close" at bounding box center [624, 212] width 21 height 21
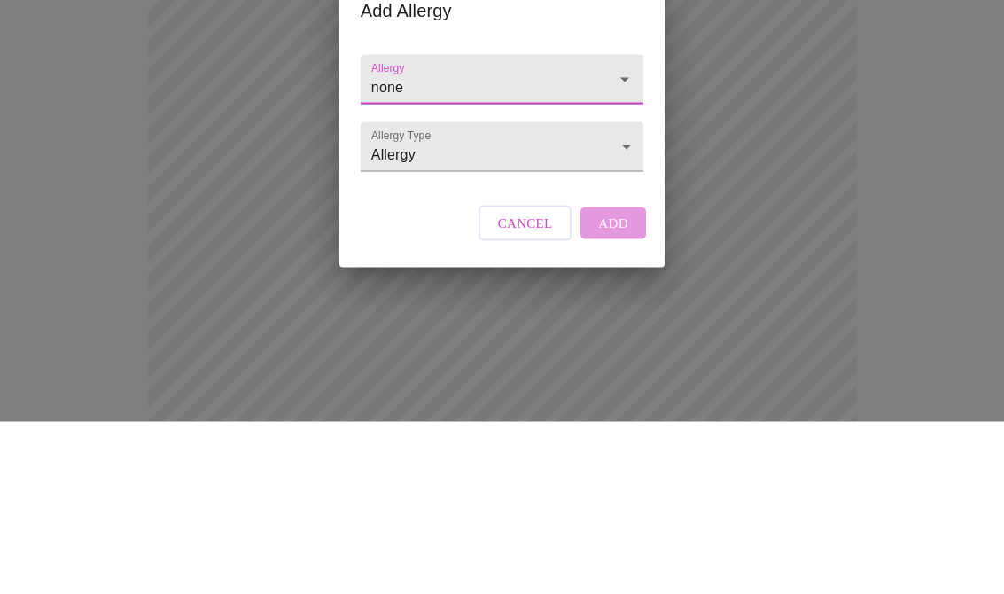
type input "none"
click at [629, 152] on body "MyMenopauseRx Intake Questions 13 / 13 Add Allergy Allergy none Allergy Type Al…" at bounding box center [502, 152] width 990 height 1367
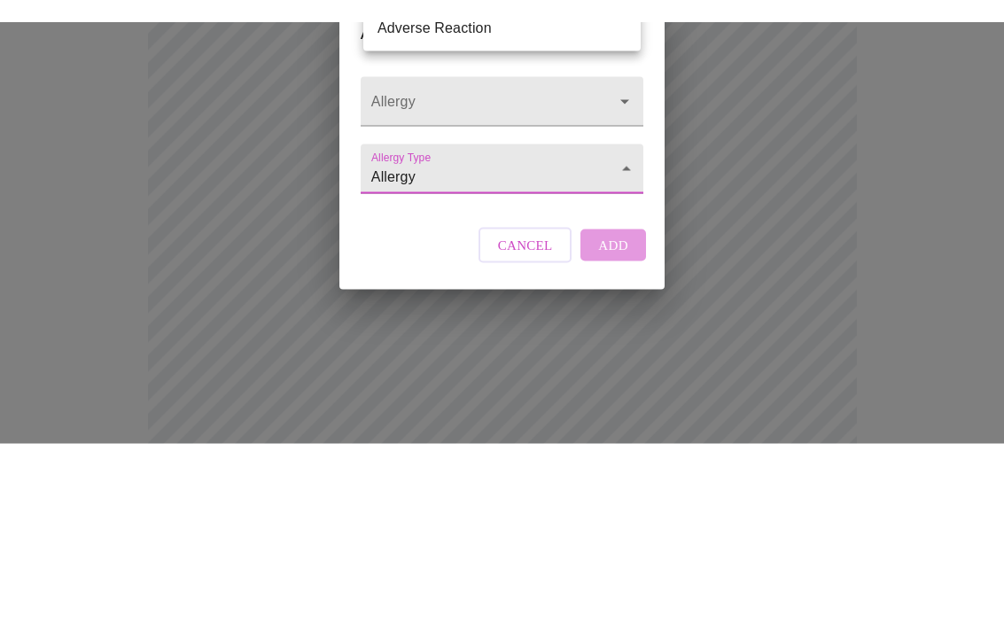
scroll to position [711, 0]
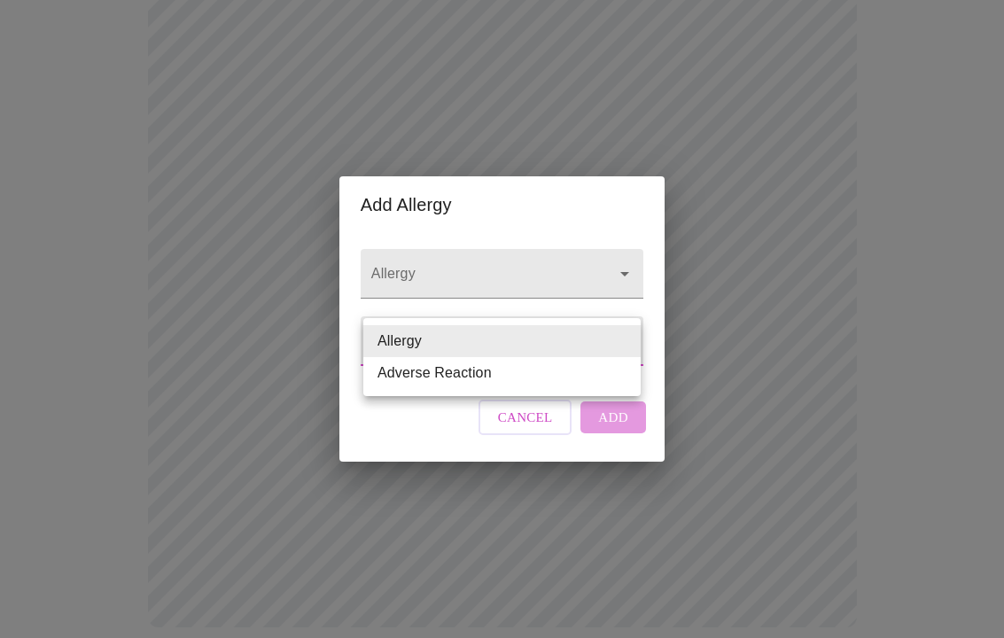
click at [566, 345] on li "Allergy" at bounding box center [501, 341] width 277 height 32
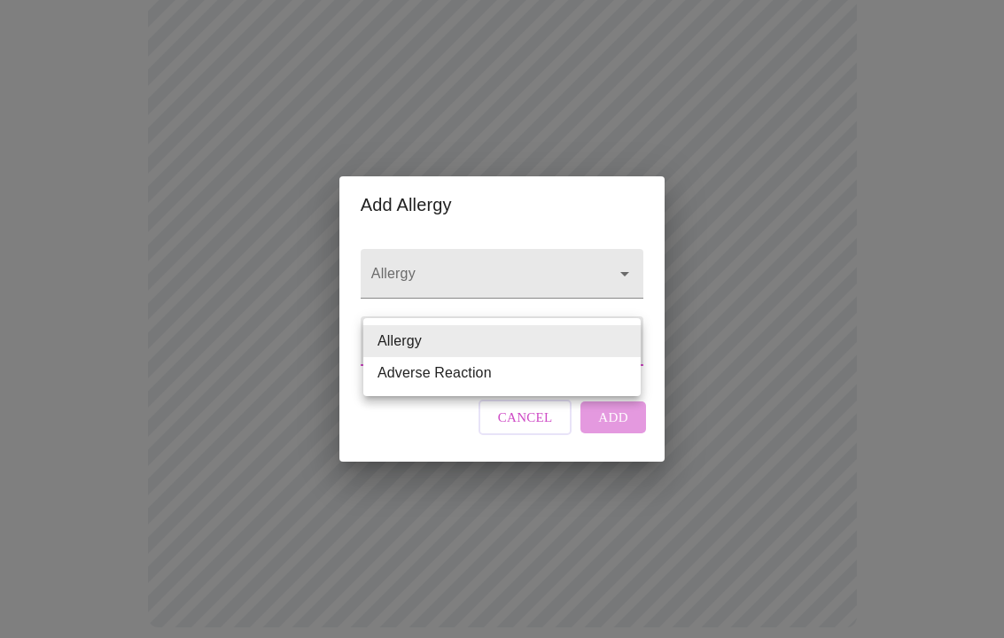
click at [581, 371] on li "Adverse Reaction" at bounding box center [501, 373] width 277 height 32
type input "Adverse Reaction"
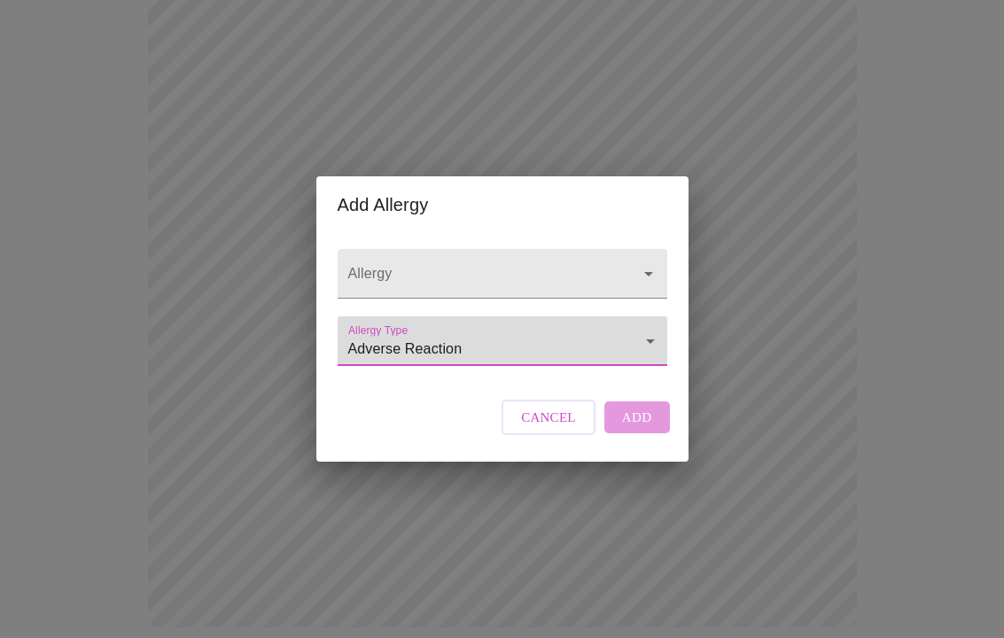
click at [654, 263] on icon "Open" at bounding box center [648, 273] width 21 height 21
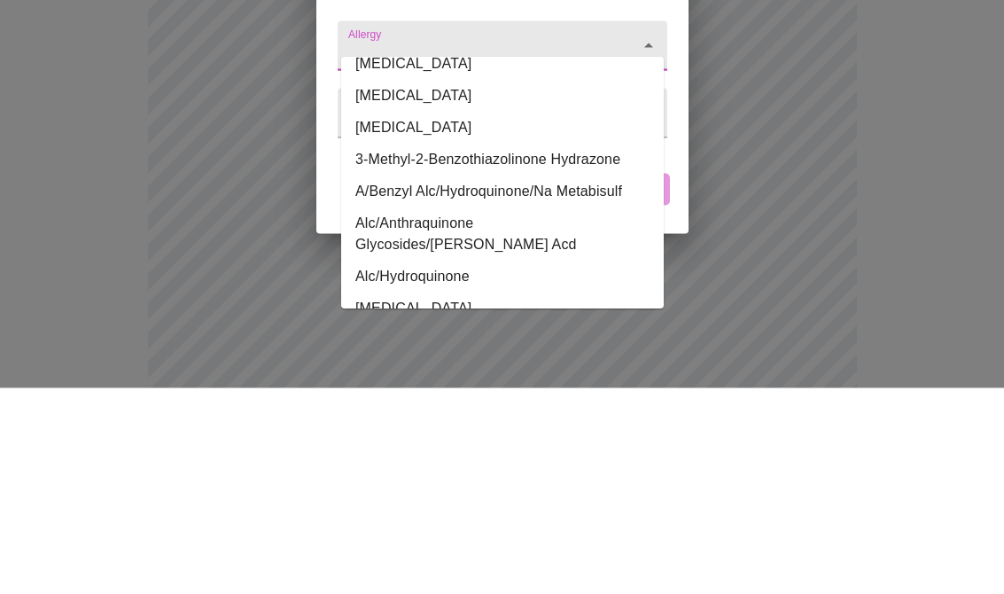
scroll to position [560, 0]
click at [654, 241] on icon "Close" at bounding box center [648, 251] width 21 height 21
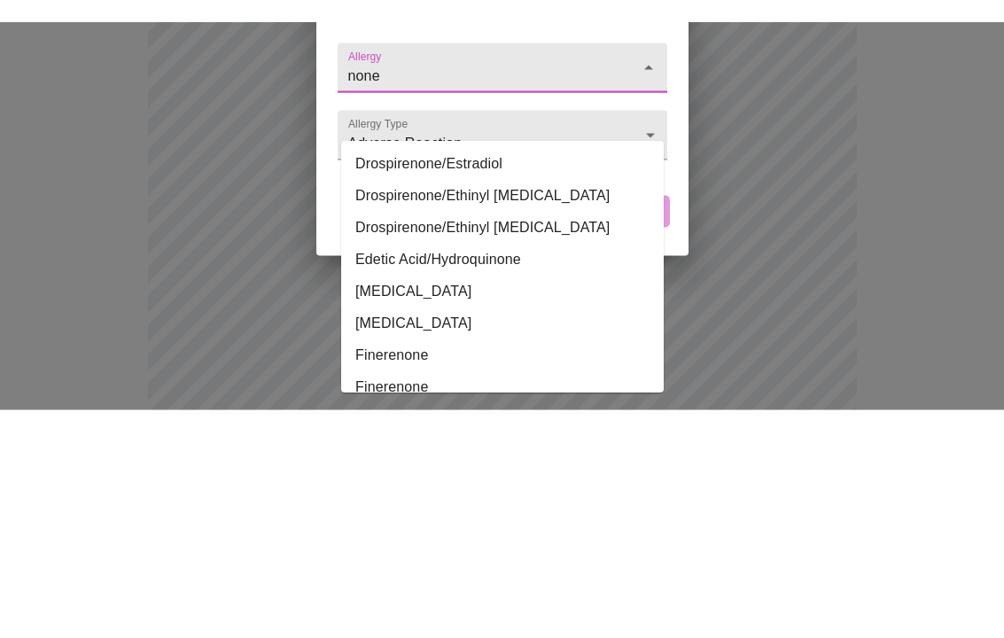
scroll to position [729, 0]
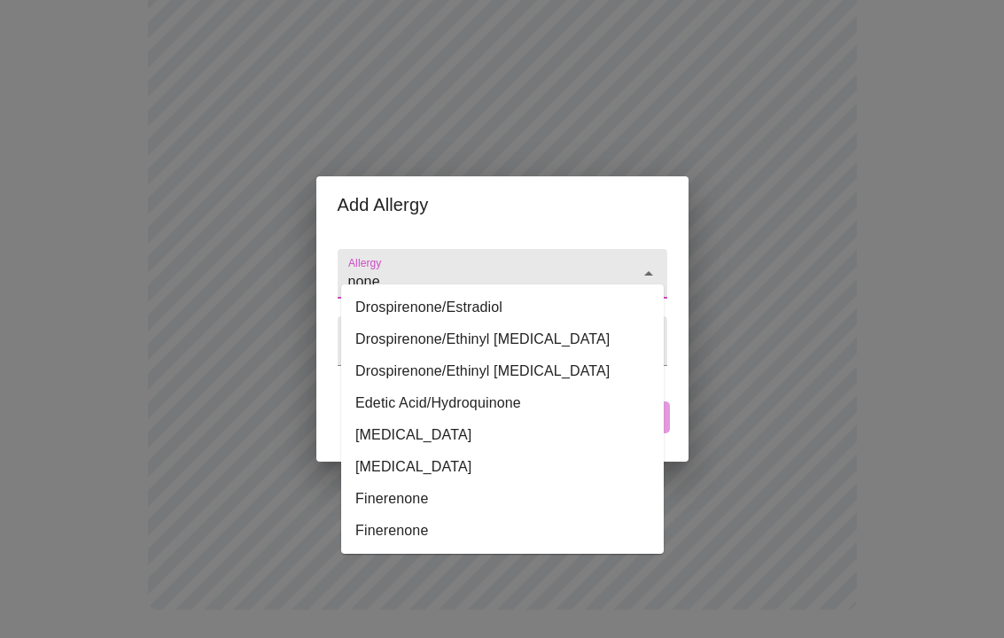
type input "none"
click at [752, 379] on div "Add Allergy Allergy none Allergy Type Adverse Reaction Adverse Reaction Cancel …" at bounding box center [502, 319] width 1004 height 638
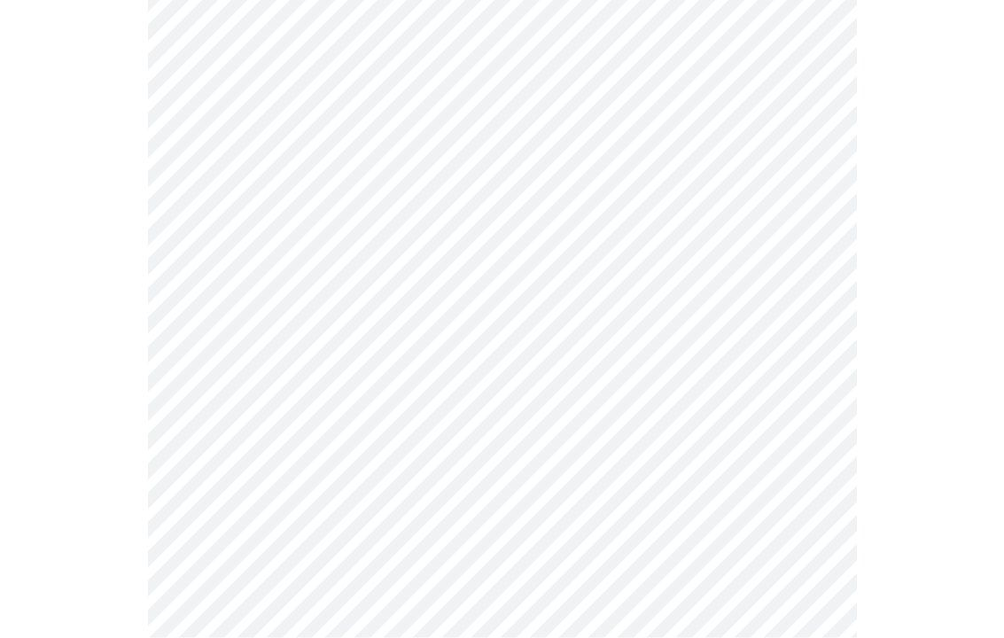
scroll to position [434, 0]
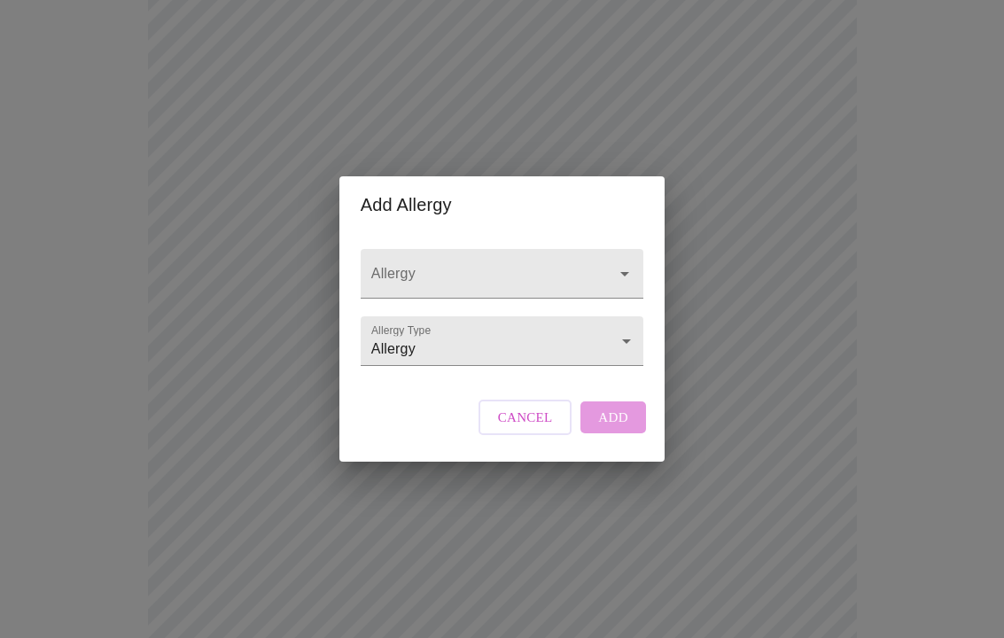
click at [626, 272] on icon "Open" at bounding box center [625, 274] width 9 height 4
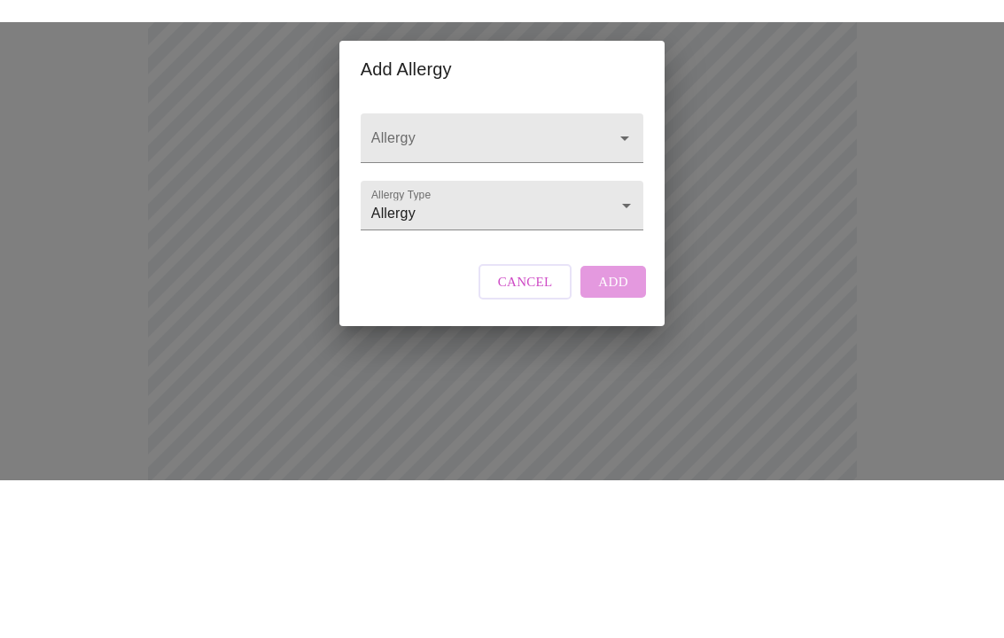
scroll to position [570, 0]
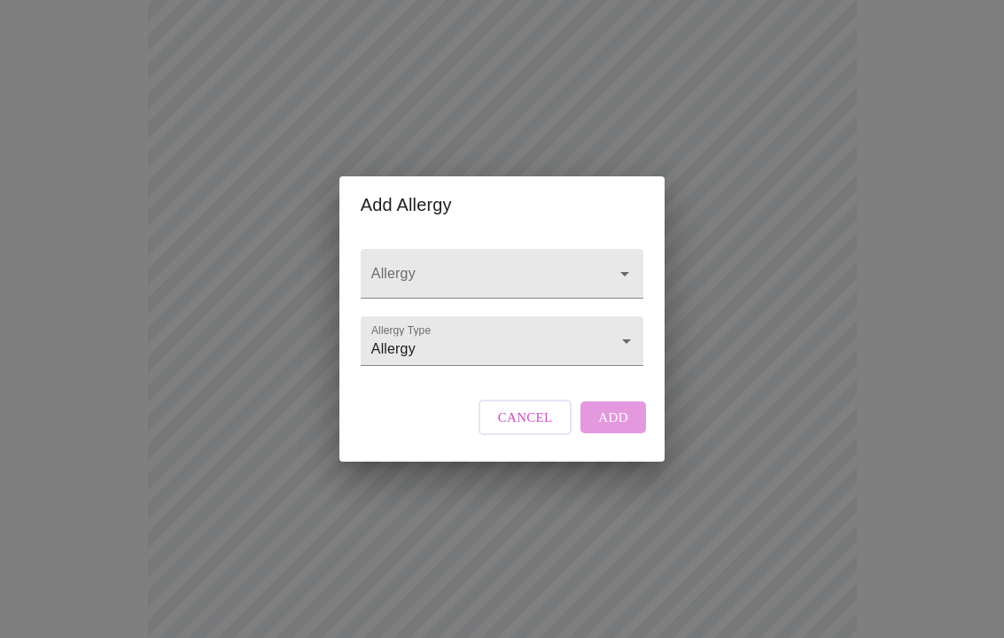
click at [627, 263] on icon "Open" at bounding box center [624, 273] width 21 height 21
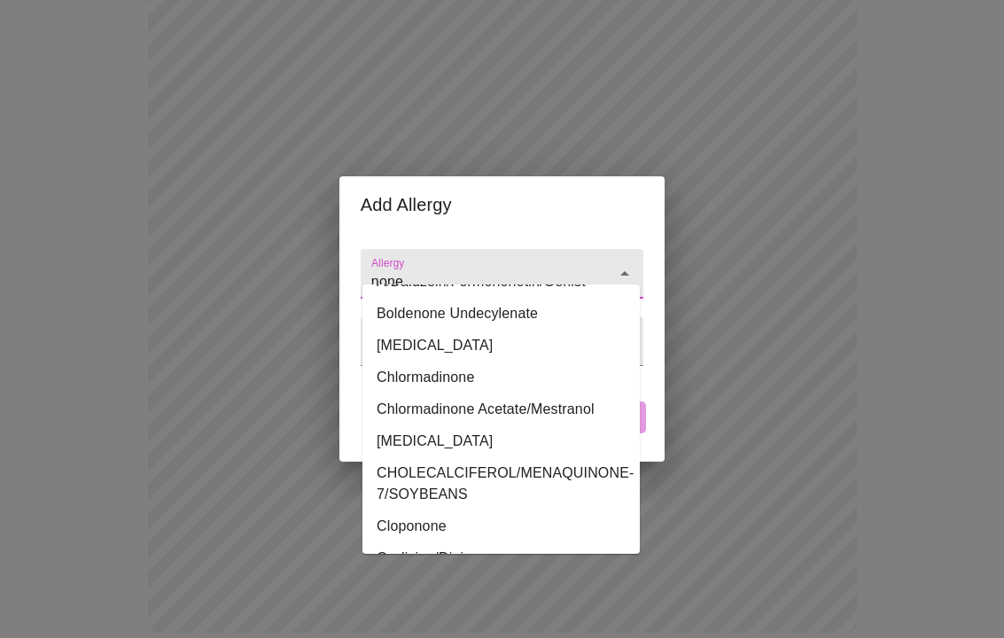
scroll to position [1565, 0]
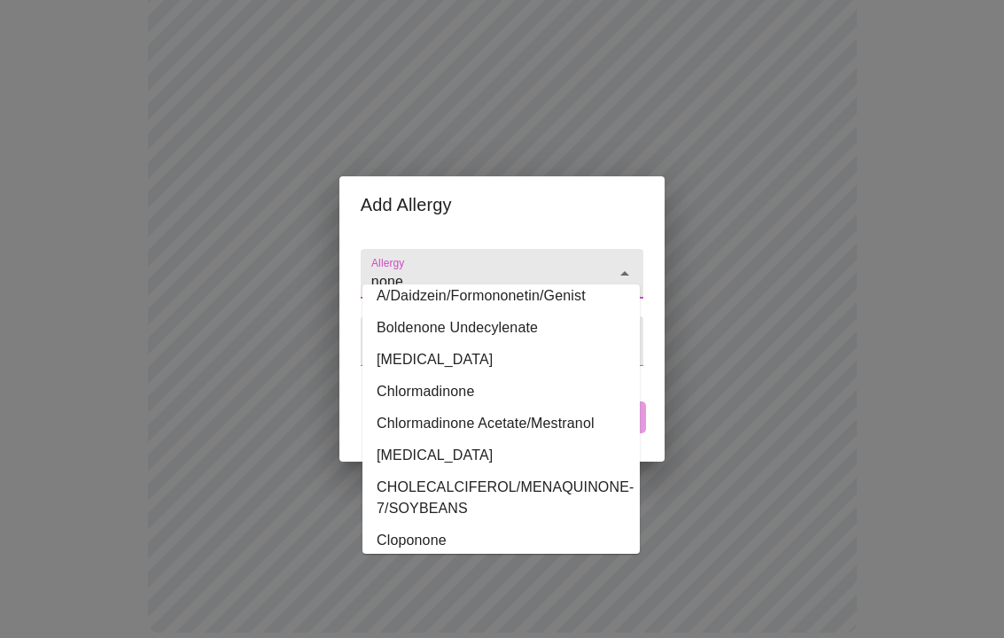
click at [623, 263] on icon "Close" at bounding box center [624, 273] width 21 height 21
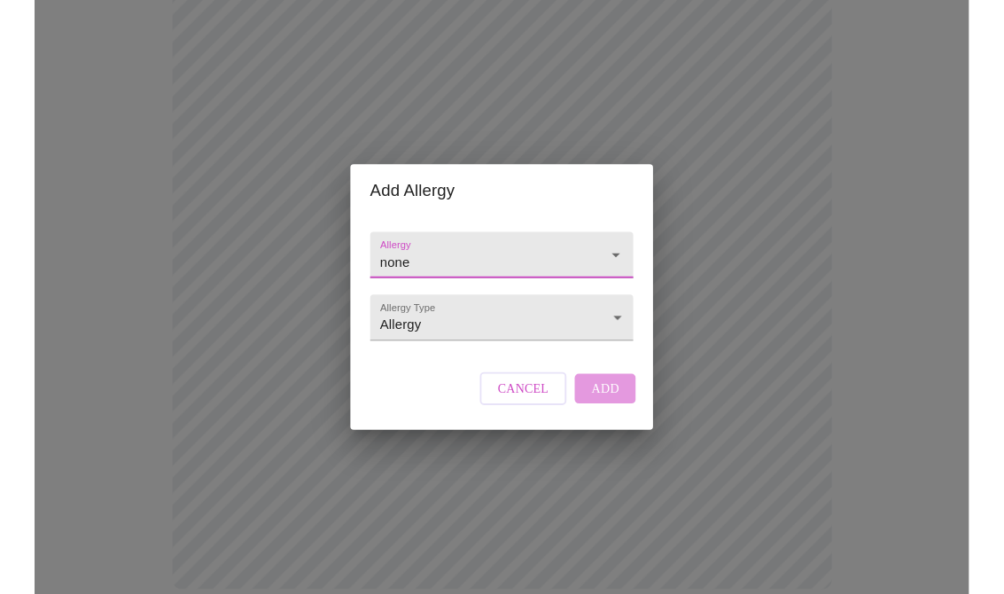
scroll to position [705, 0]
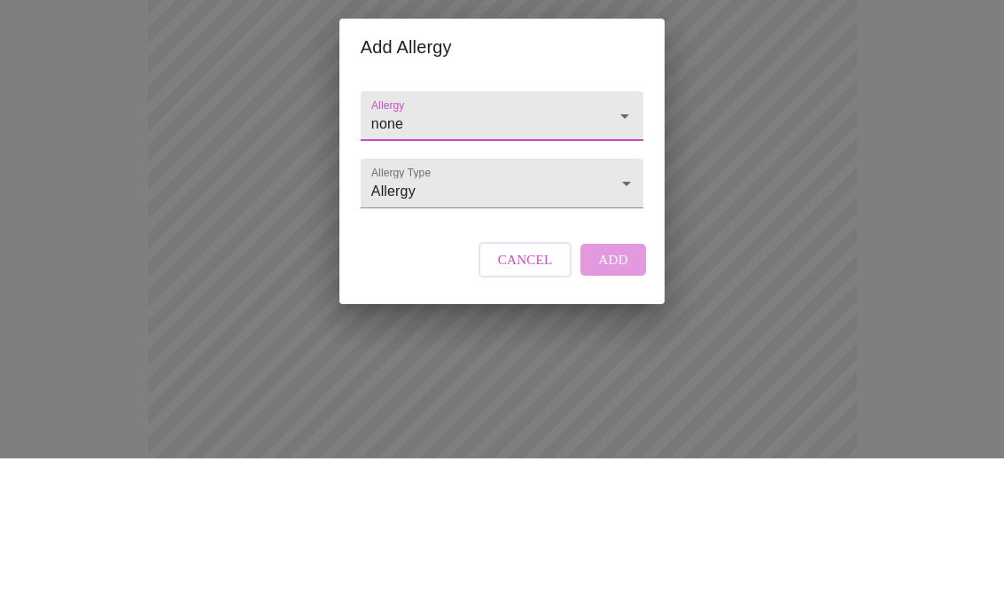
type input "none"
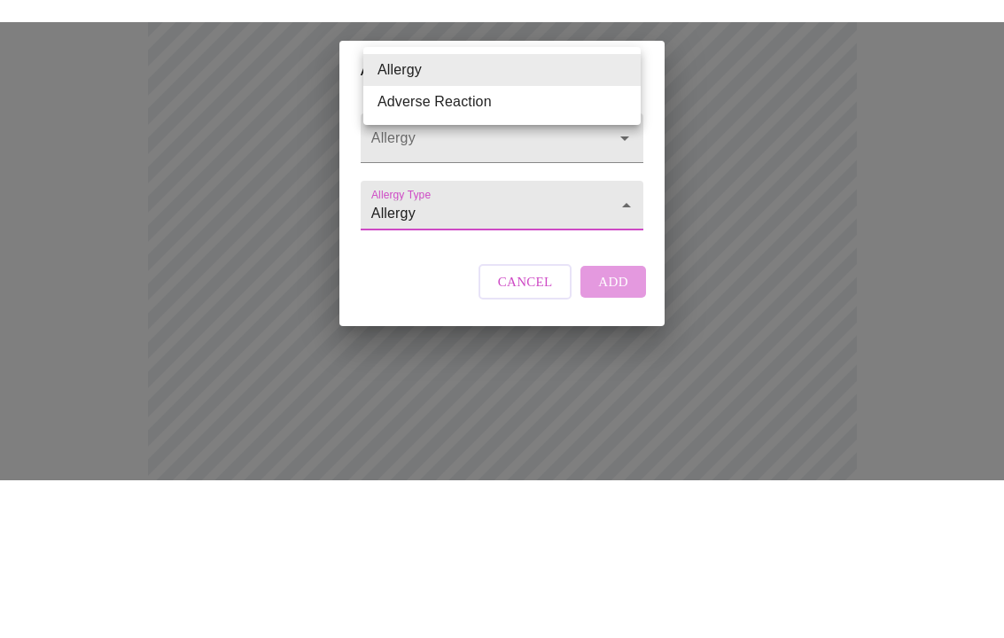
scroll to position [729, 0]
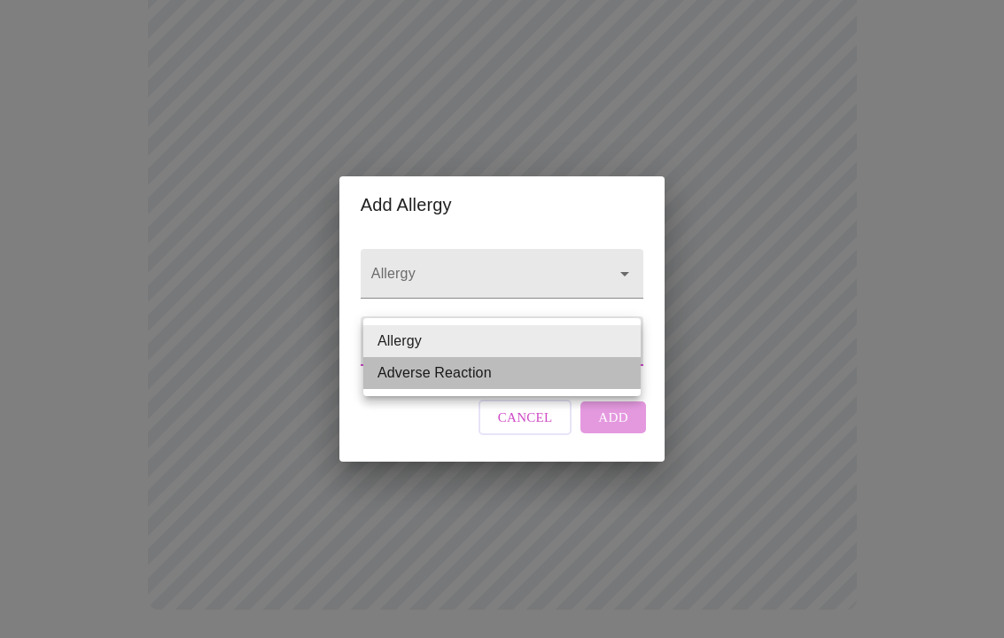
click at [516, 372] on li "Adverse Reaction" at bounding box center [501, 373] width 277 height 32
type input "Adverse Reaction"
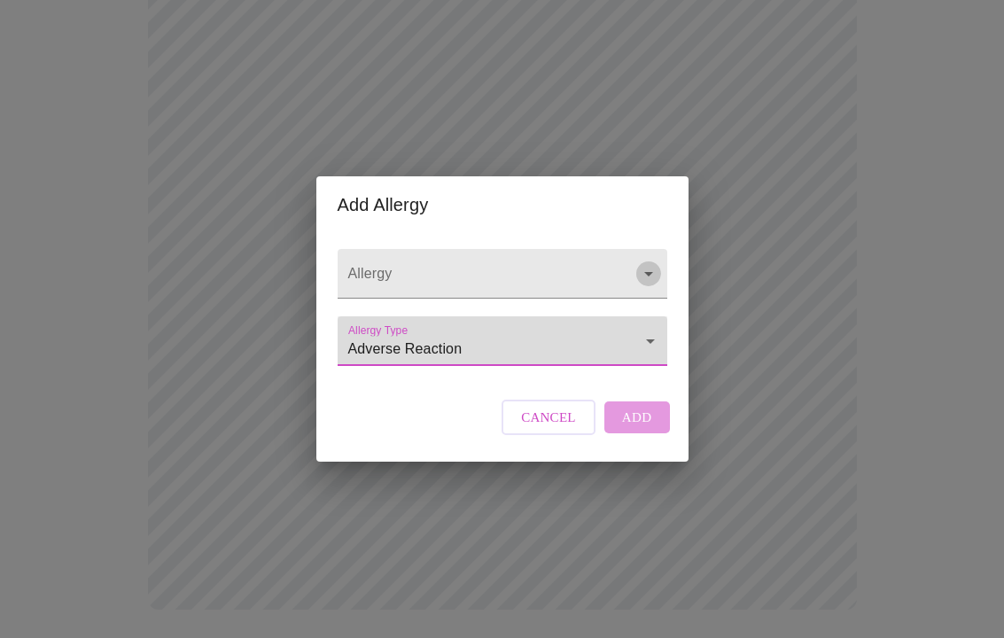
click at [648, 263] on icon "Open" at bounding box center [648, 273] width 21 height 21
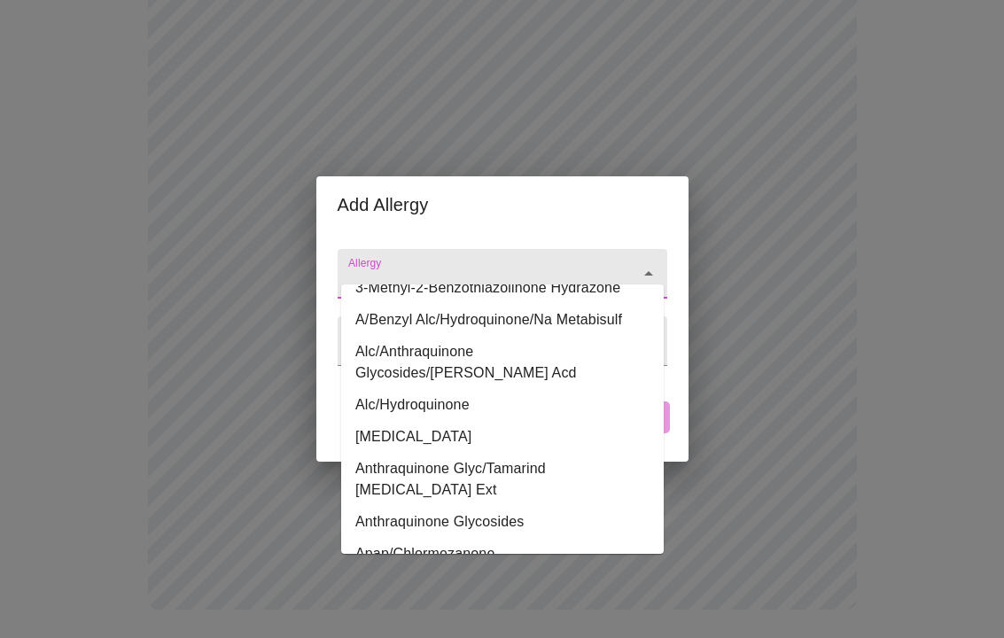
scroll to position [661, 0]
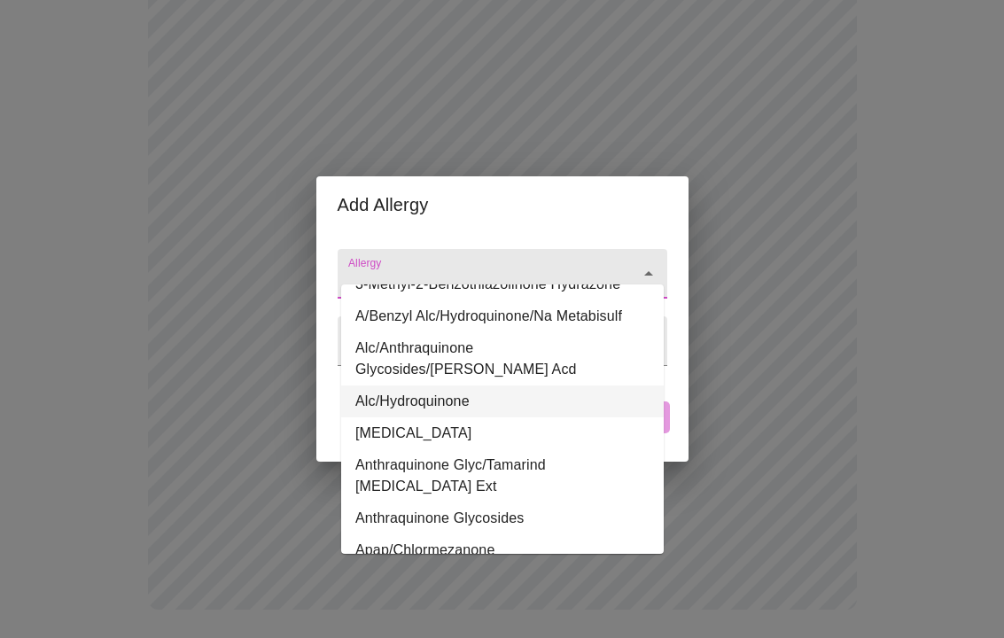
click at [500, 386] on li "Alc/Hydroquinone" at bounding box center [502, 402] width 323 height 32
type input "Alc/Hydroquinone"
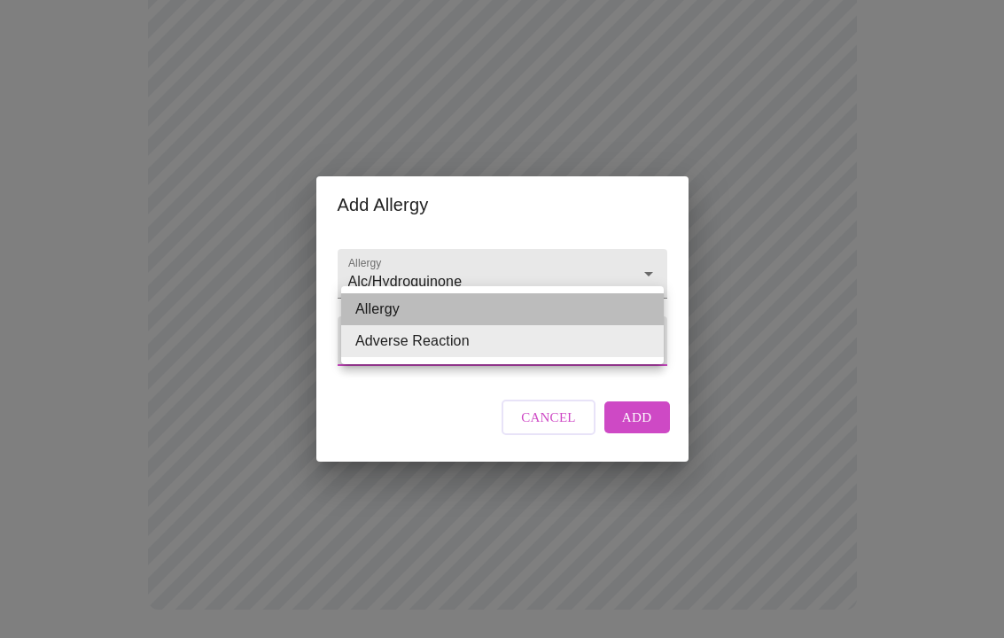
click at [557, 300] on li "Allergy" at bounding box center [502, 309] width 323 height 32
type input "Allergy"
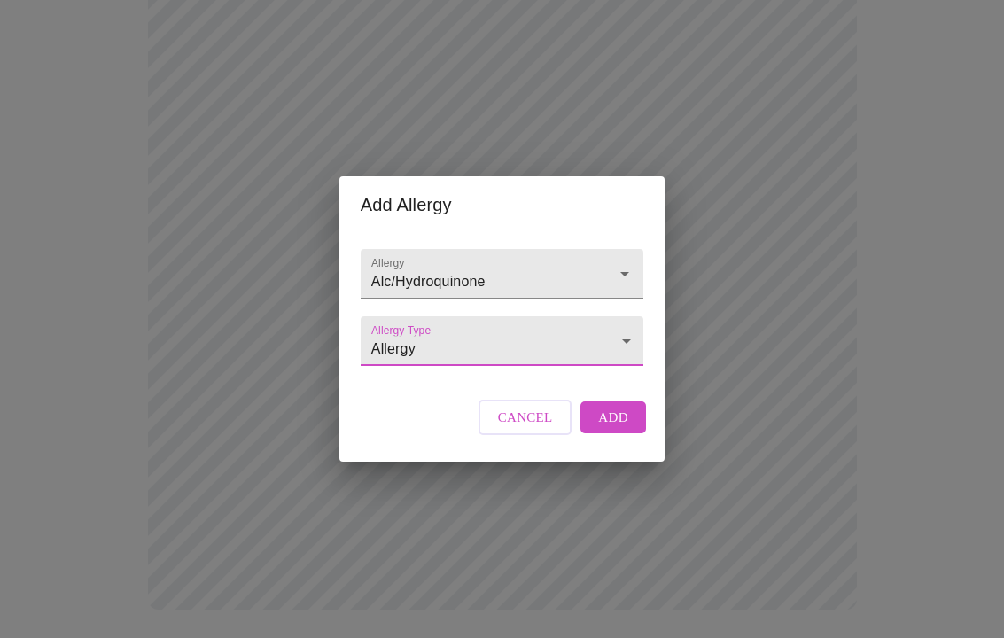
click at [624, 429] on span "Add" at bounding box center [613, 417] width 30 height 23
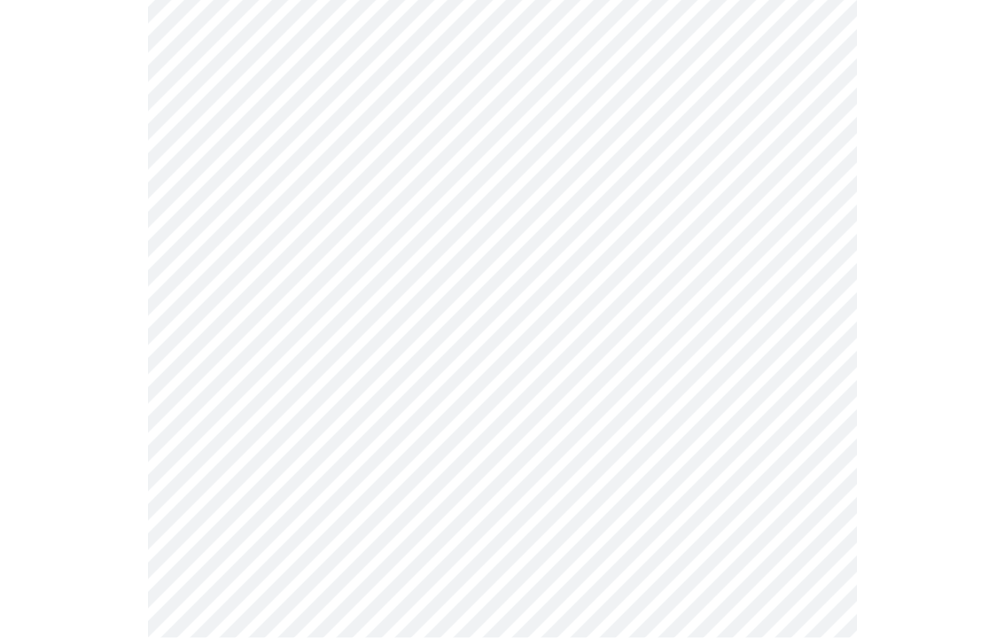
scroll to position [218, 0]
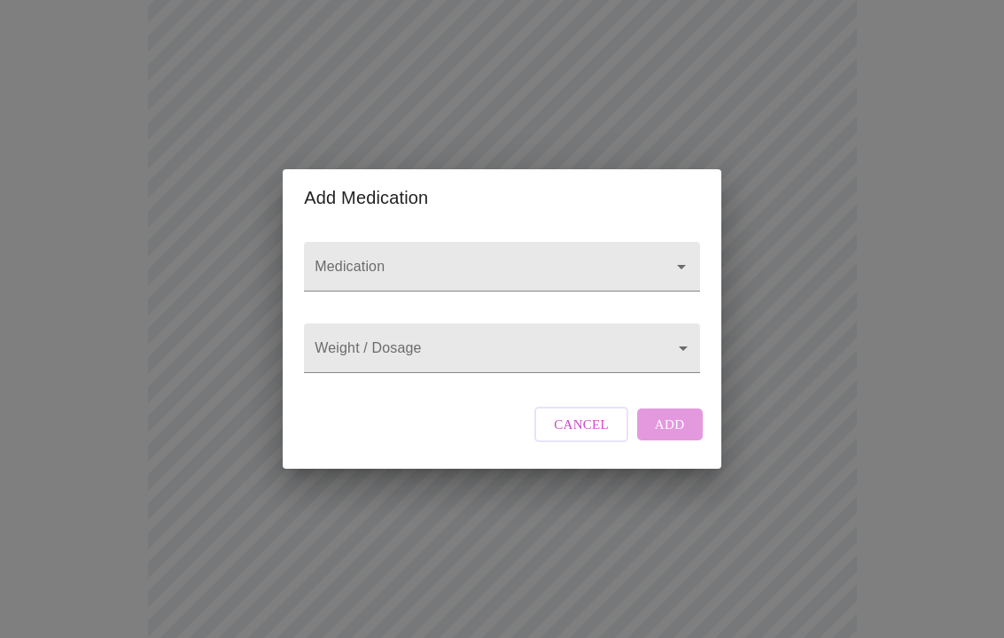
click at [690, 254] on button "Open" at bounding box center [681, 266] width 25 height 25
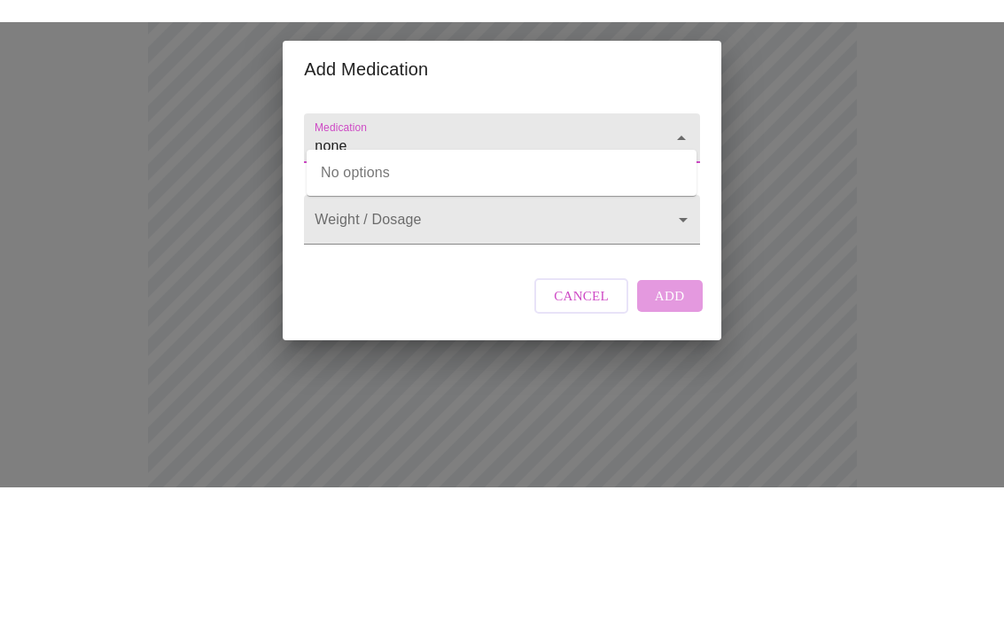
scroll to position [347, 0]
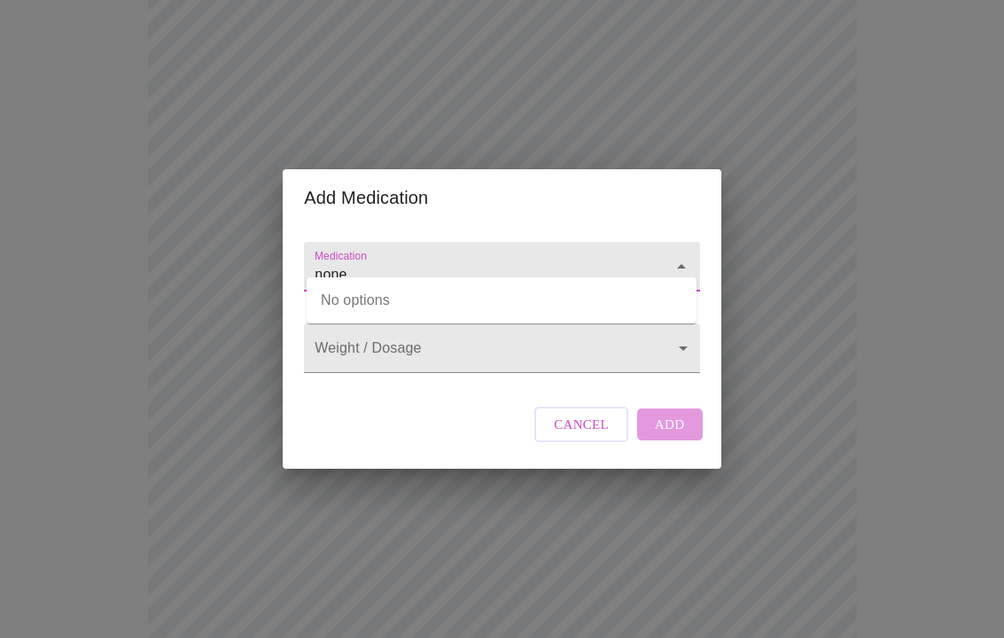
type input "none"
click at [678, 347] on body "MyMenopauseRx Intake Questions 13 / 13 Add Medication Medication none Weight / …" at bounding box center [502, 325] width 990 height 1331
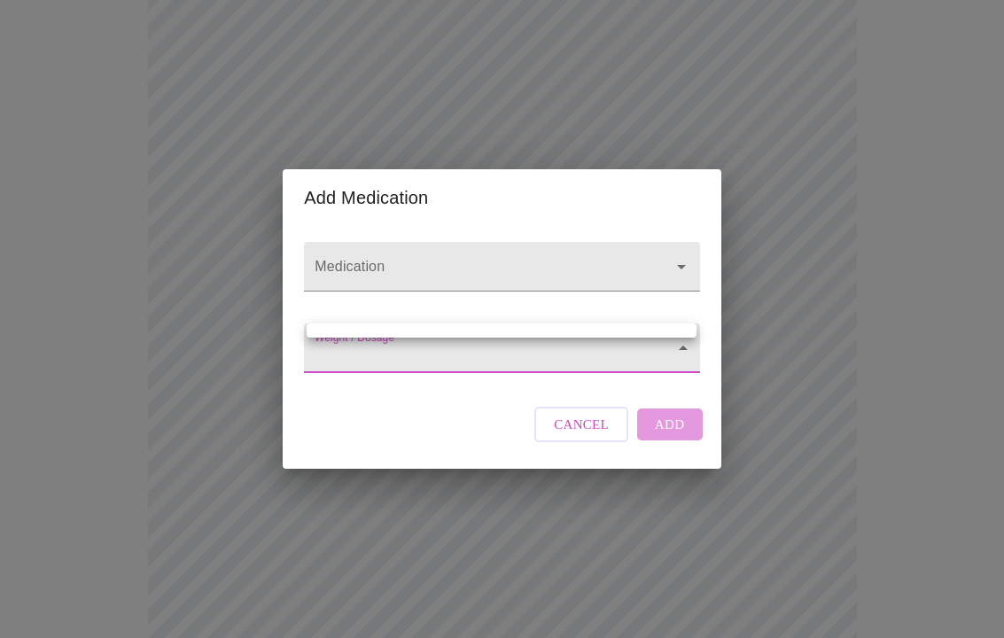
click at [689, 355] on div at bounding box center [502, 319] width 1004 height 638
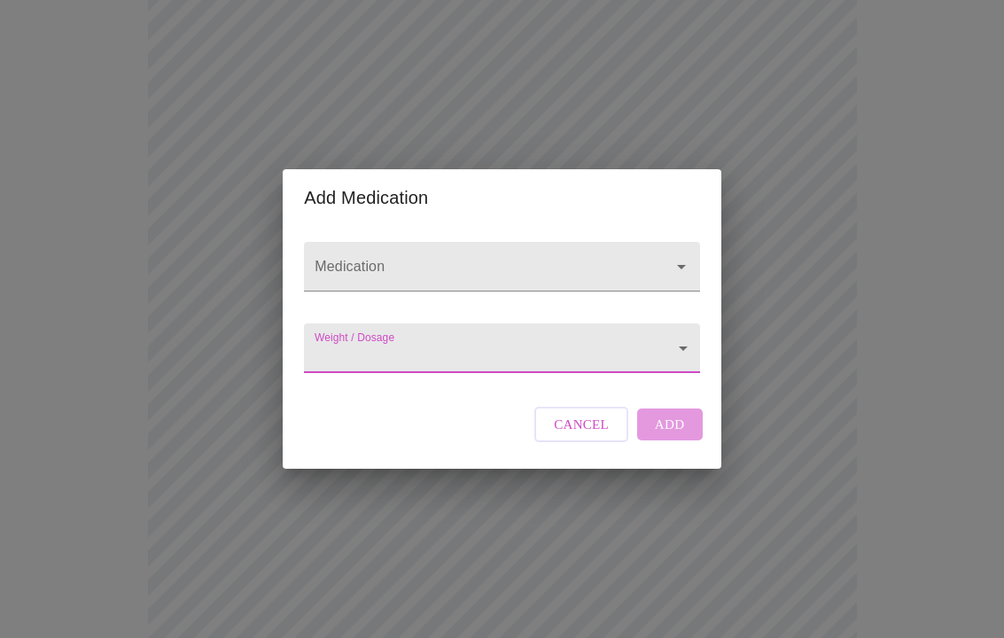
click at [675, 334] on body "MyMenopauseRx Intake Questions 13 / 13 Add Medication Medication Weight / Dosag…" at bounding box center [502, 325] width 990 height 1331
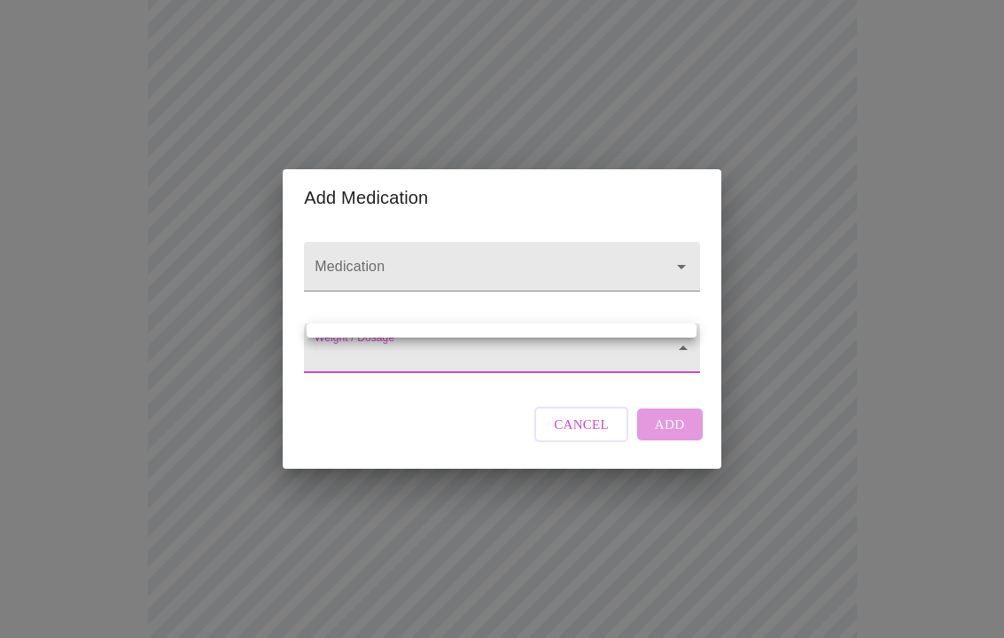
click at [680, 254] on div at bounding box center [502, 319] width 1004 height 638
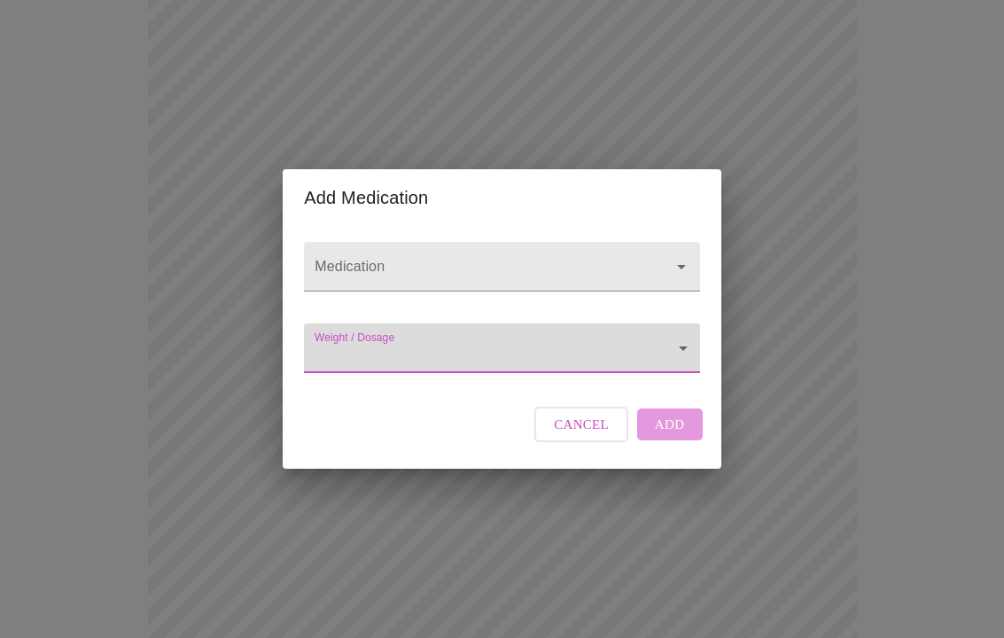
click at [681, 256] on icon "Open" at bounding box center [681, 266] width 21 height 21
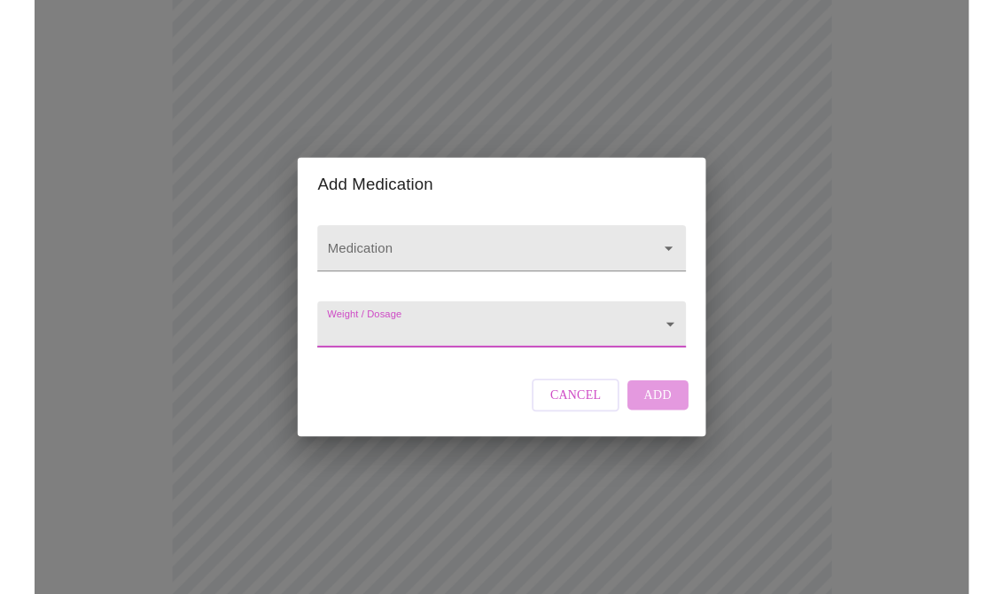
scroll to position [346, 0]
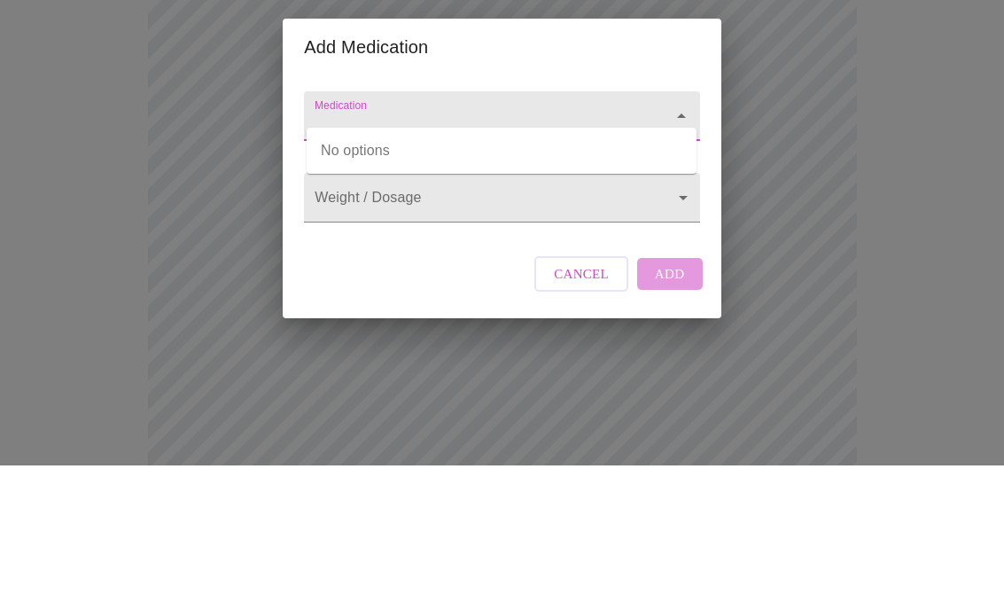
click at [680, 242] on icon "Close" at bounding box center [681, 244] width 9 height 4
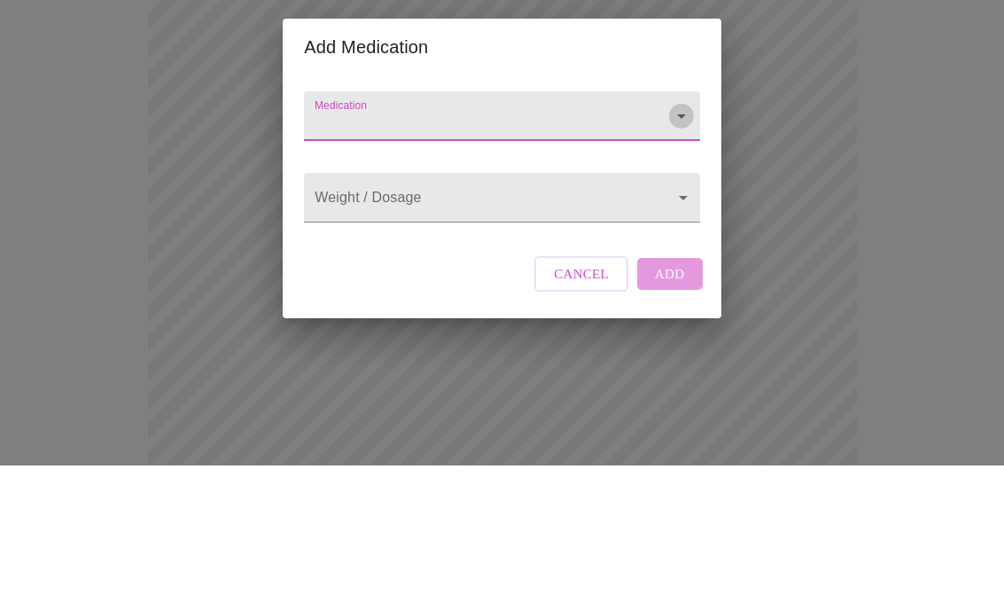
click at [673, 234] on icon "Open" at bounding box center [681, 244] width 21 height 21
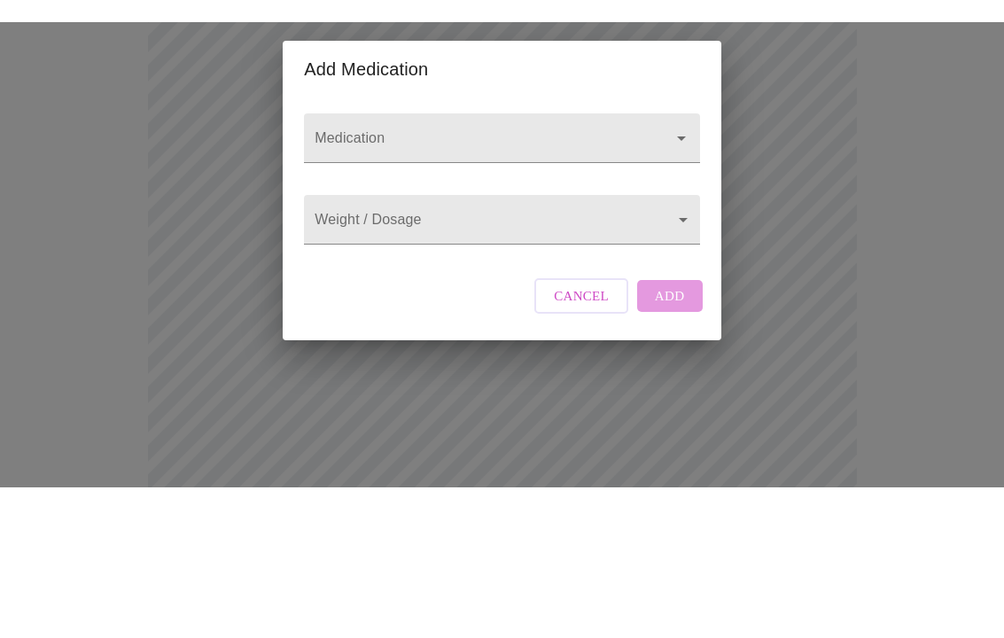
scroll to position [475, 0]
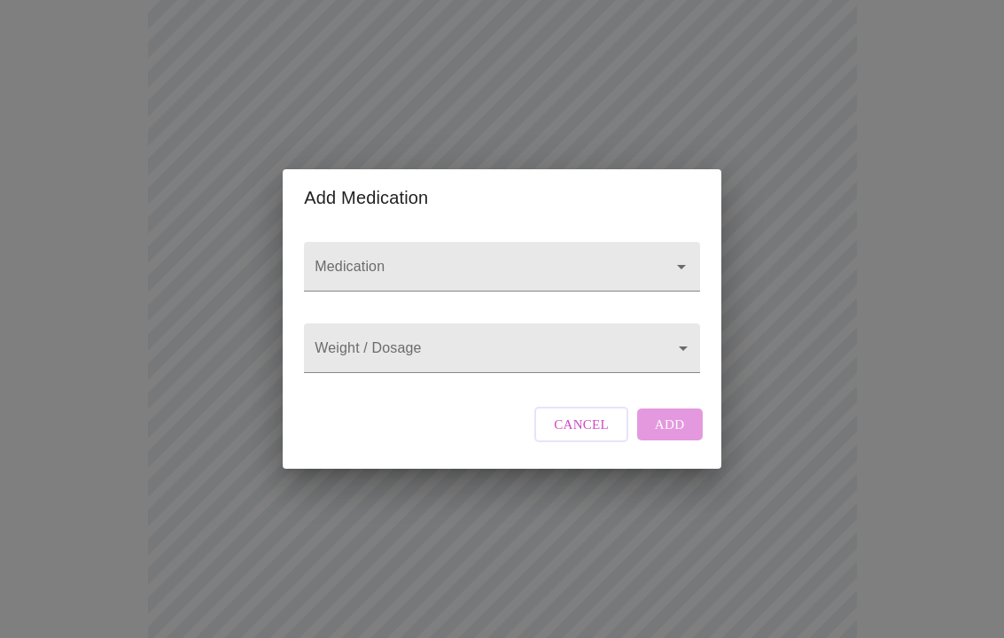
click at [668, 352] on body "MyMenopauseRx Intake Questions 13 / 13 Add Medication Medication Weight / Dosag…" at bounding box center [502, 197] width 990 height 1331
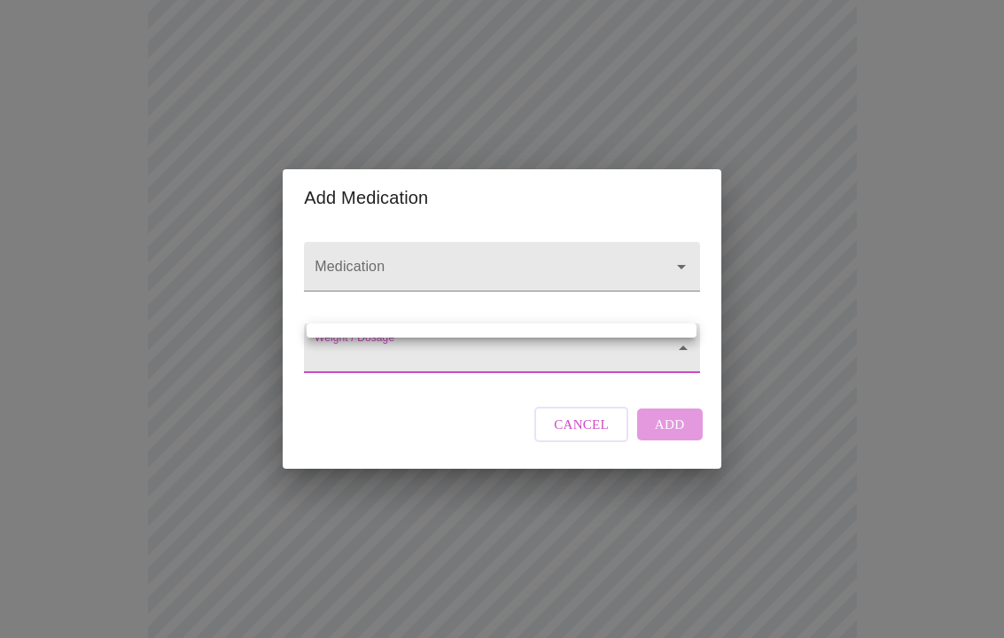
click at [689, 356] on div at bounding box center [502, 319] width 1004 height 638
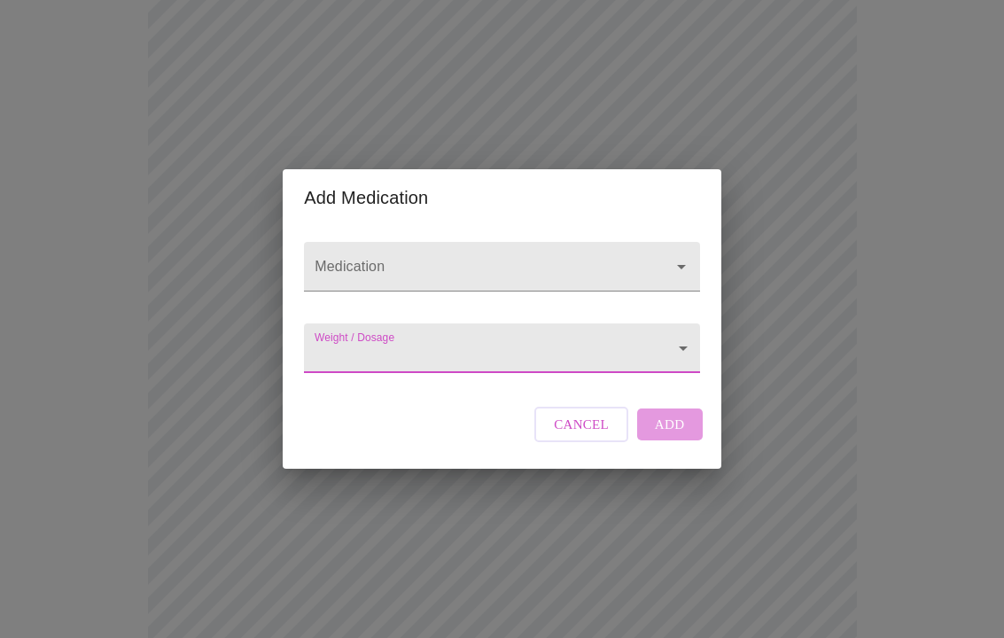
click at [480, 334] on body "MyMenopauseRx Intake Questions 13 / 13 Add Medication Medication Weight / Dosag…" at bounding box center [502, 197] width 990 height 1331
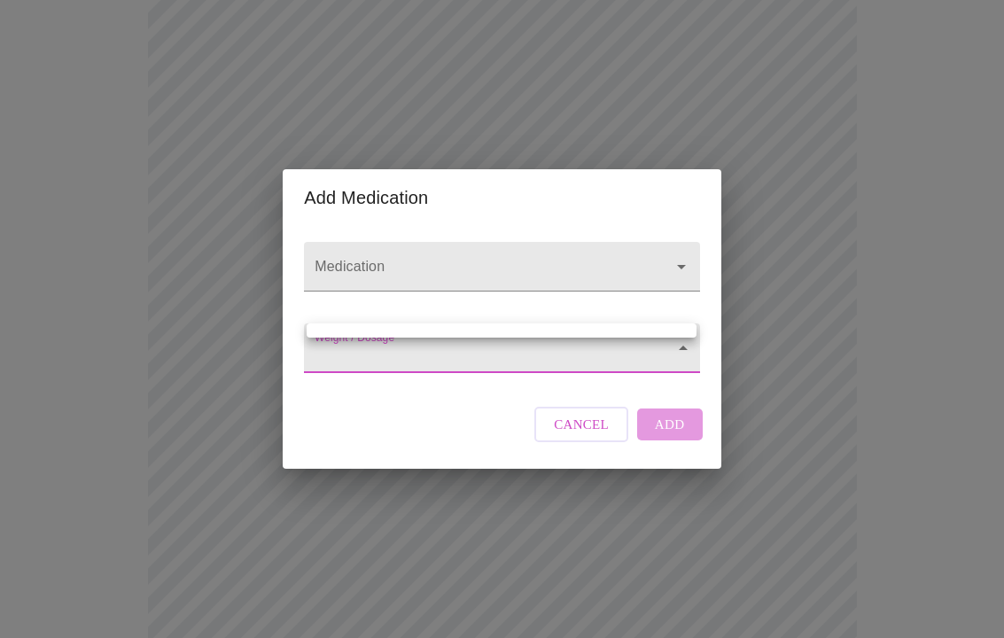
click at [573, 358] on div at bounding box center [502, 319] width 1004 height 638
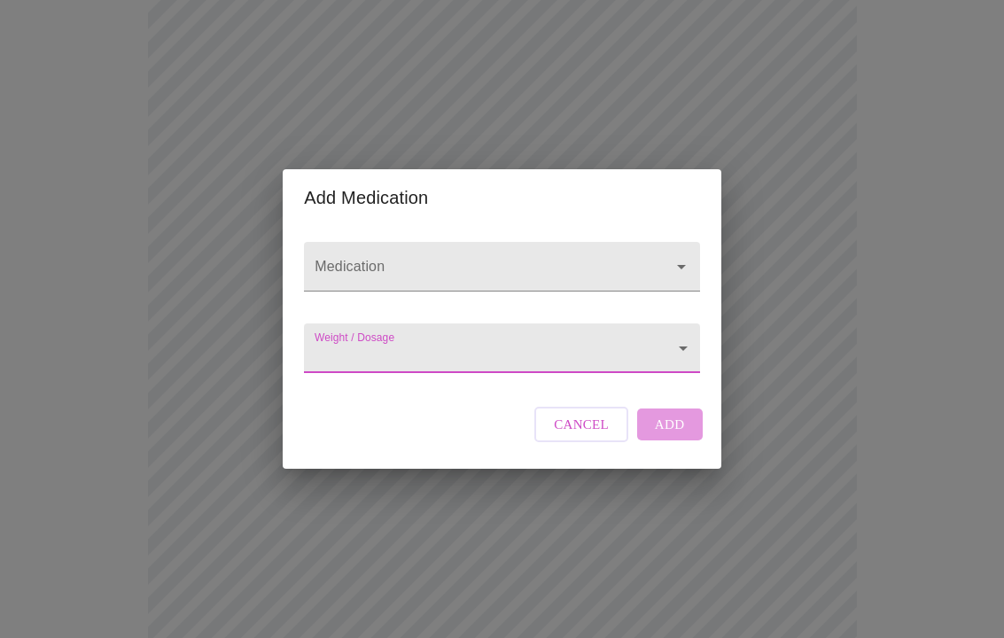
click at [686, 444] on div "Cancel Add" at bounding box center [618, 424] width 176 height 53
click at [679, 451] on div "Cancel Add" at bounding box center [618, 424] width 176 height 53
click at [681, 442] on div "Cancel Add" at bounding box center [618, 424] width 176 height 53
click at [678, 256] on icon "Open" at bounding box center [681, 266] width 21 height 21
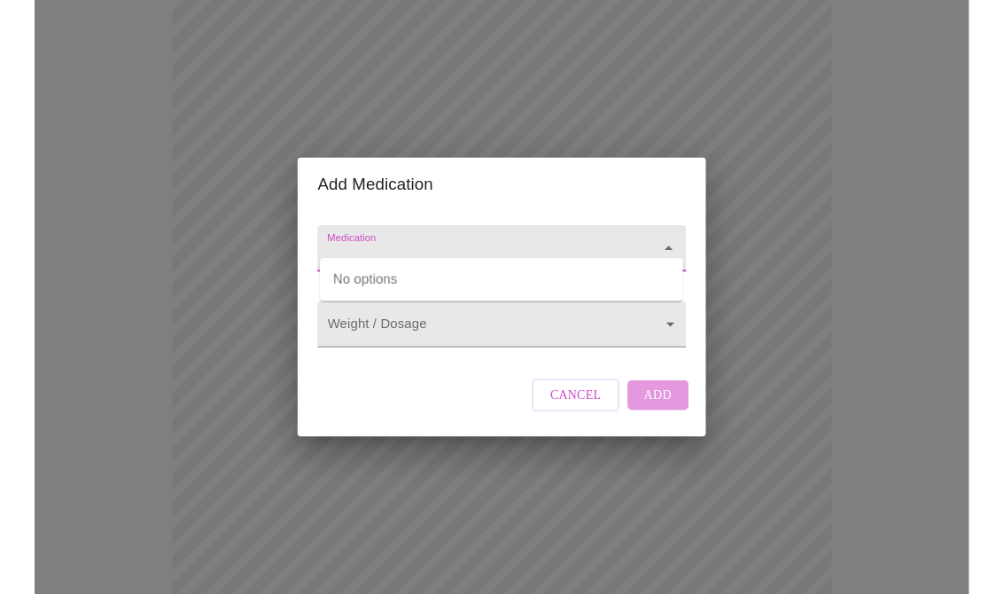
scroll to position [474, 0]
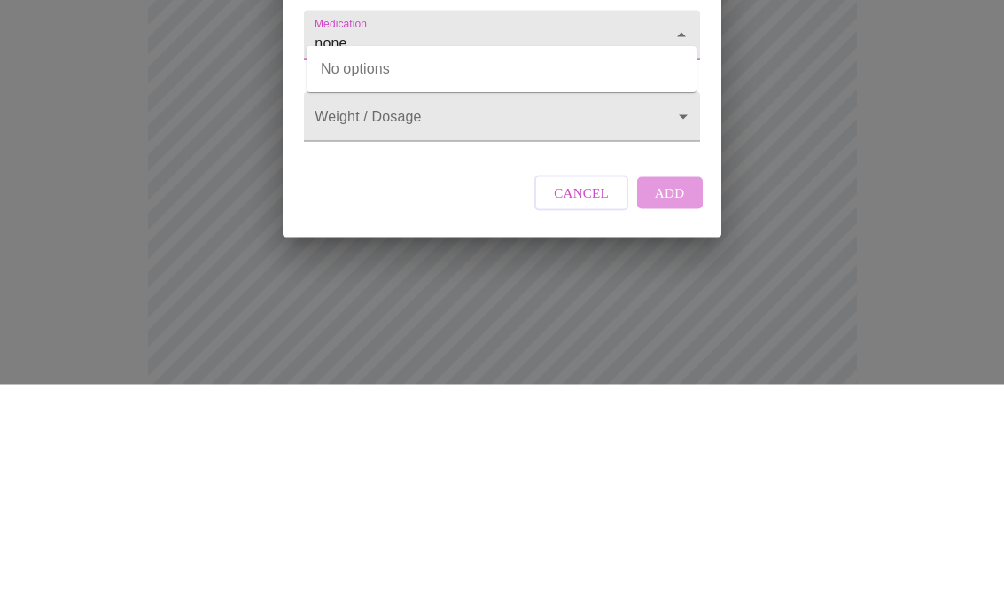
type input "none"
click at [681, 120] on body "MyMenopauseRx Intake Questions 13 / 13 Add Medication Medication none Weight / …" at bounding box center [502, 198] width 990 height 1331
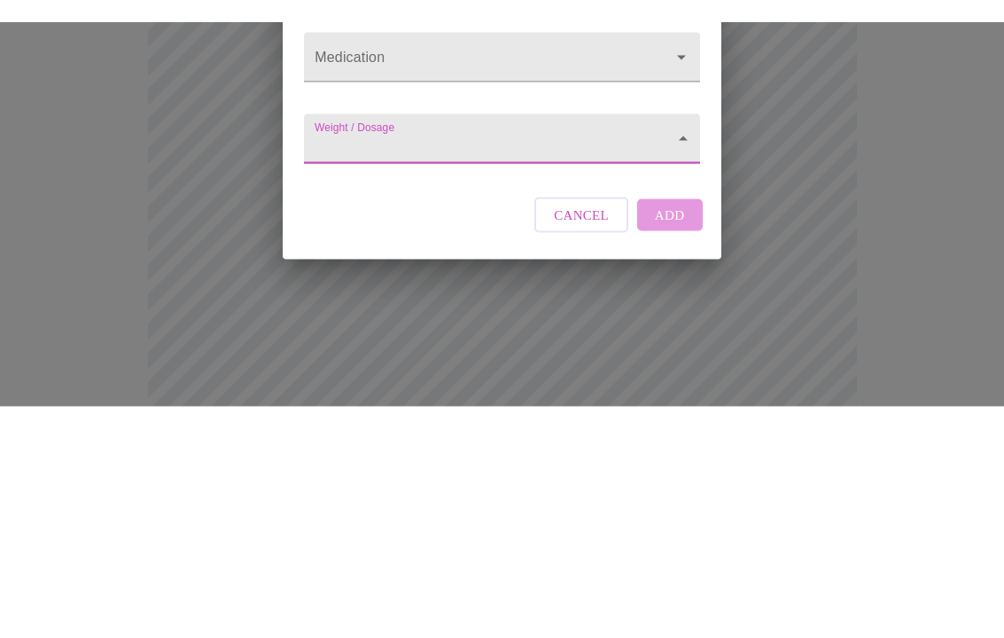
scroll to position [684, 0]
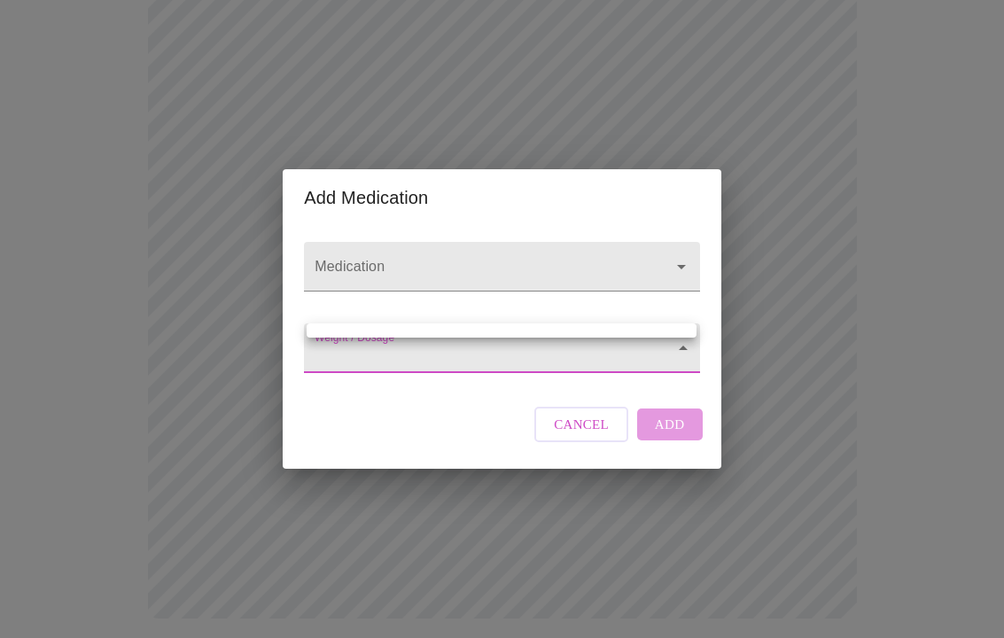
click at [924, 302] on div at bounding box center [502, 319] width 1004 height 638
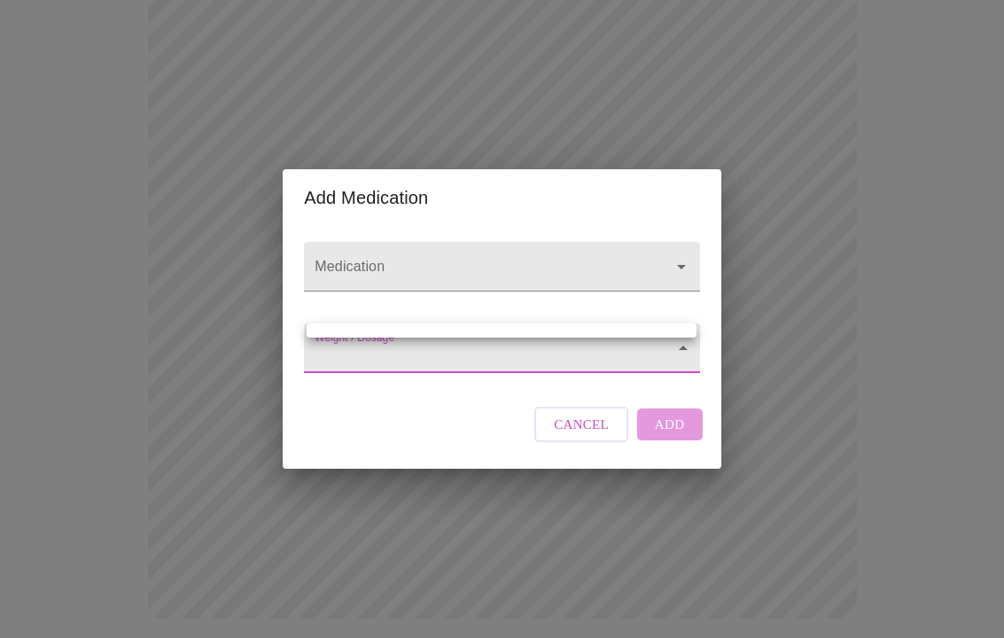
click at [511, 396] on div at bounding box center [502, 319] width 1004 height 638
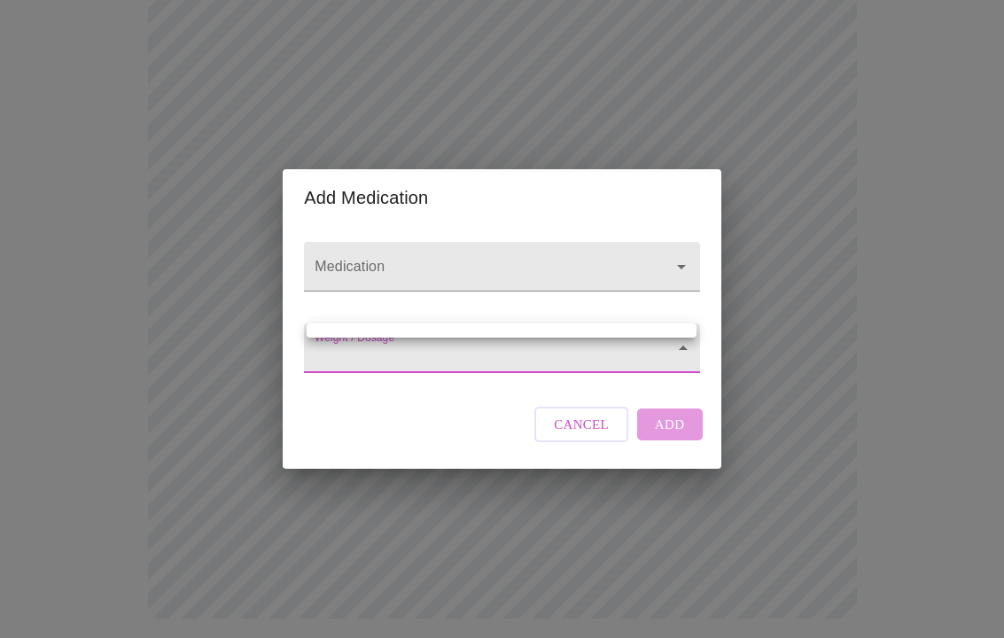
click at [684, 358] on div at bounding box center [502, 319] width 1004 height 638
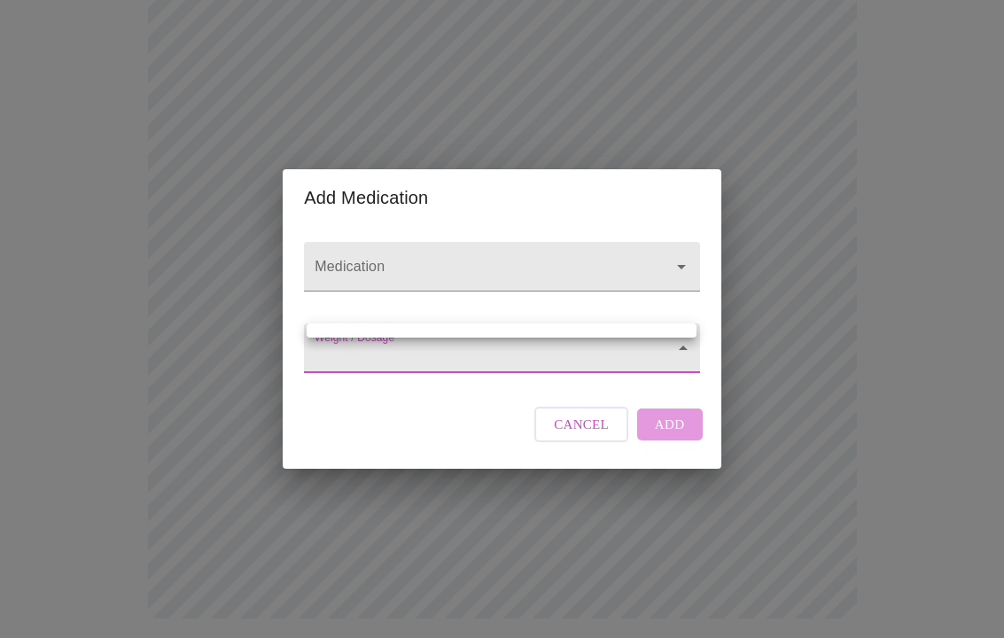
click at [683, 359] on div at bounding box center [502, 319] width 1004 height 638
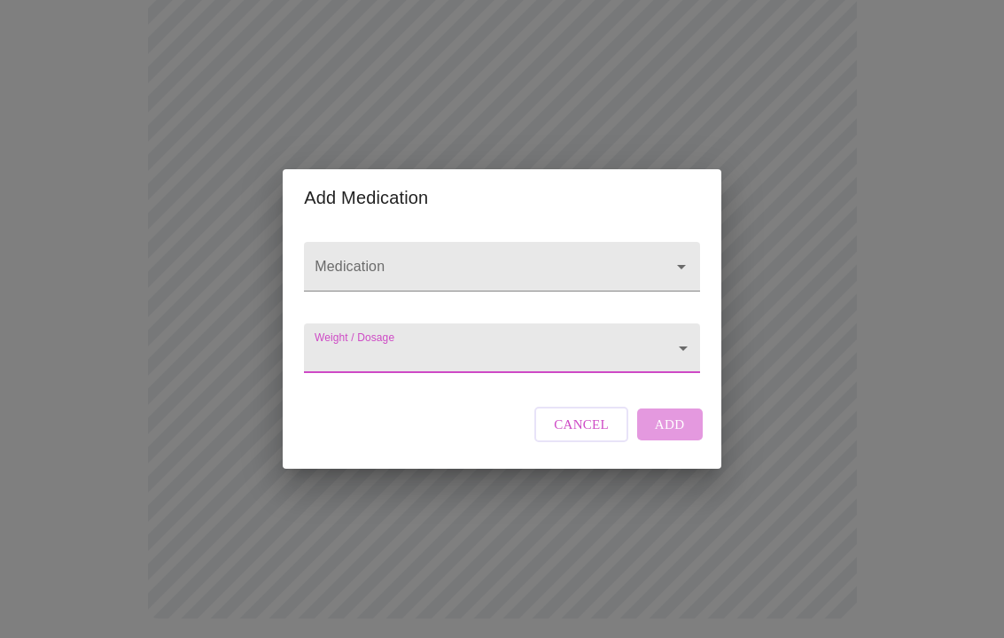
click at [622, 318] on form "Weight / Dosage ​" at bounding box center [501, 344] width 395 height 59
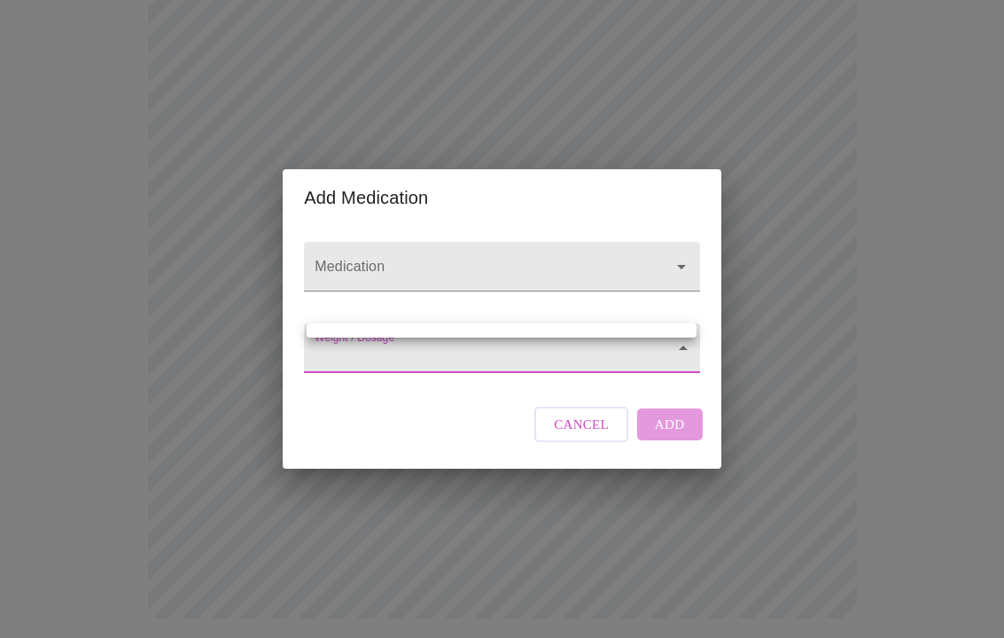
click at [579, 433] on div at bounding box center [502, 319] width 1004 height 638
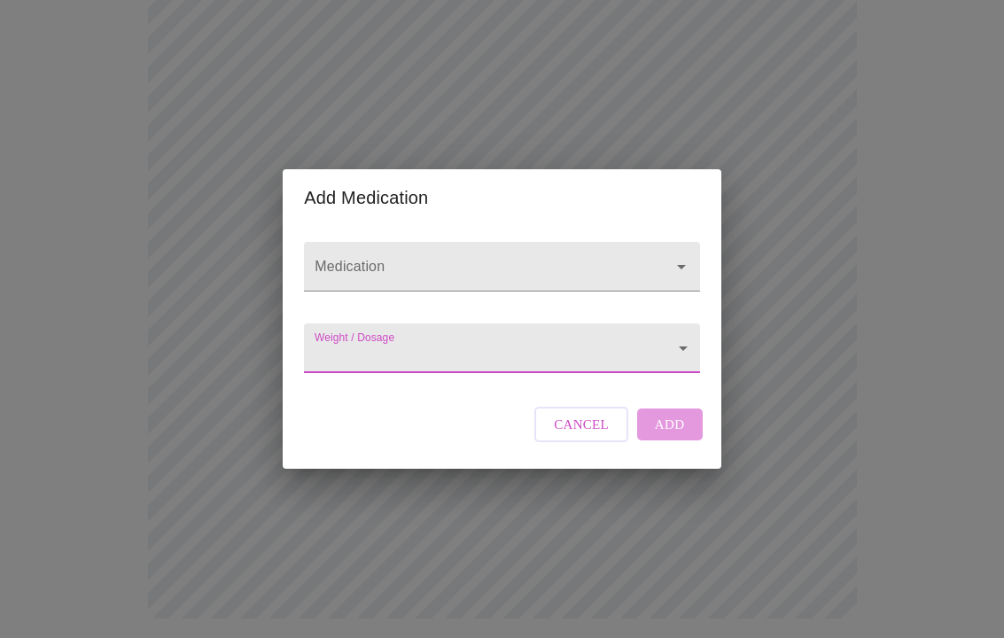
click at [591, 436] on span "Cancel" at bounding box center [581, 424] width 55 height 23
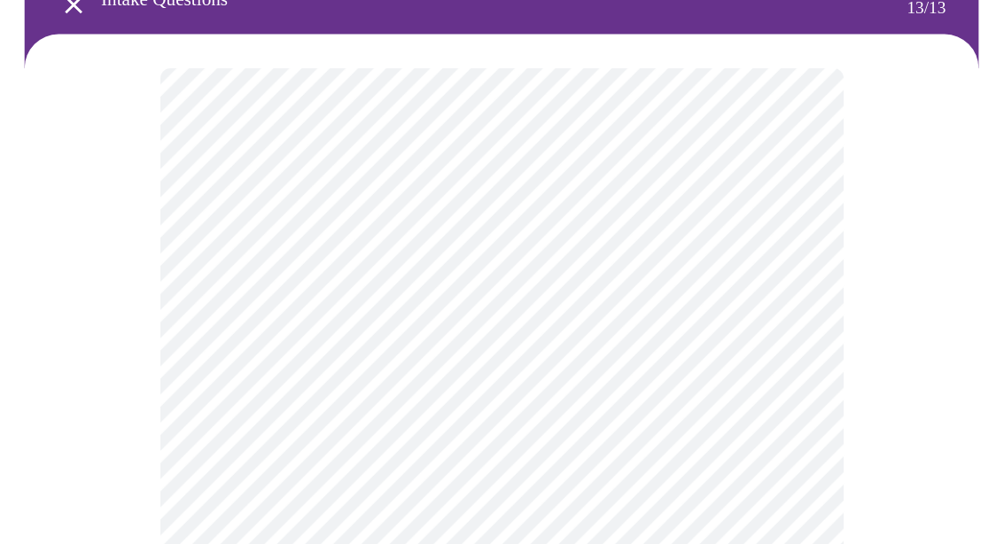
scroll to position [114, 0]
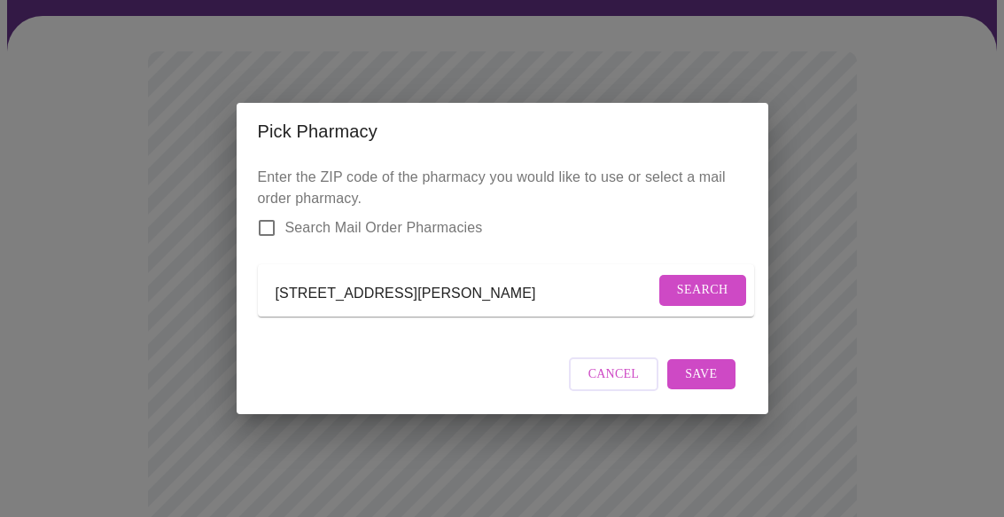
click at [715, 386] on span "Save" at bounding box center [701, 374] width 32 height 22
click at [634, 290] on input "[STREET_ADDRESS][PERSON_NAME]" at bounding box center [465, 293] width 379 height 28
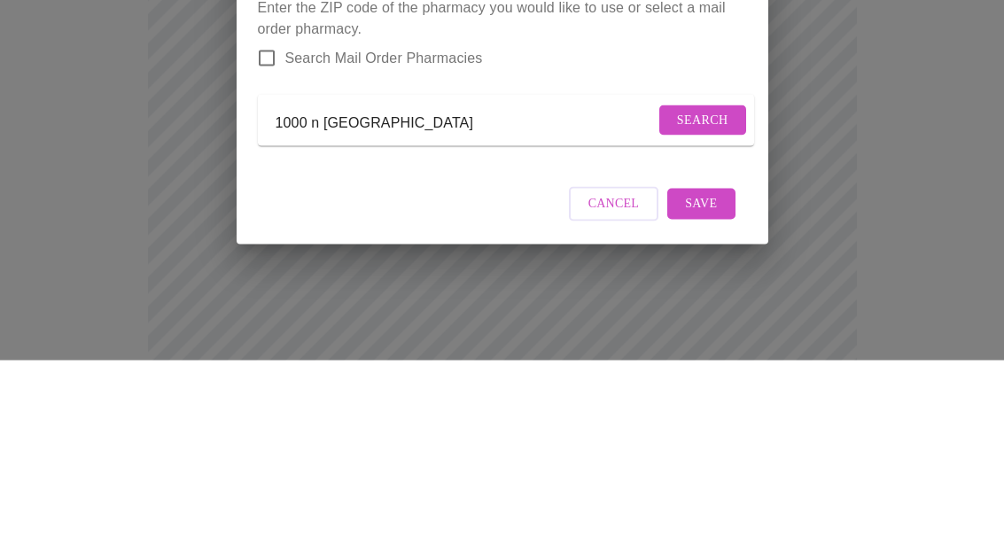
type input "1000 n"
type input "89074"
click at [705, 289] on button "Search" at bounding box center [703, 304] width 87 height 31
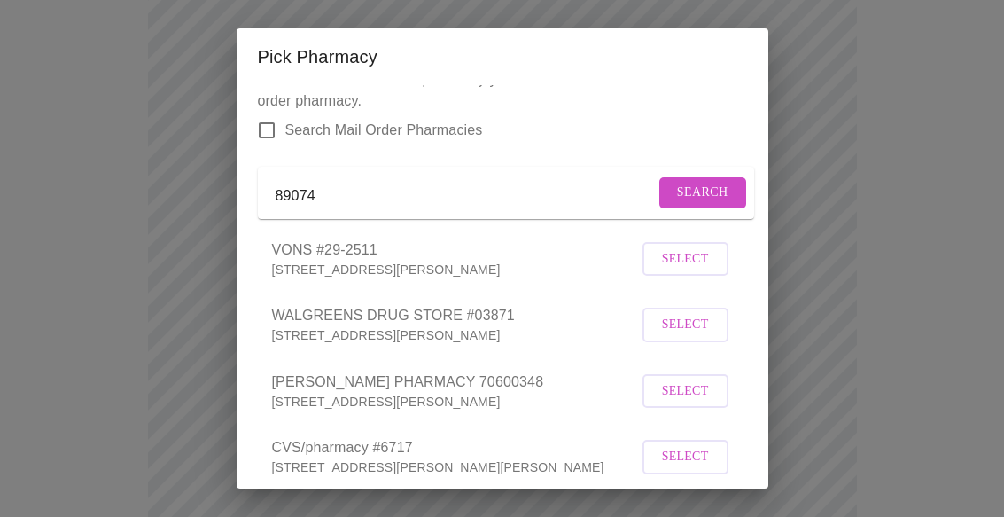
scroll to position [24, 0]
click at [698, 402] on span "Select" at bounding box center [685, 390] width 47 height 22
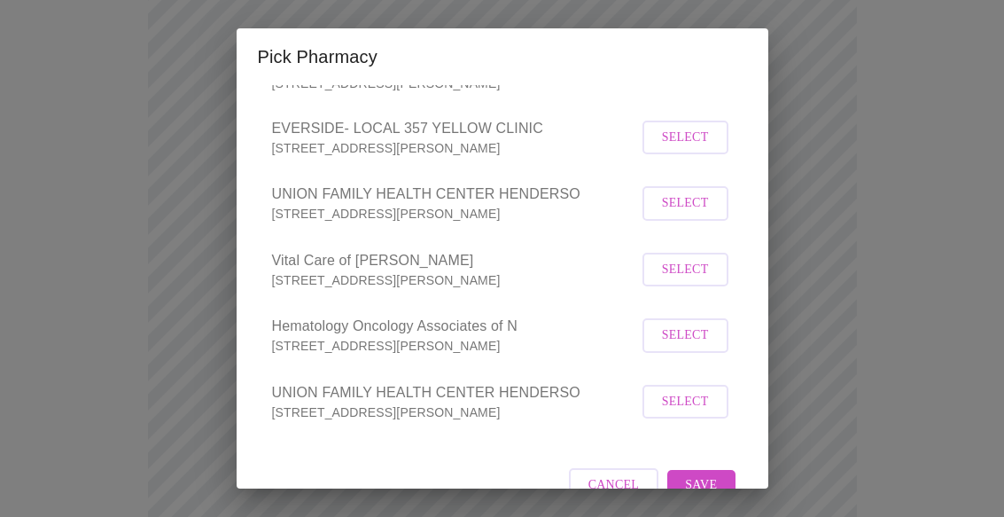
scroll to position [857, 0]
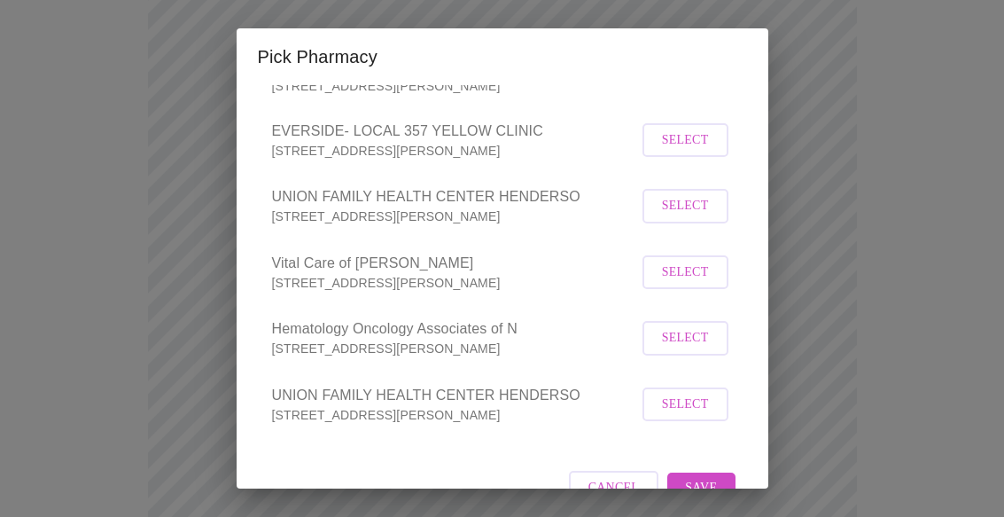
click at [712, 477] on span "Save" at bounding box center [701, 488] width 32 height 22
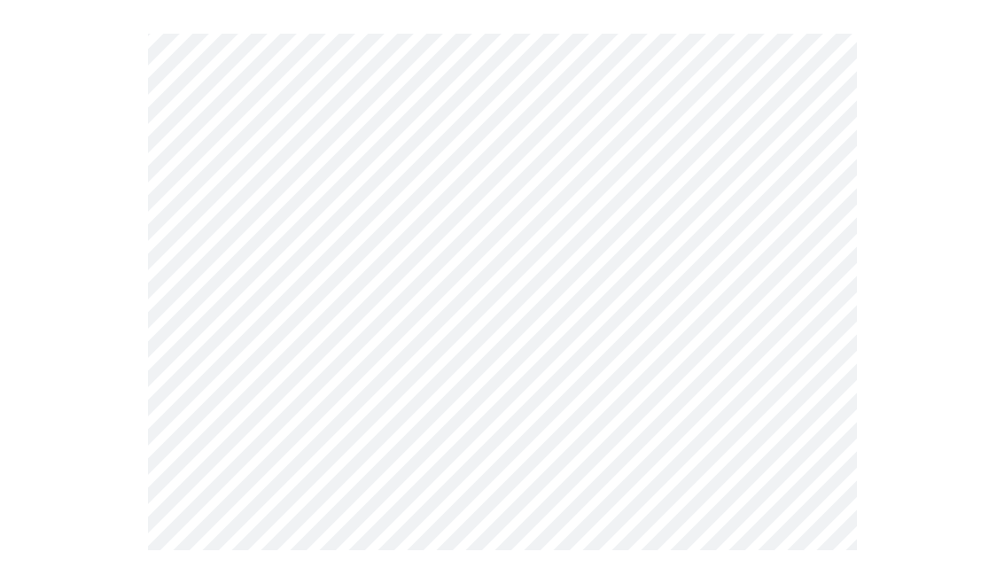
scroll to position [98, 0]
